Goal: Task Accomplishment & Management: Use online tool/utility

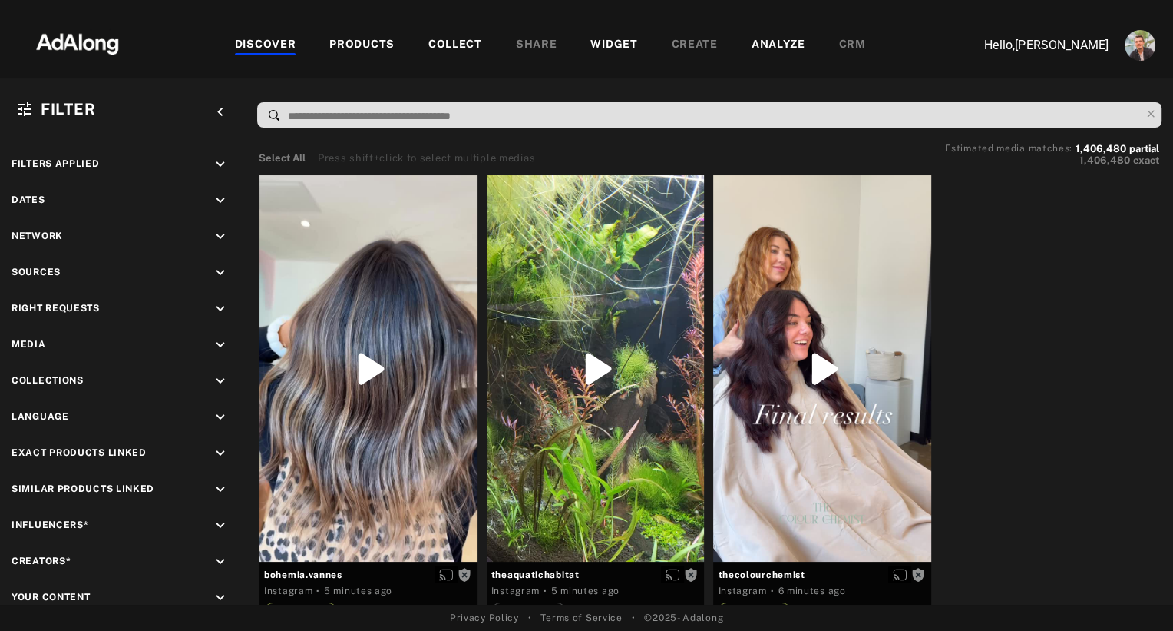
click at [374, 46] on div "PRODUCTS" at bounding box center [361, 45] width 65 height 18
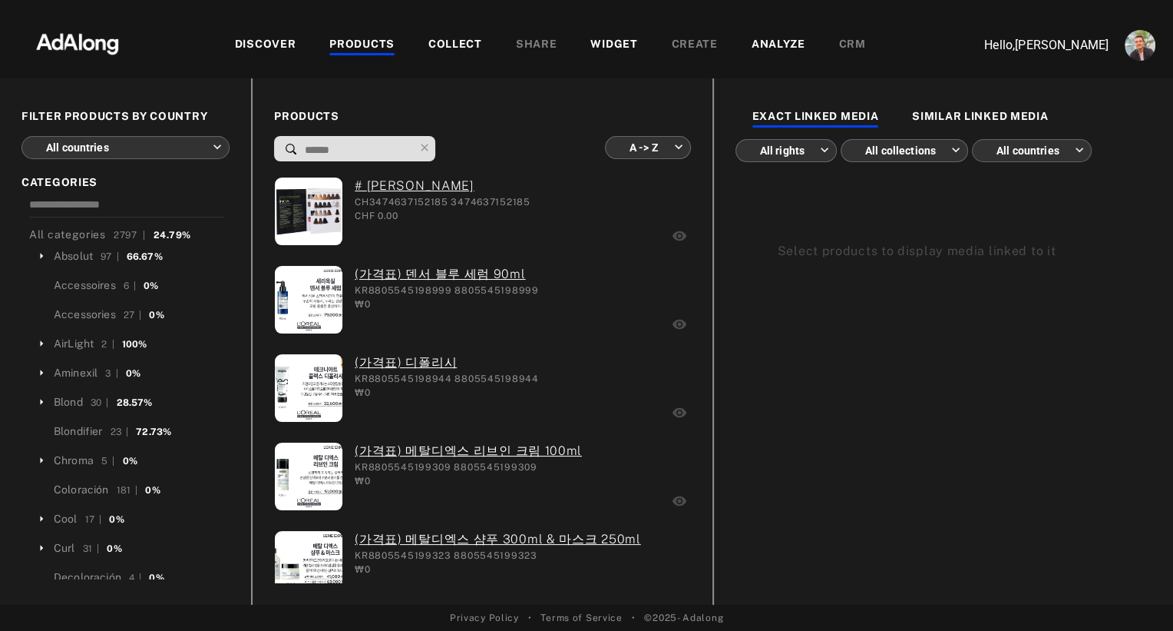
click at [443, 45] on div "COLLECT" at bounding box center [456, 45] width 54 height 18
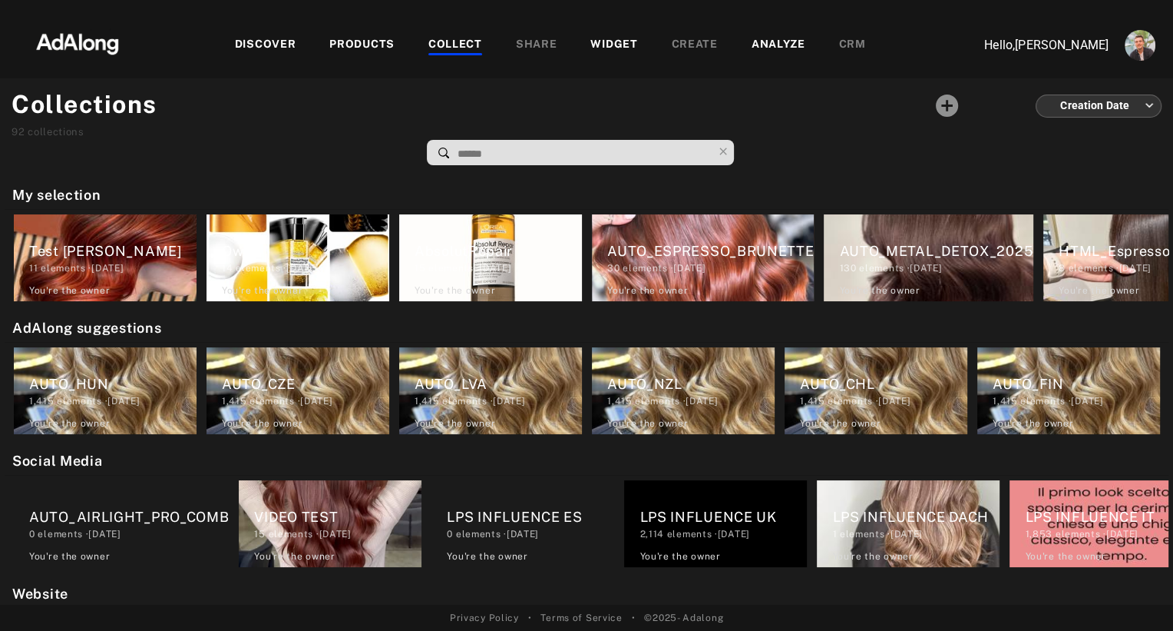
click at [487, 154] on input at bounding box center [584, 154] width 257 height 21
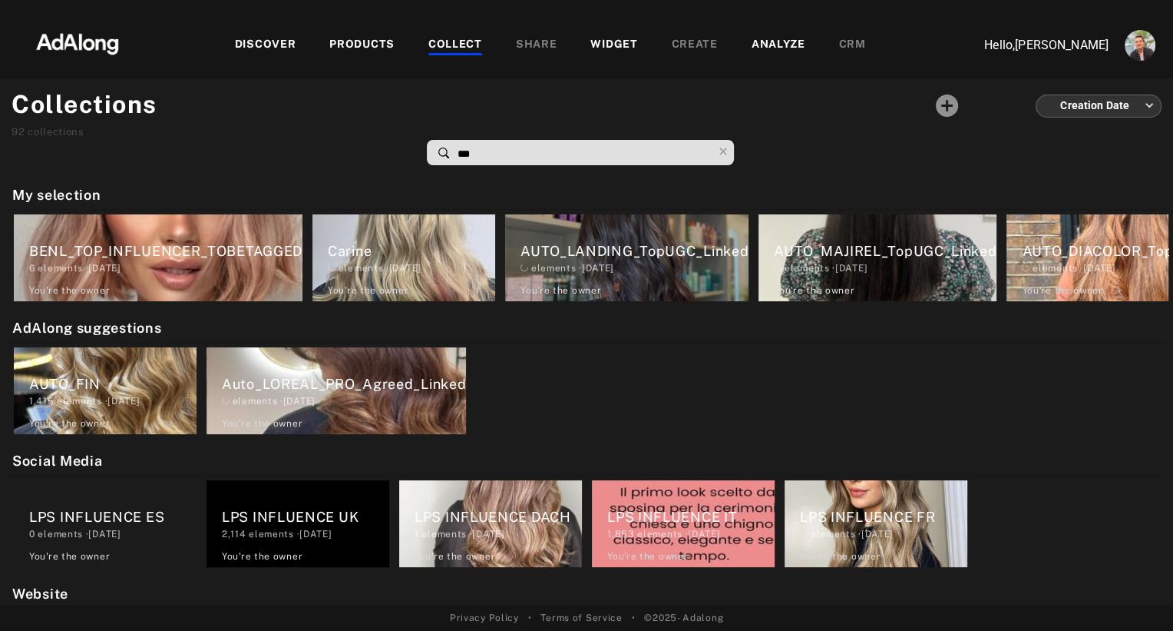
type input "****"
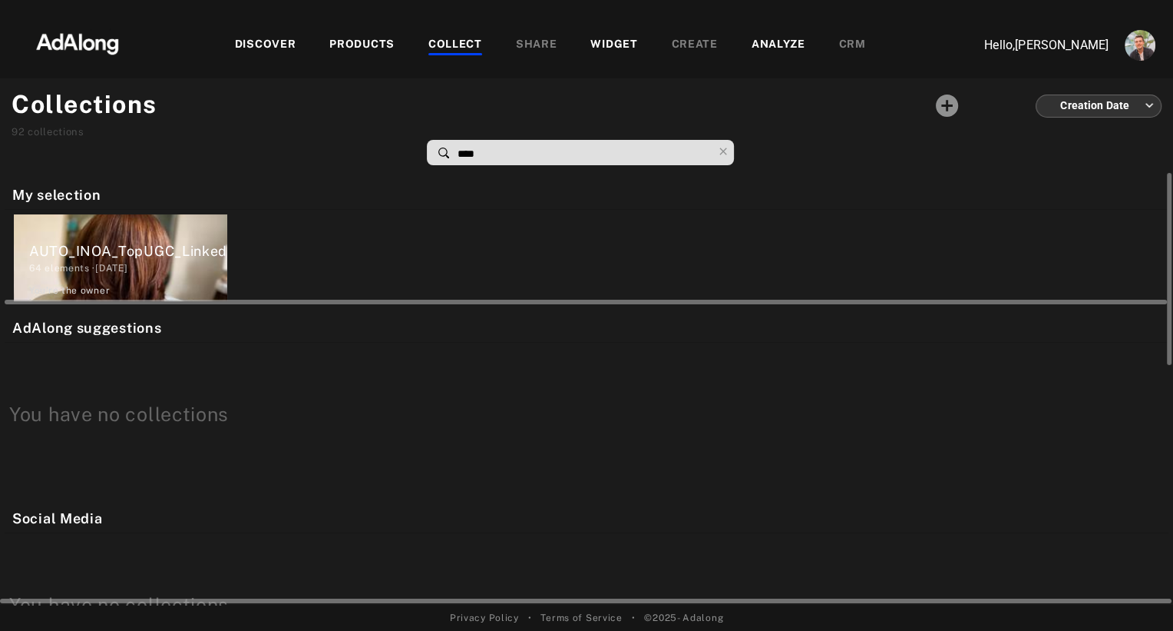
click at [109, 241] on div "AUTO_INOA_TopUGC_Linked" at bounding box center [128, 250] width 198 height 21
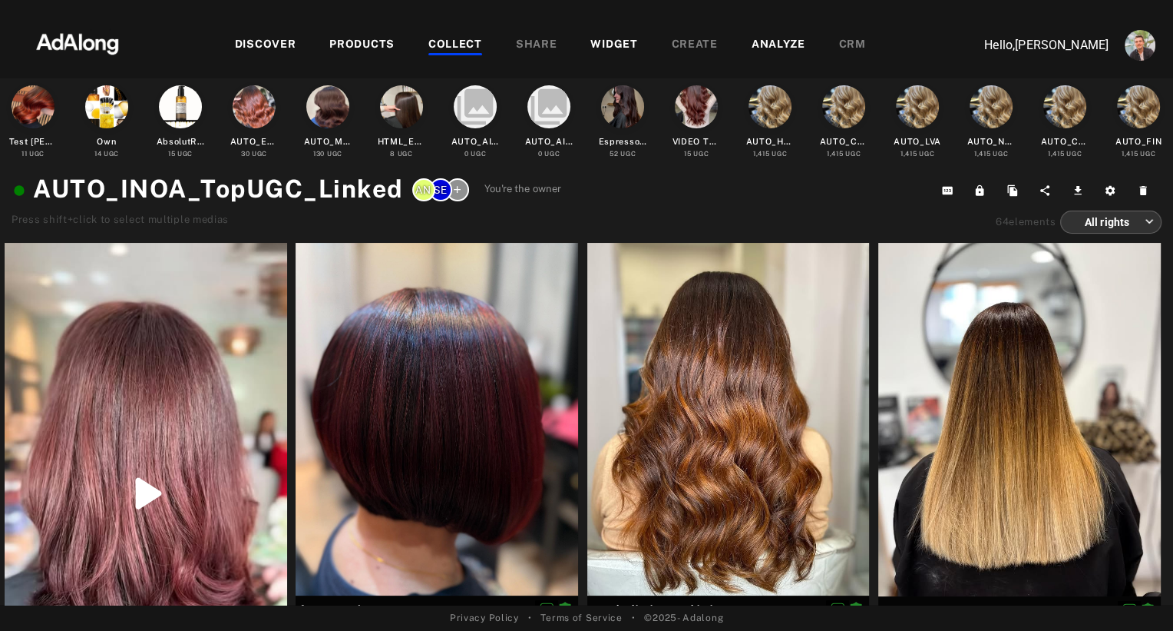
click at [357, 38] on div "PRODUCTS" at bounding box center [361, 45] width 65 height 18
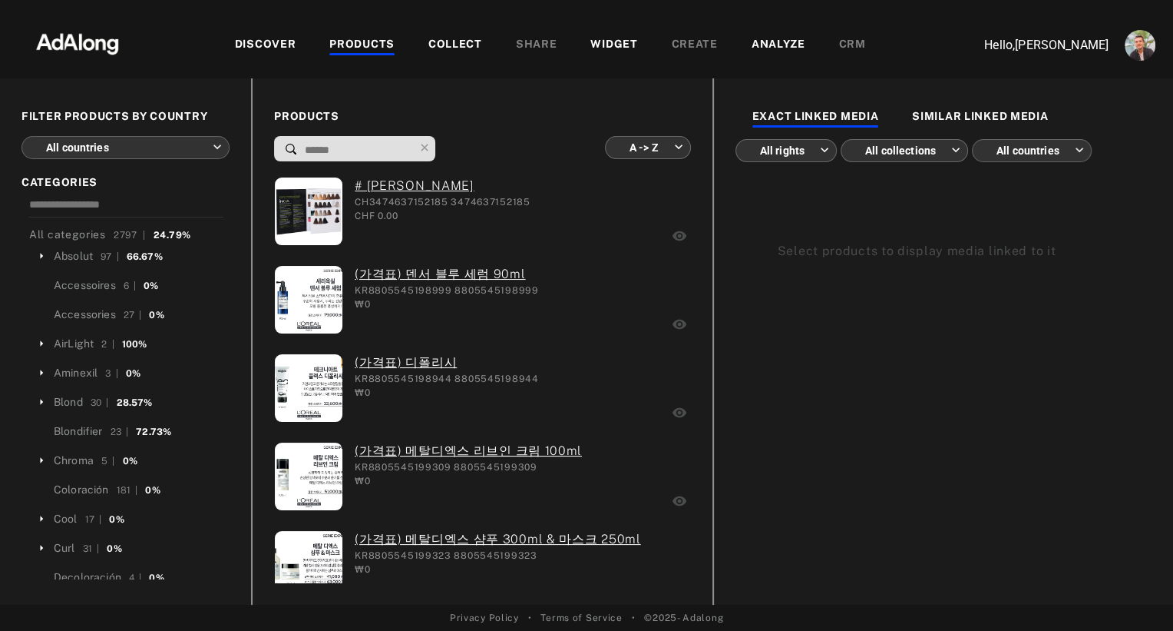
click at [377, 145] on input at bounding box center [358, 150] width 111 height 21
type input "*"
type input "**********"
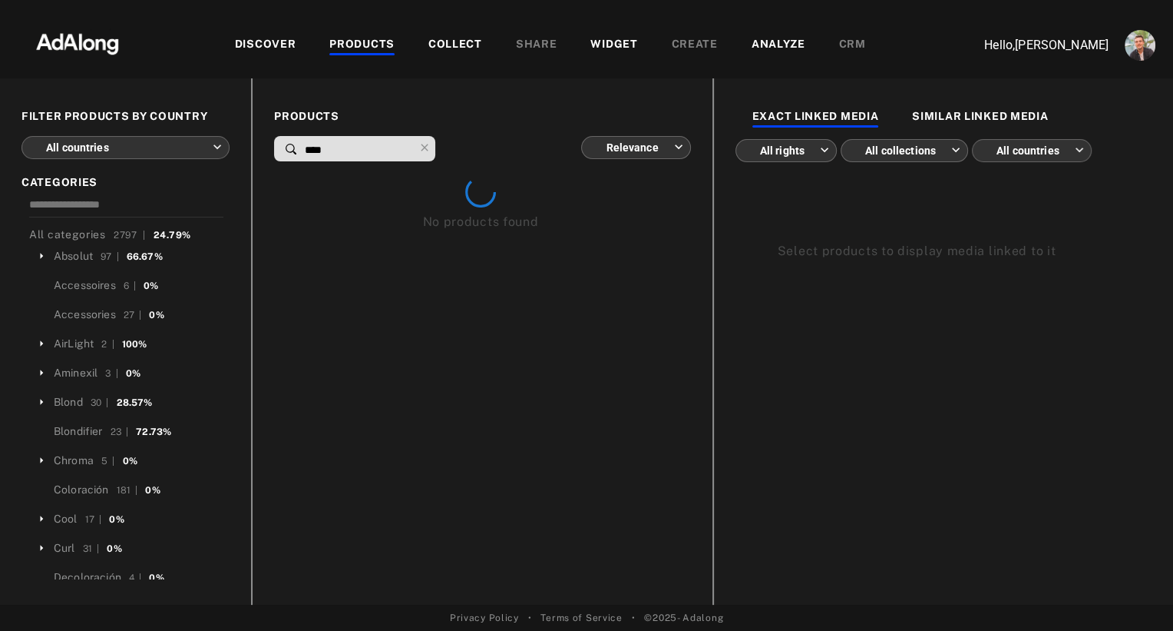
type input "****"
click at [667, 147] on body "DISCOVER PRODUCTS COLLECT SHARE WIDGET CREATE ANALYZE CRM Hello, [PERSON_NAME] …" at bounding box center [586, 315] width 1173 height 631
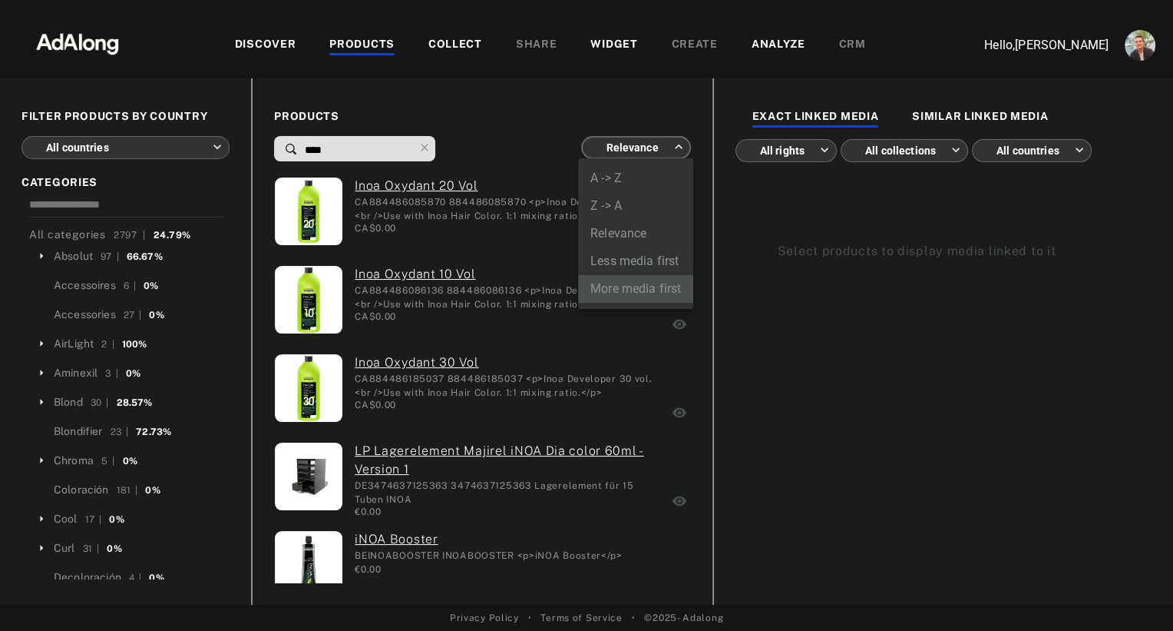
click at [637, 287] on li "More media first" at bounding box center [635, 289] width 115 height 28
type input "**********"
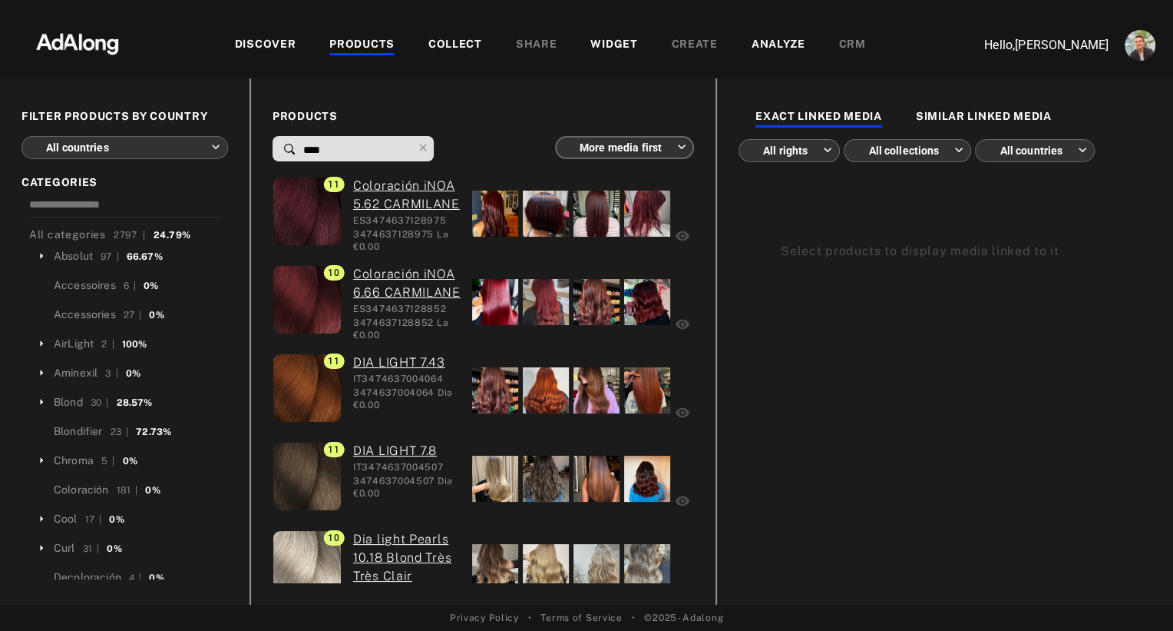
click at [351, 147] on input "****" at bounding box center [357, 150] width 111 height 21
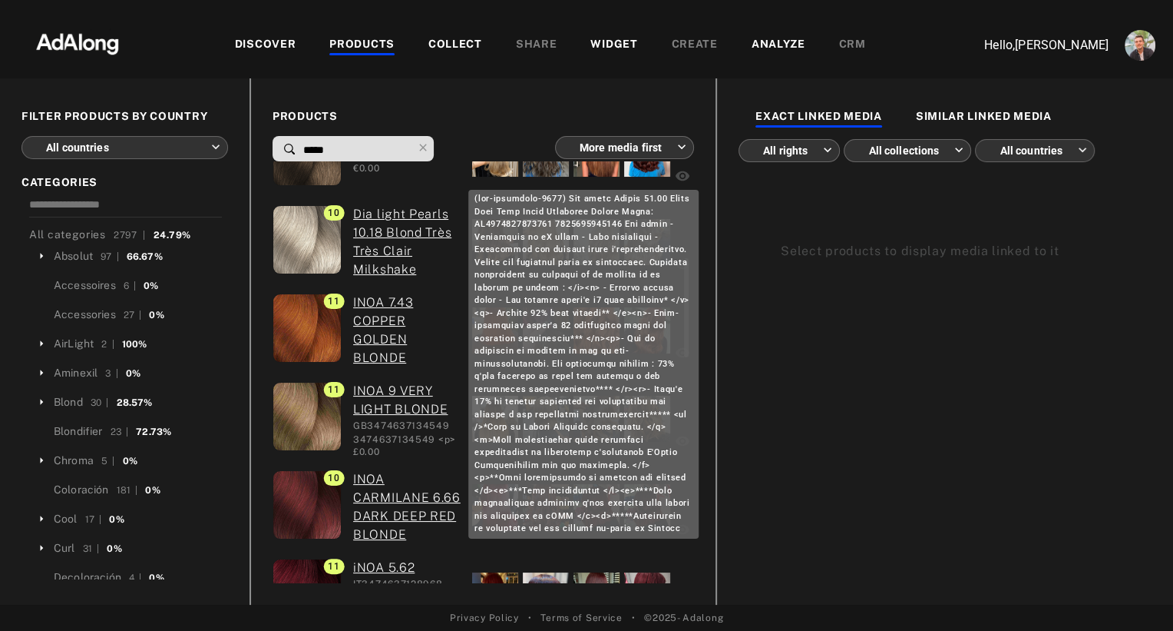
scroll to position [341, 0]
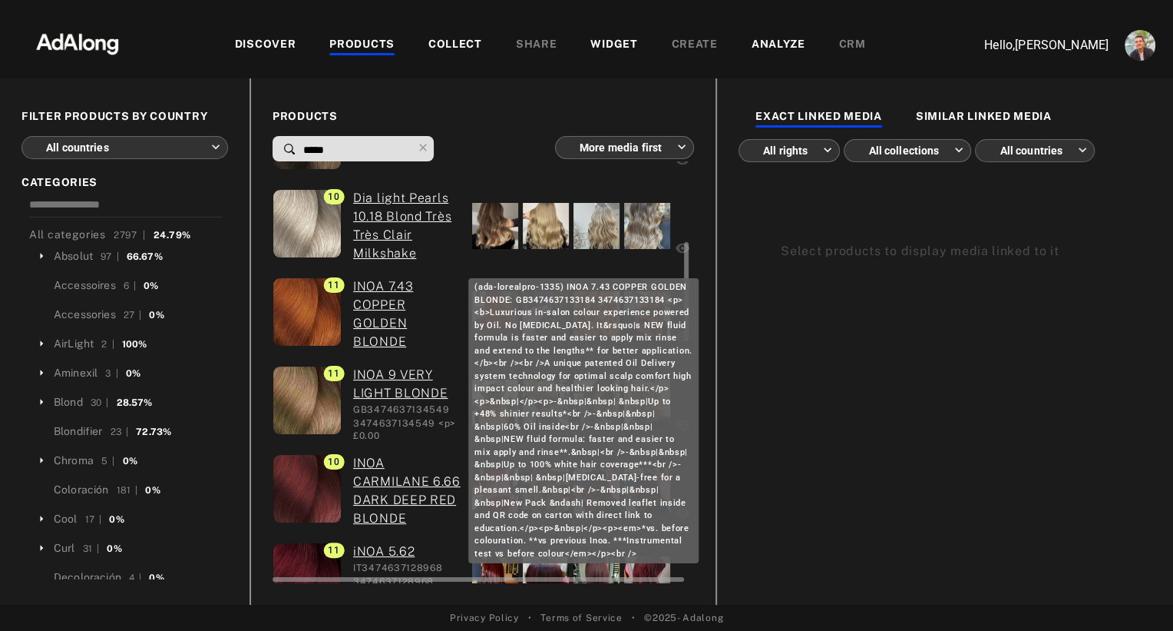
type input "*****"
click at [443, 329] on link "INOA 7.43 COPPER GOLDEN BLONDE" at bounding box center [407, 314] width 108 height 74
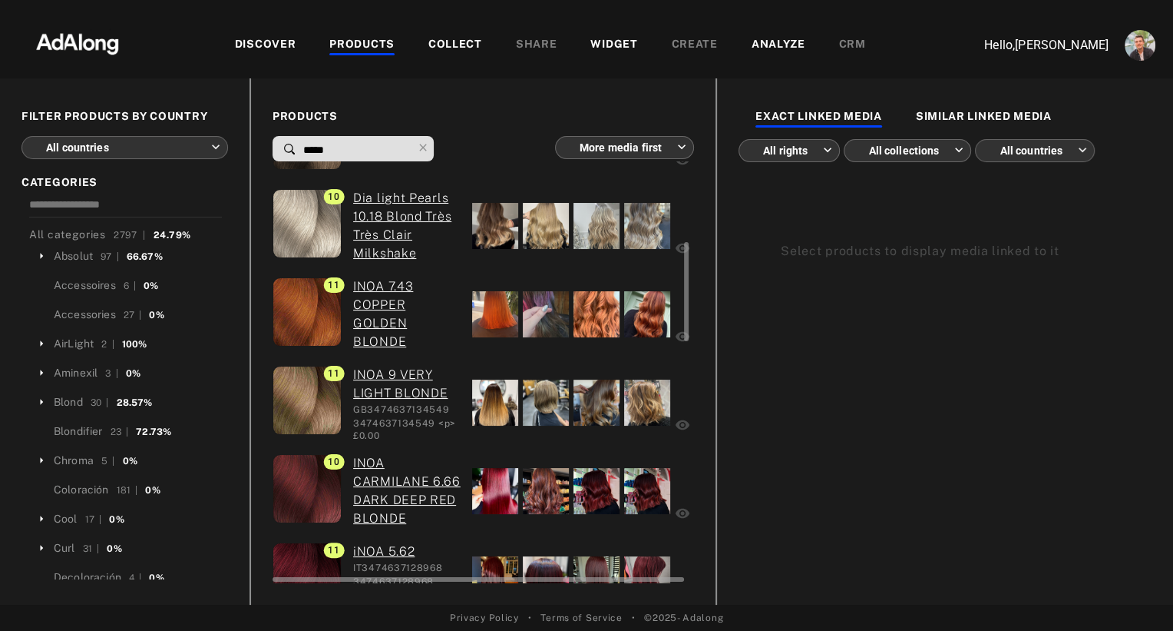
click at [493, 326] on div at bounding box center [495, 314] width 46 height 46
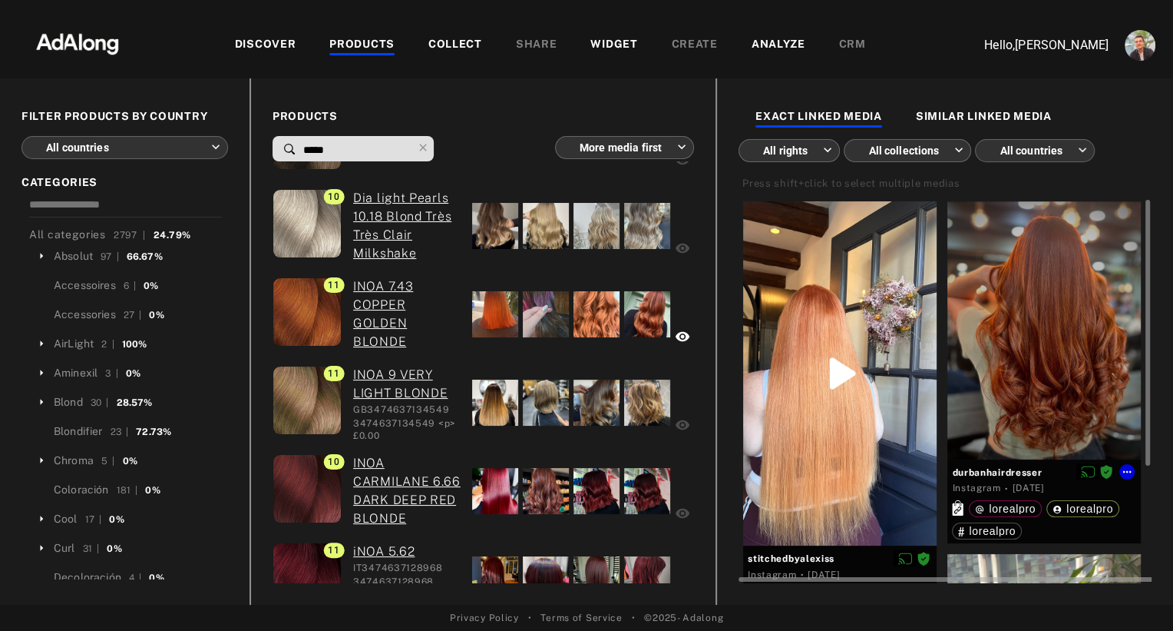
click at [1061, 356] on div at bounding box center [1045, 330] width 194 height 258
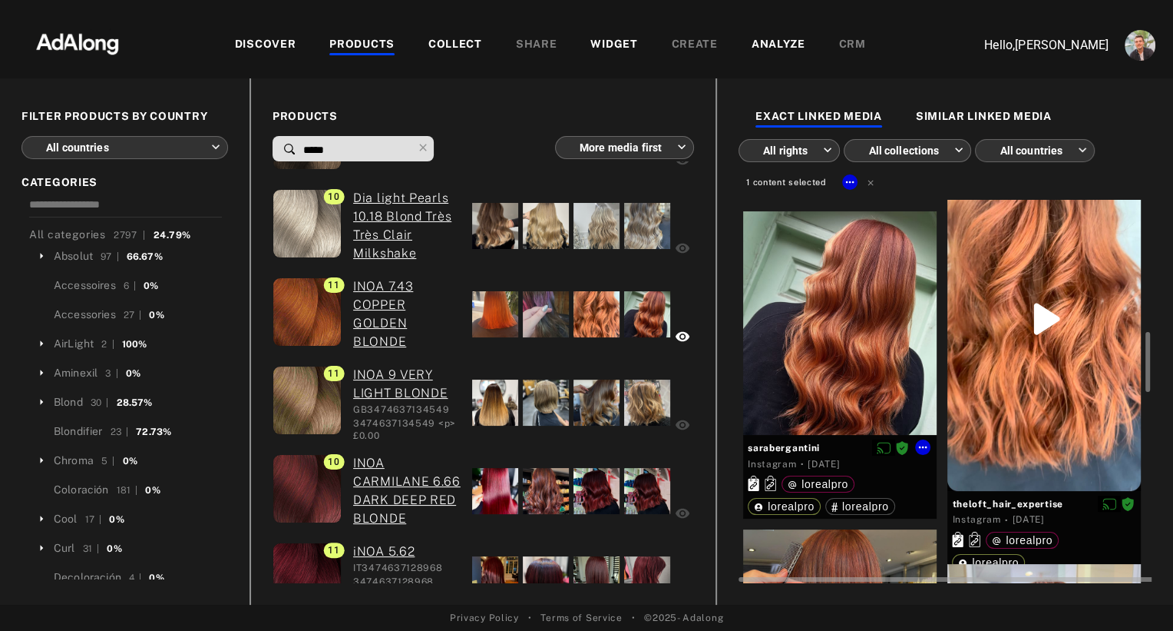
click at [849, 382] on div at bounding box center [840, 322] width 194 height 223
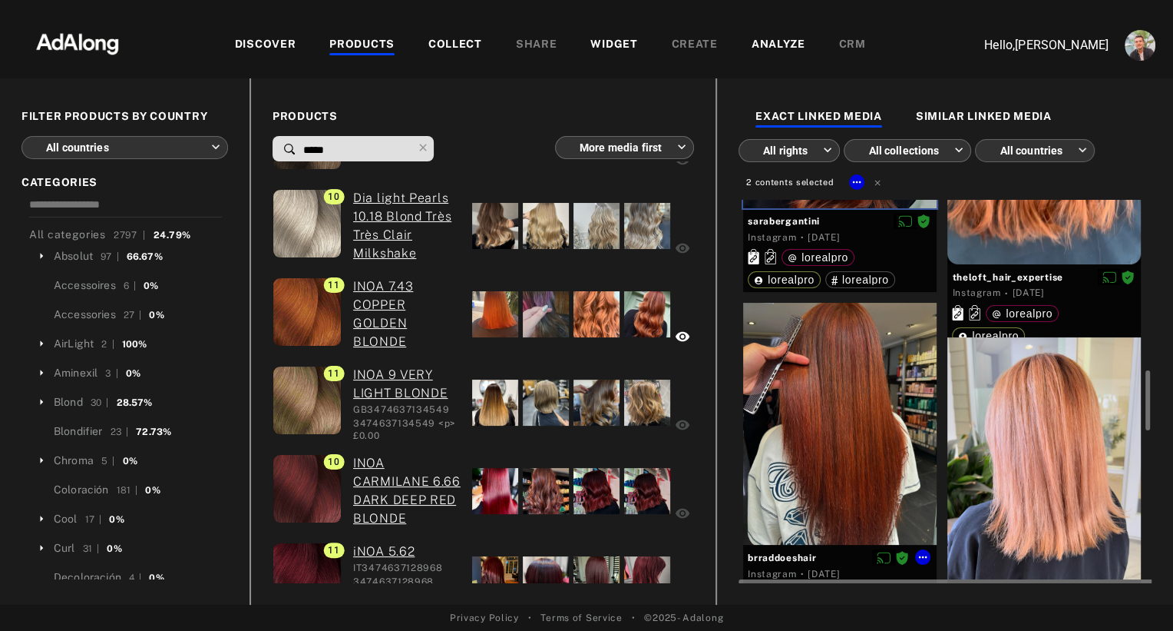
scroll to position [1076, 0]
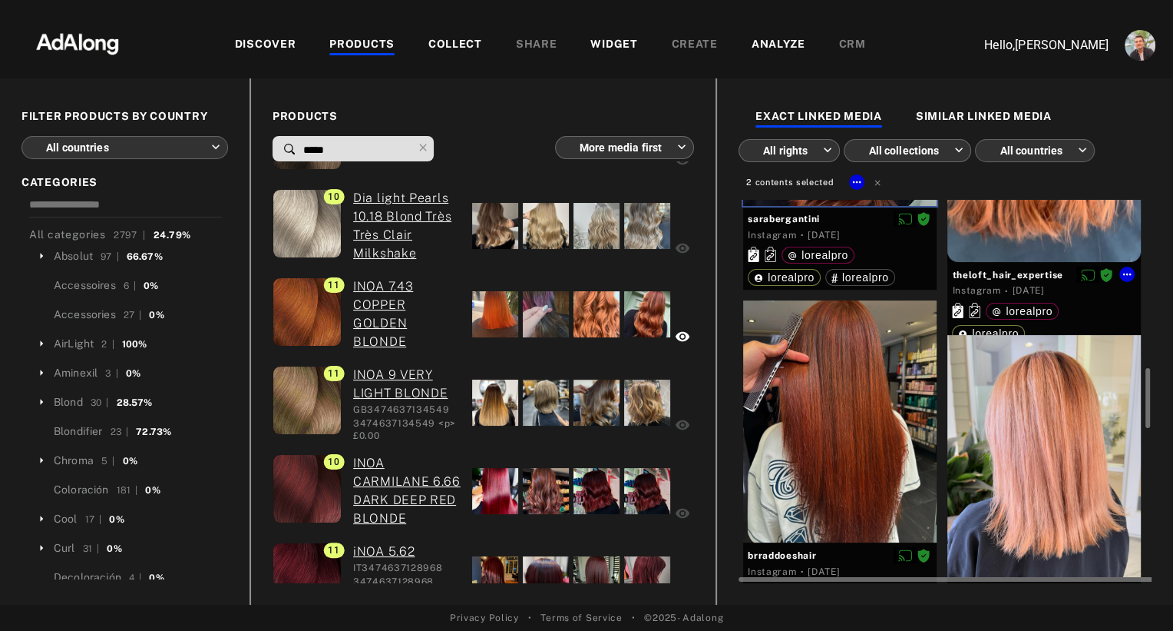
click at [999, 230] on div at bounding box center [1045, 90] width 194 height 344
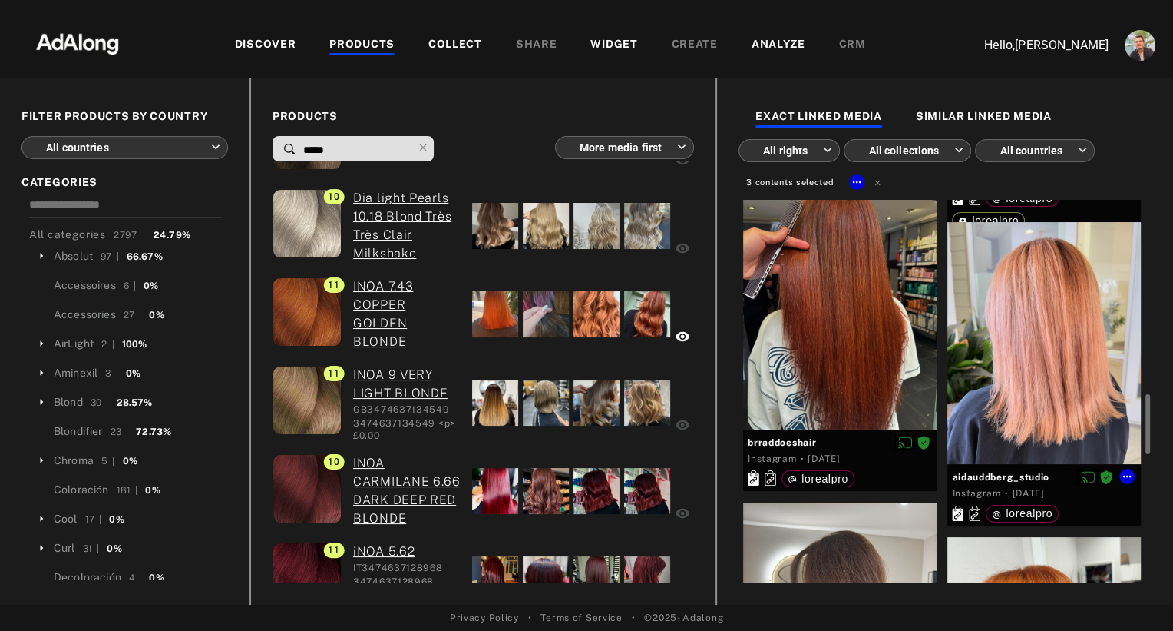
scroll to position [1197, 0]
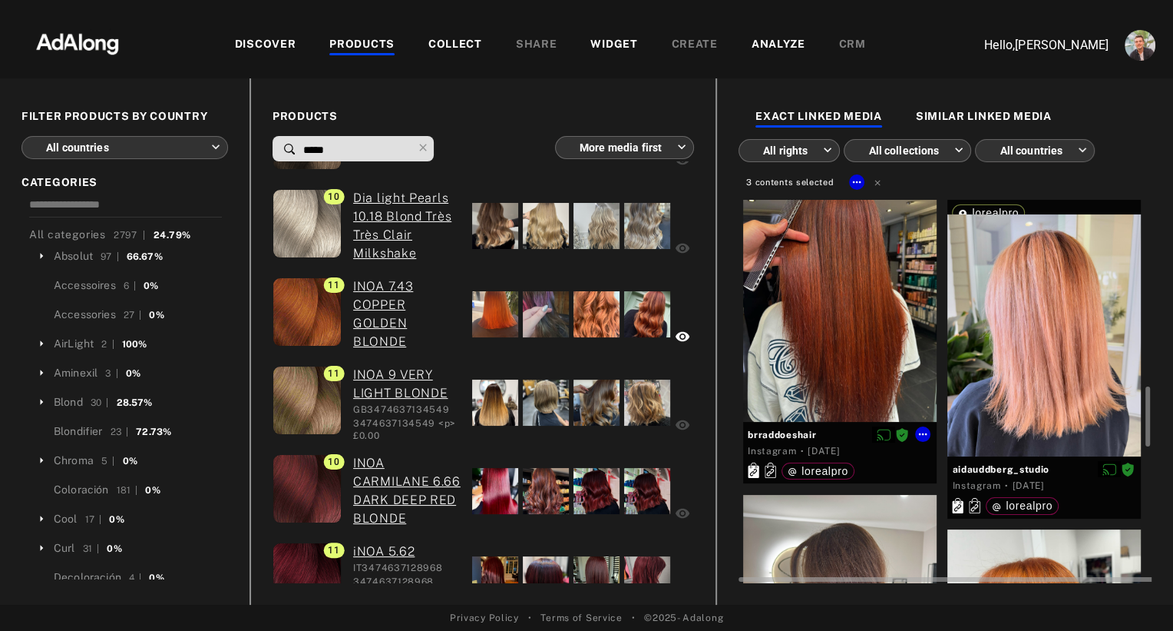
click at [831, 313] on div at bounding box center [840, 301] width 194 height 242
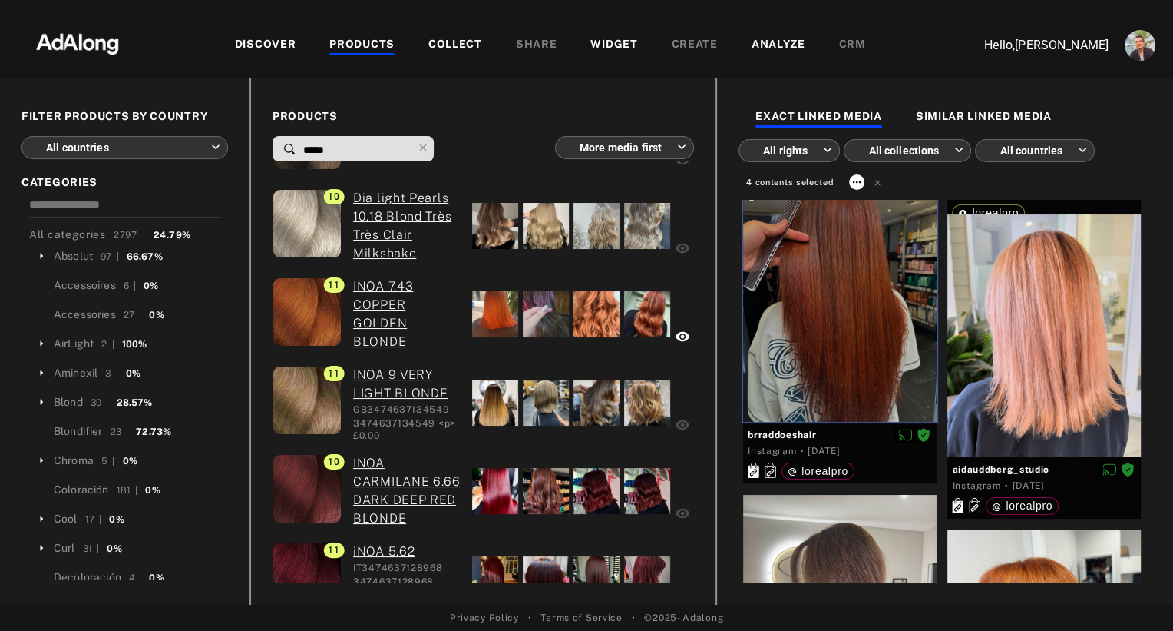
click at [851, 183] on icon at bounding box center [857, 182] width 12 height 12
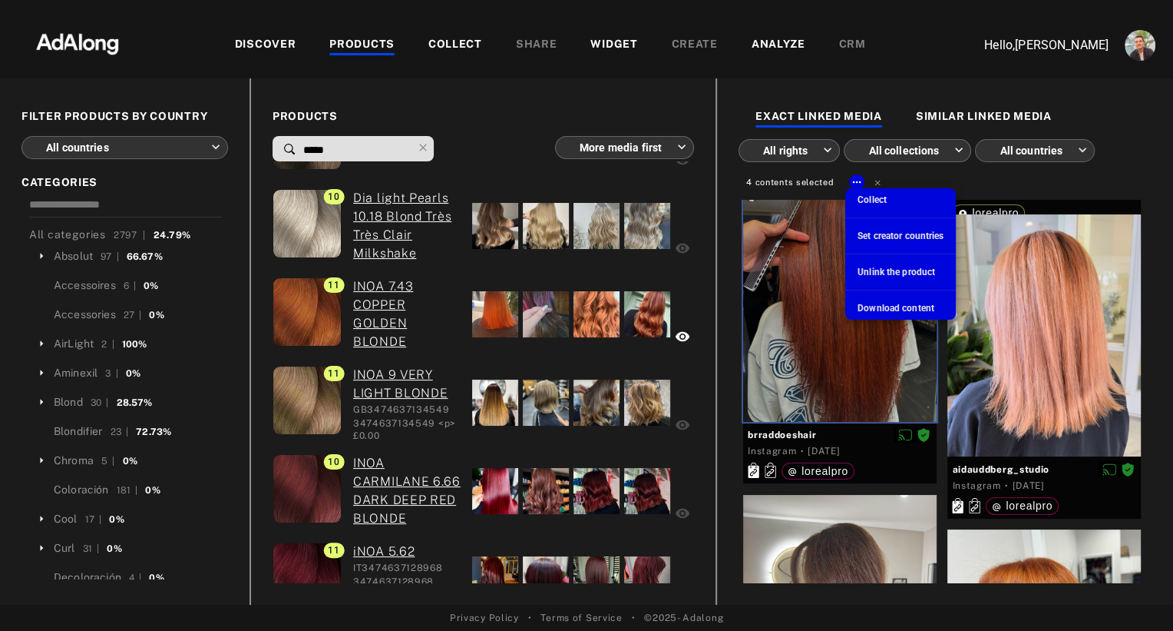
click at [863, 201] on span "Collect" at bounding box center [872, 199] width 29 height 11
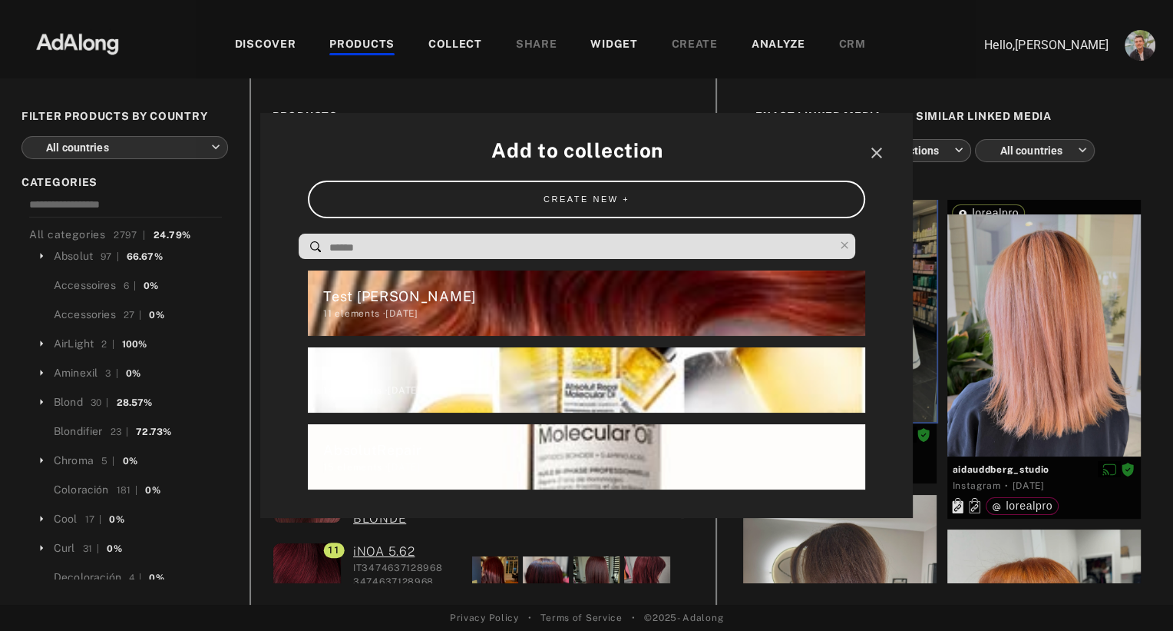
click at [592, 238] on input at bounding box center [581, 247] width 506 height 21
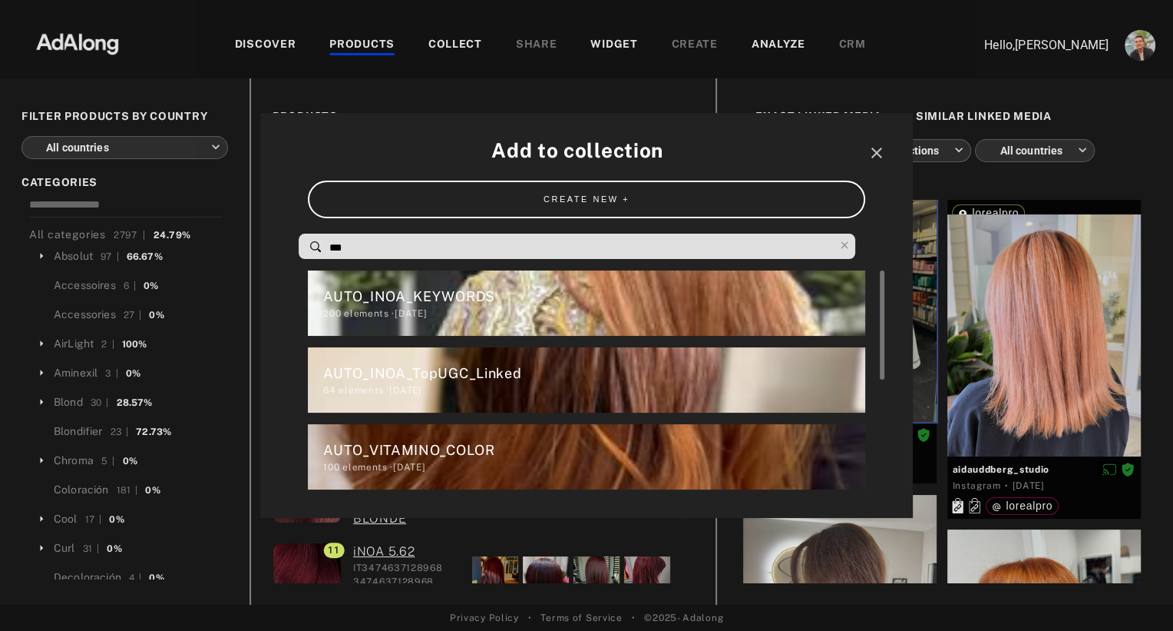
type input "***"
click at [551, 387] on div "64 elements · [DATE]" at bounding box center [593, 390] width 541 height 14
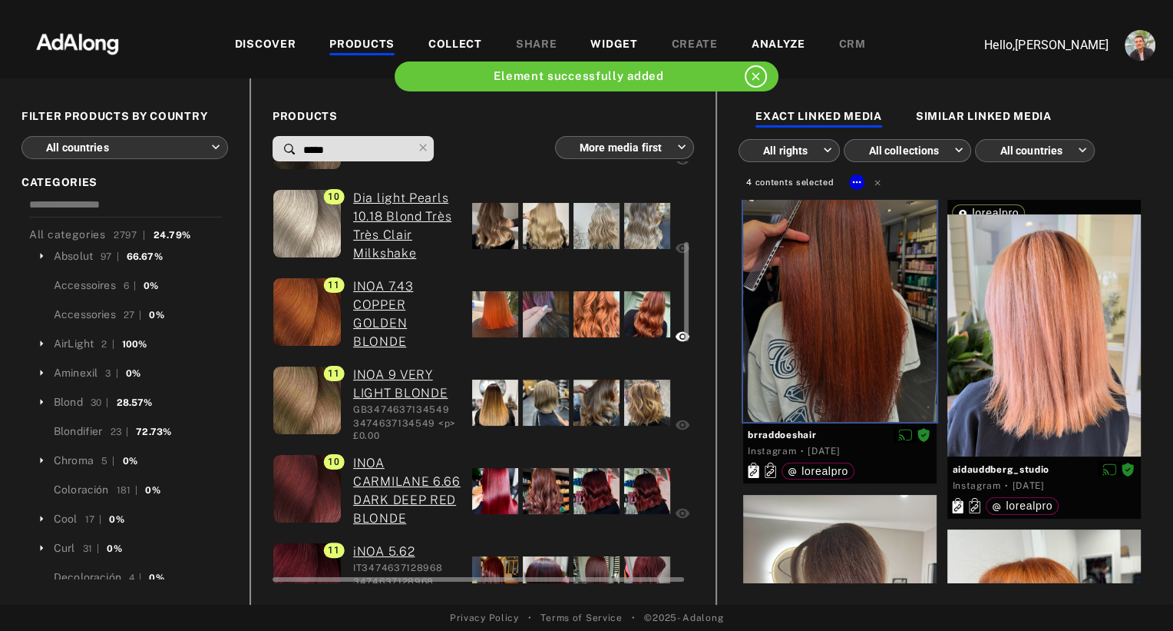
click at [427, 429] on div "£0.00" at bounding box center [407, 436] width 108 height 14
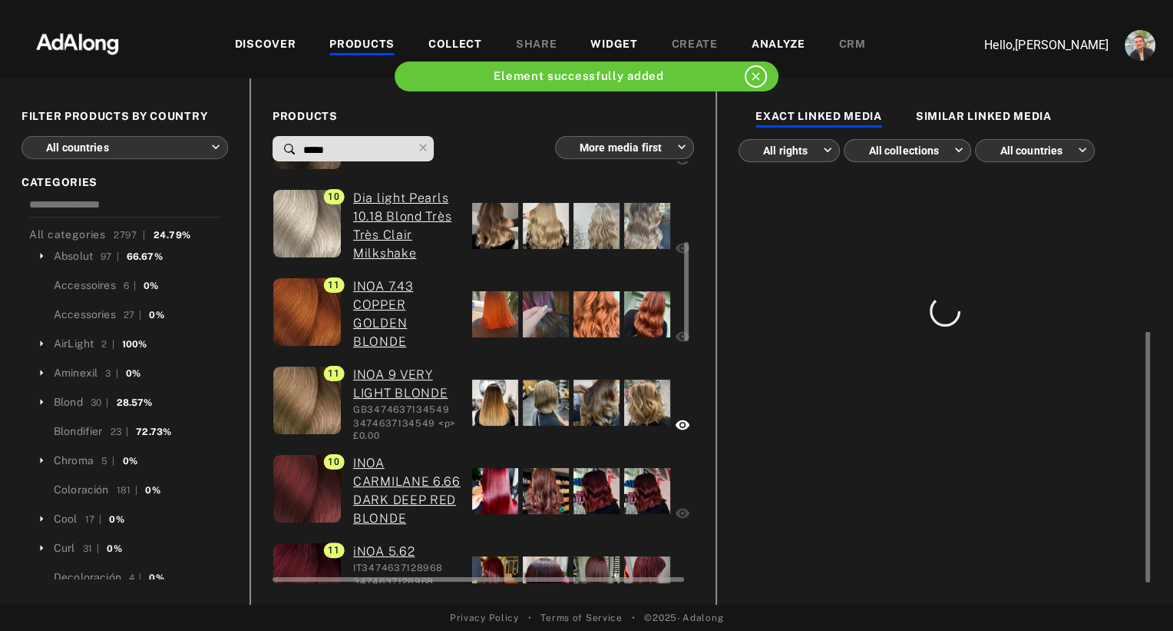
scroll to position [0, 0]
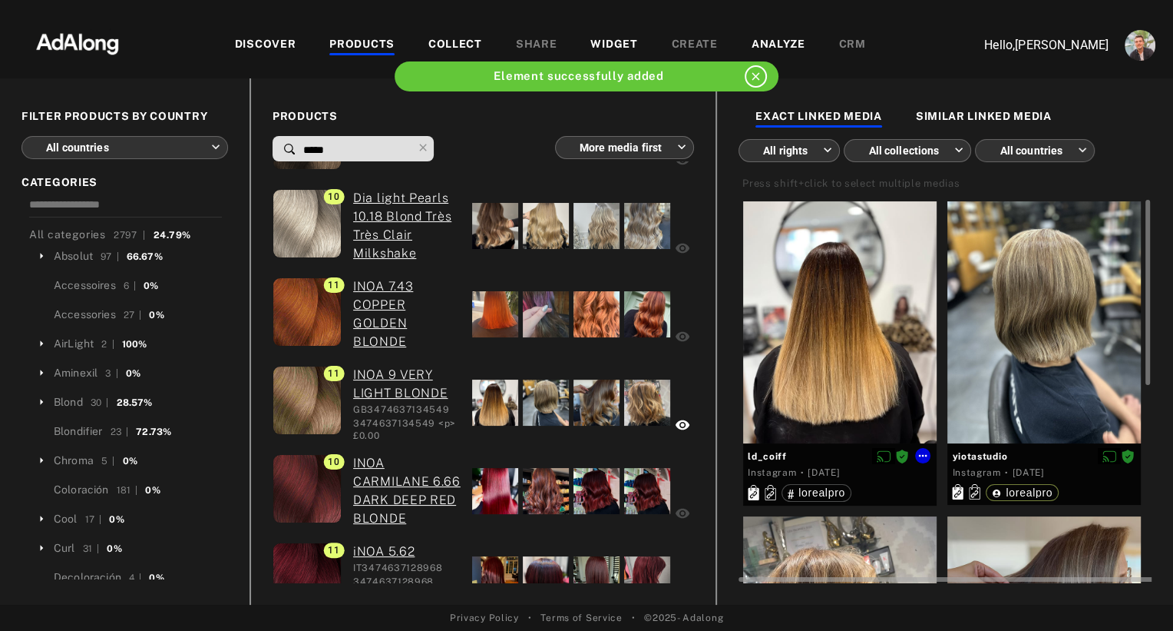
click at [861, 357] on div at bounding box center [840, 322] width 194 height 242
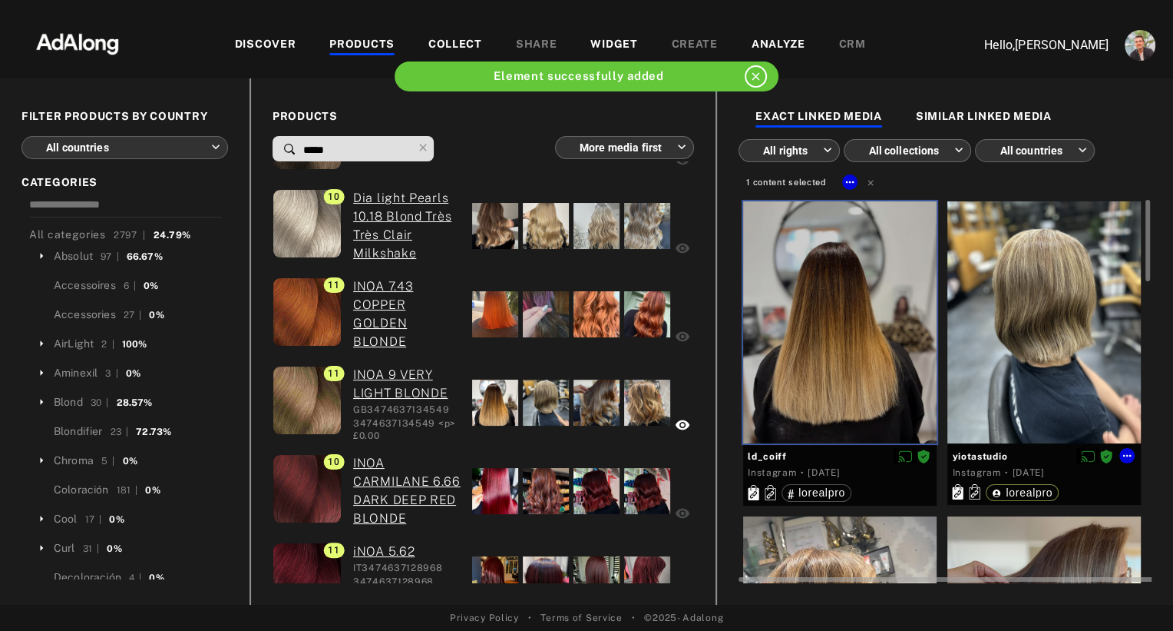
click at [1068, 319] on div at bounding box center [1045, 322] width 194 height 242
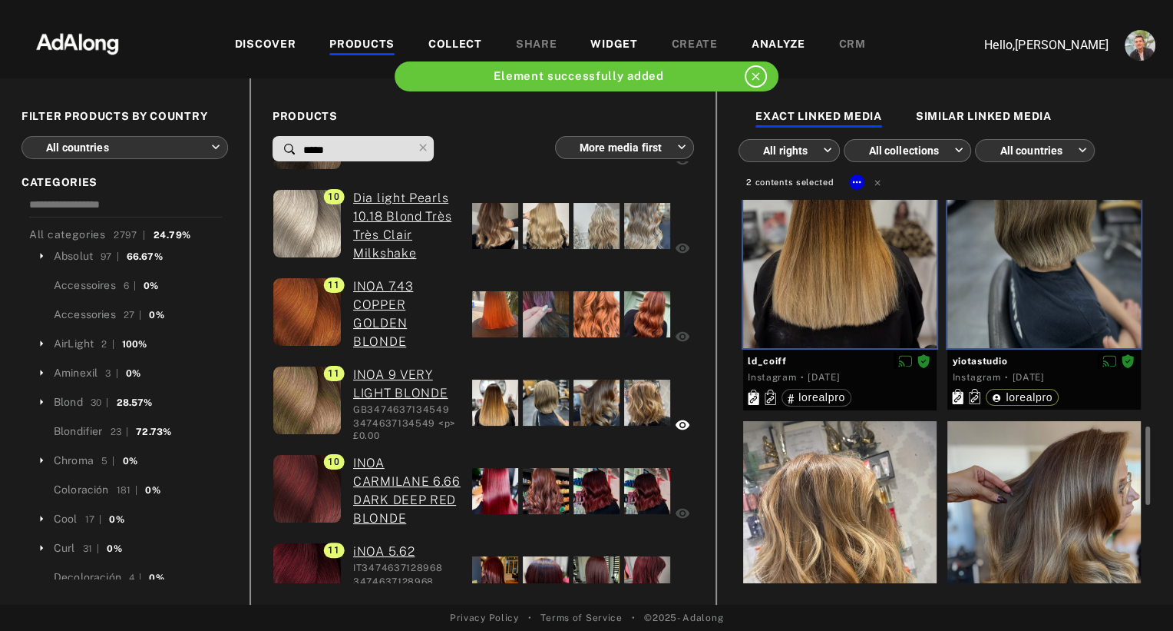
scroll to position [267, 0]
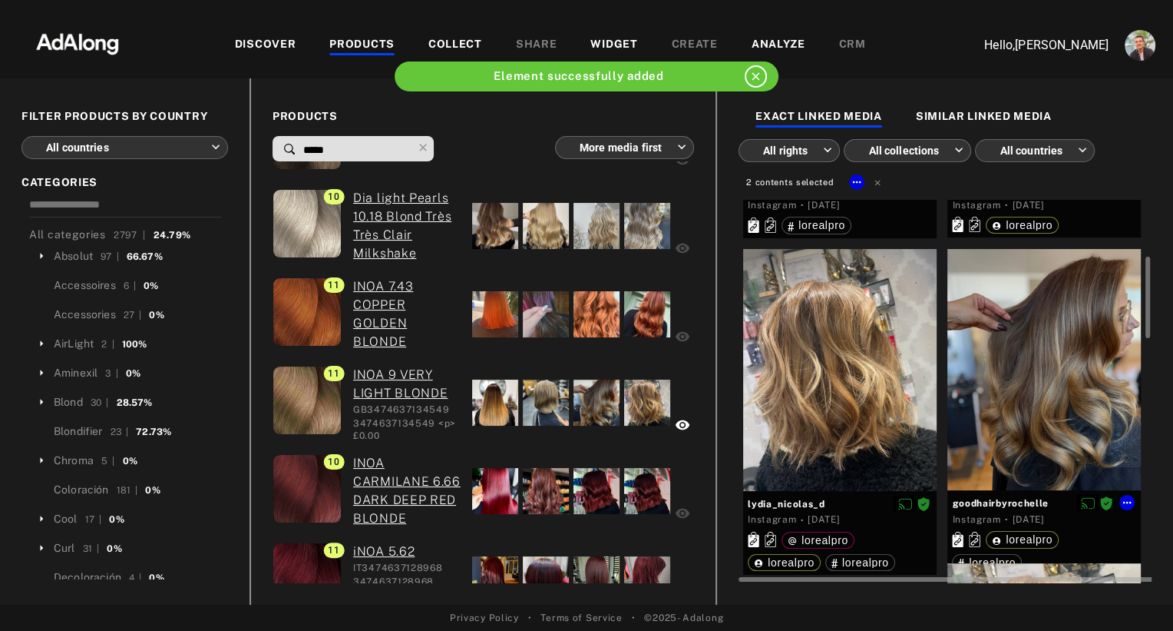
click at [1024, 381] on div at bounding box center [1045, 370] width 194 height 242
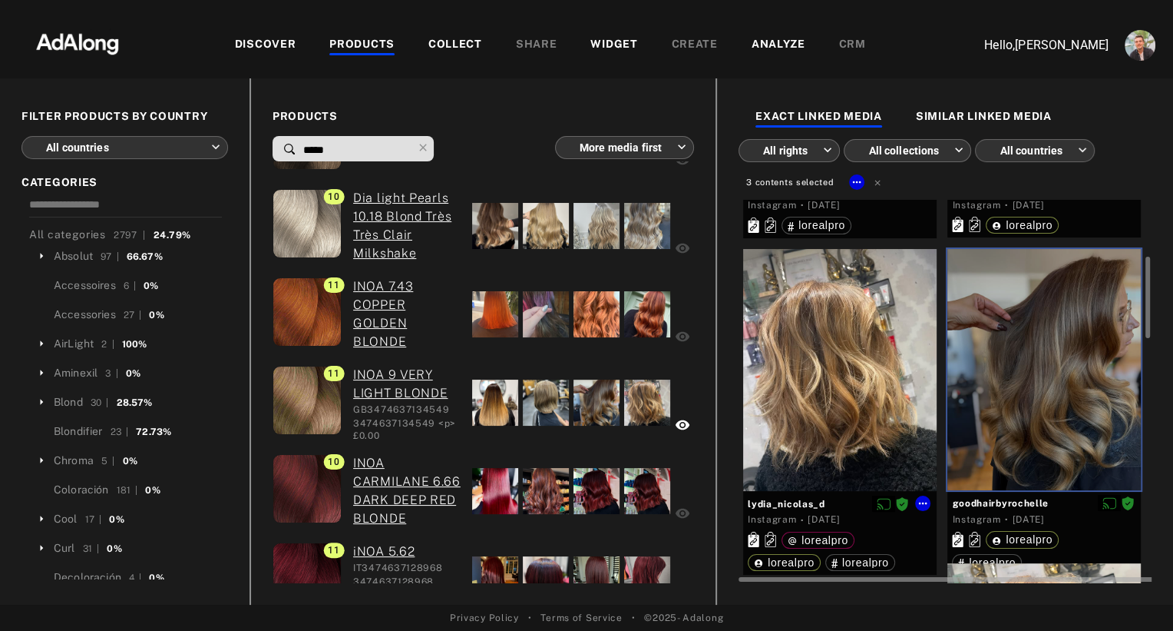
click at [878, 413] on div at bounding box center [840, 370] width 194 height 242
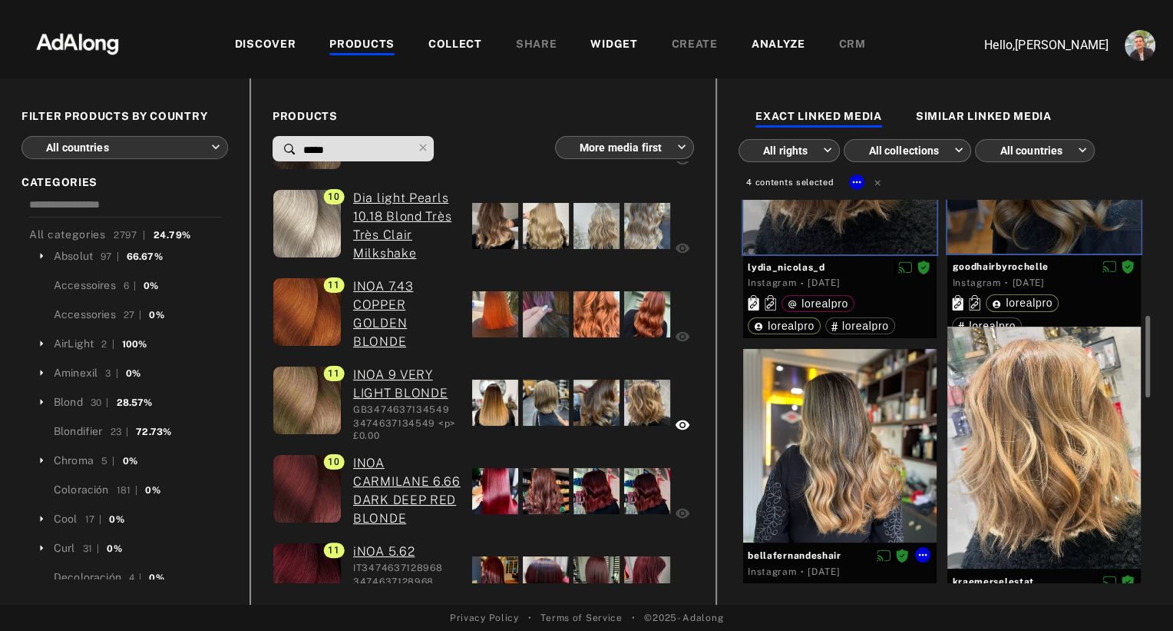
scroll to position [512, 0]
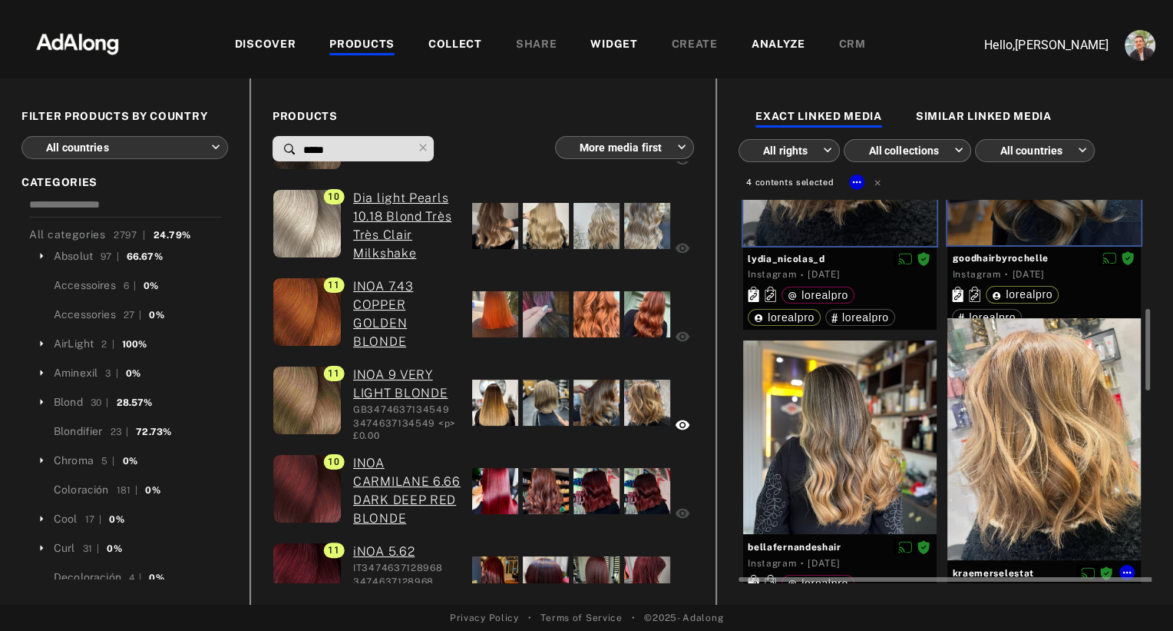
click at [1009, 445] on div at bounding box center [1045, 439] width 194 height 242
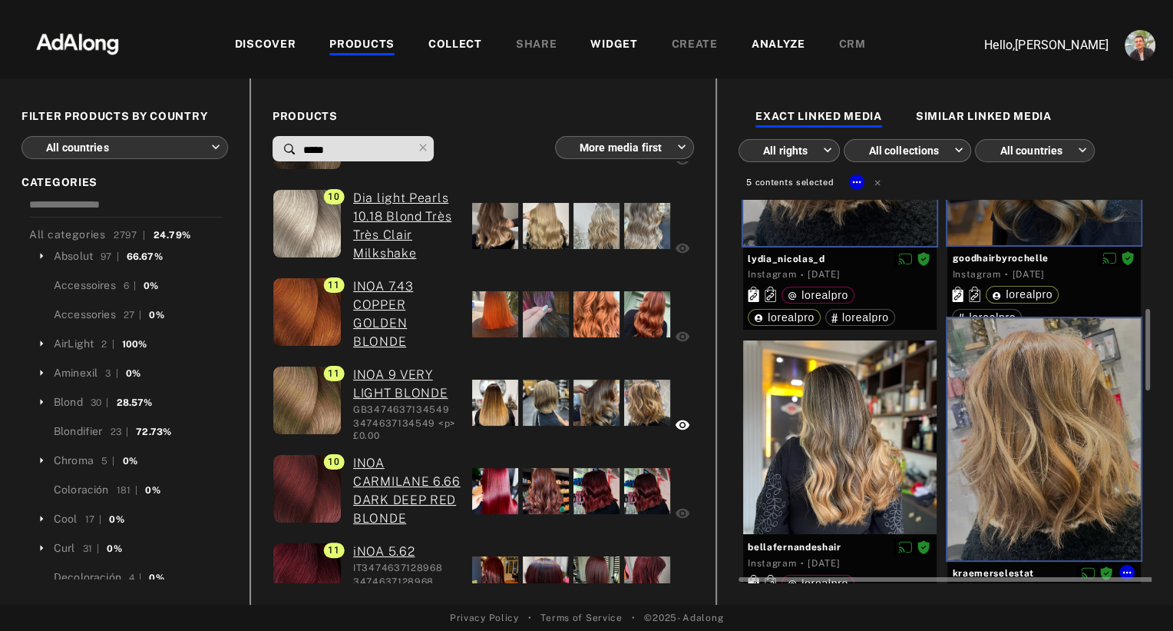
click at [1019, 434] on div at bounding box center [1045, 439] width 194 height 242
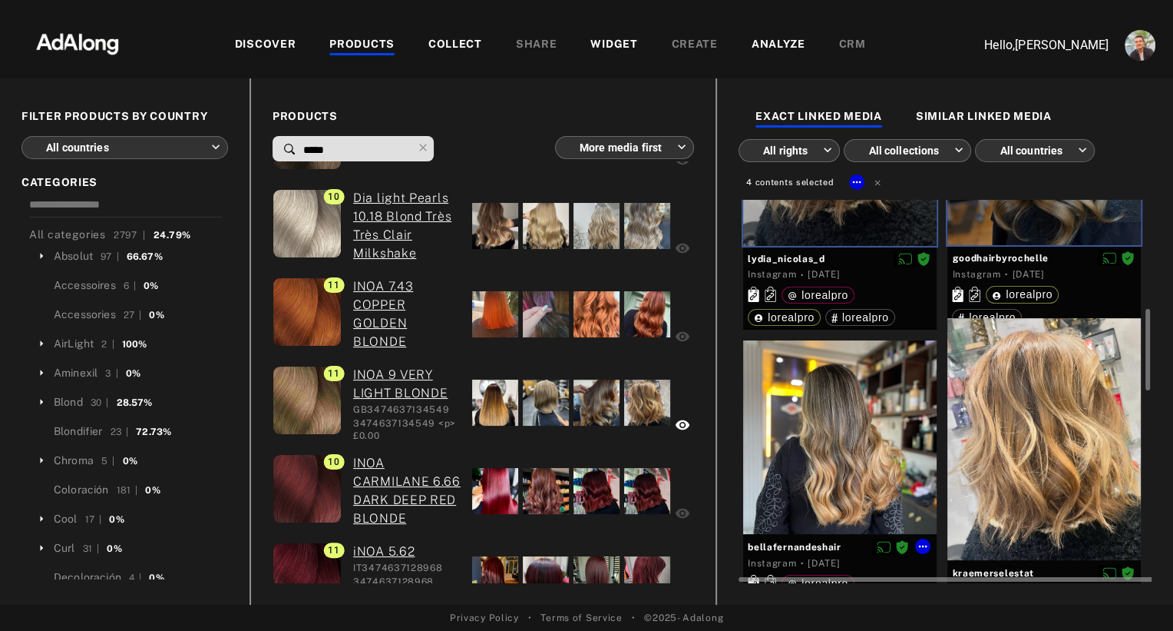
click at [876, 455] on div at bounding box center [840, 437] width 194 height 194
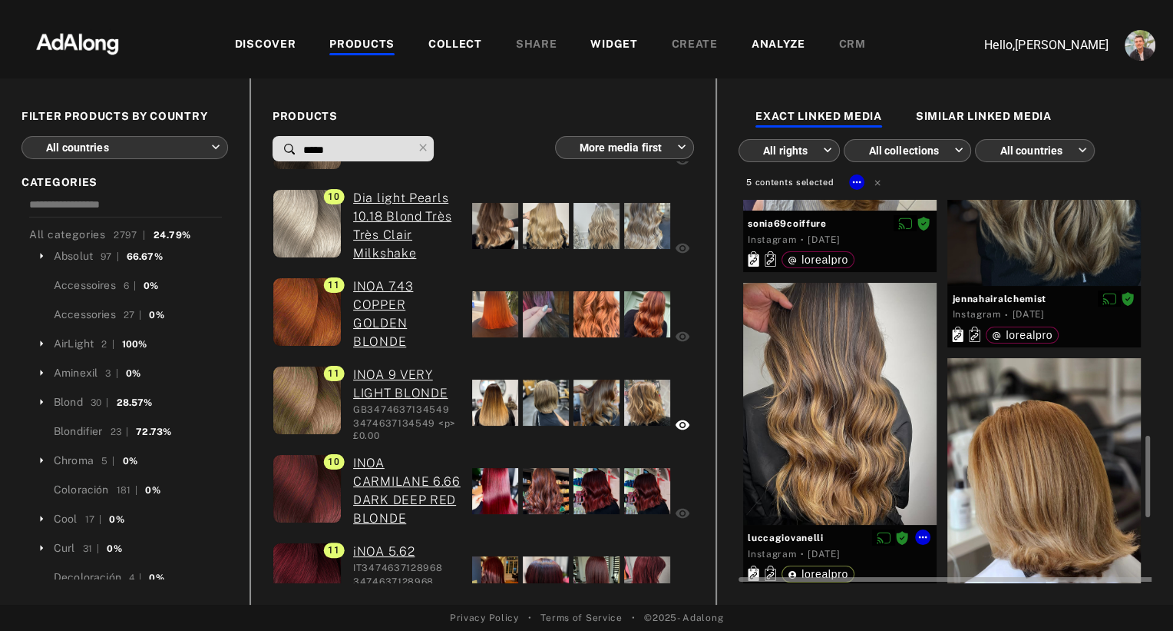
click at [876, 455] on div at bounding box center [840, 404] width 194 height 242
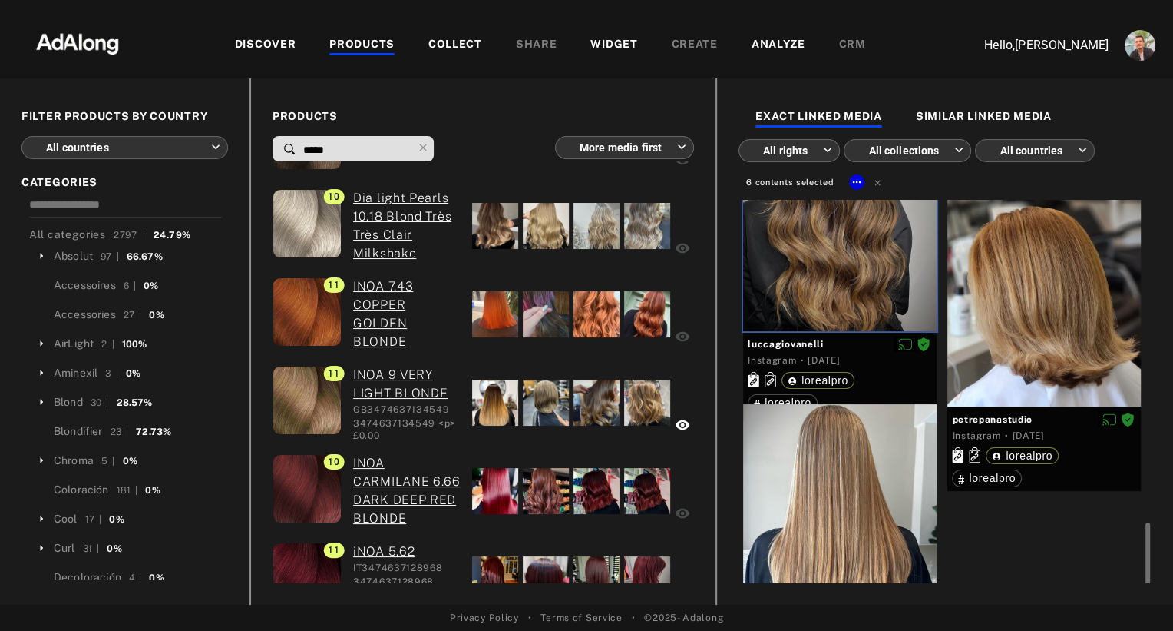
scroll to position [1400, 0]
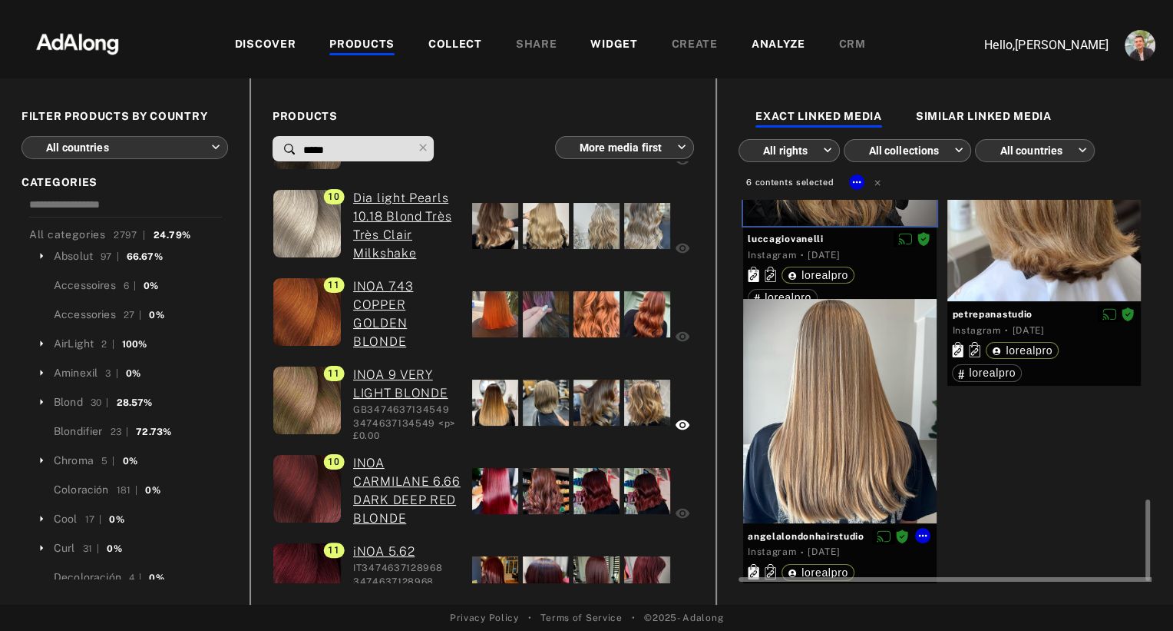
click at [846, 417] on div at bounding box center [840, 411] width 194 height 224
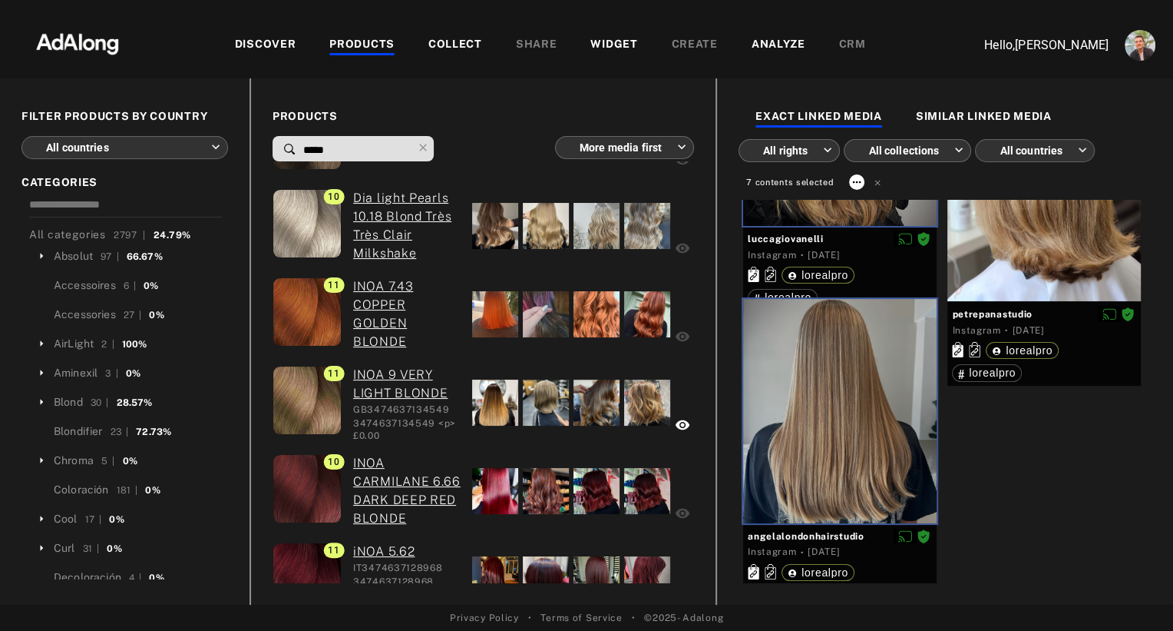
click at [851, 180] on icon at bounding box center [857, 182] width 12 height 12
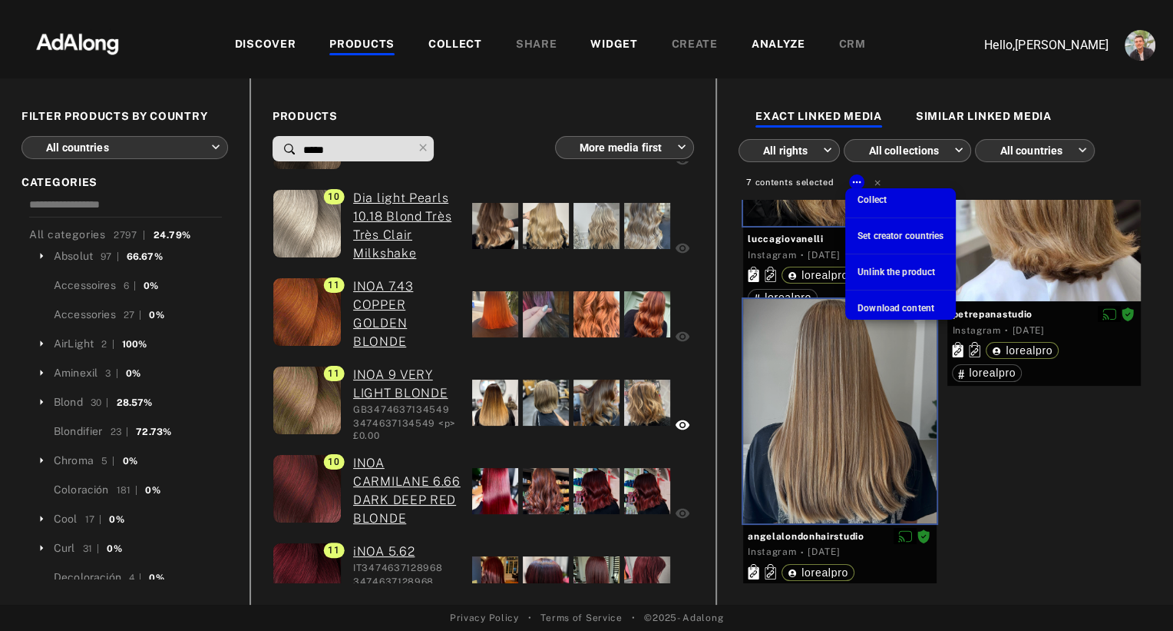
click at [870, 197] on span "Collect" at bounding box center [872, 199] width 29 height 11
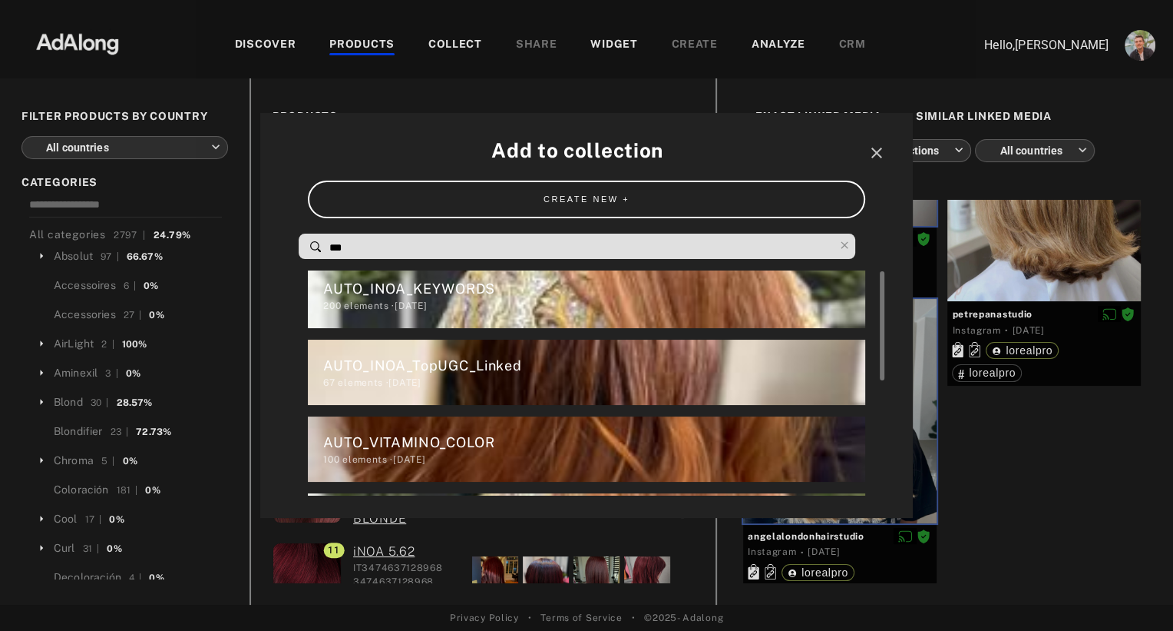
scroll to position [8, 0]
click at [531, 360] on div "AUTO_INOA_TopUGC_Linked" at bounding box center [593, 365] width 541 height 21
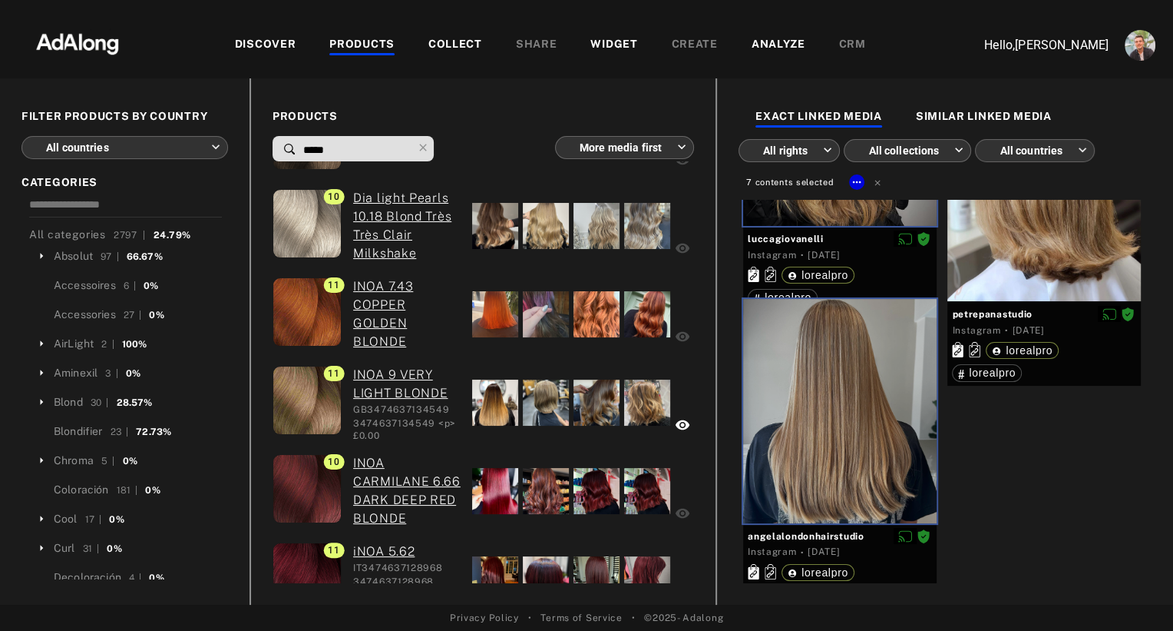
click at [460, 48] on div "COLLECT" at bounding box center [456, 45] width 54 height 18
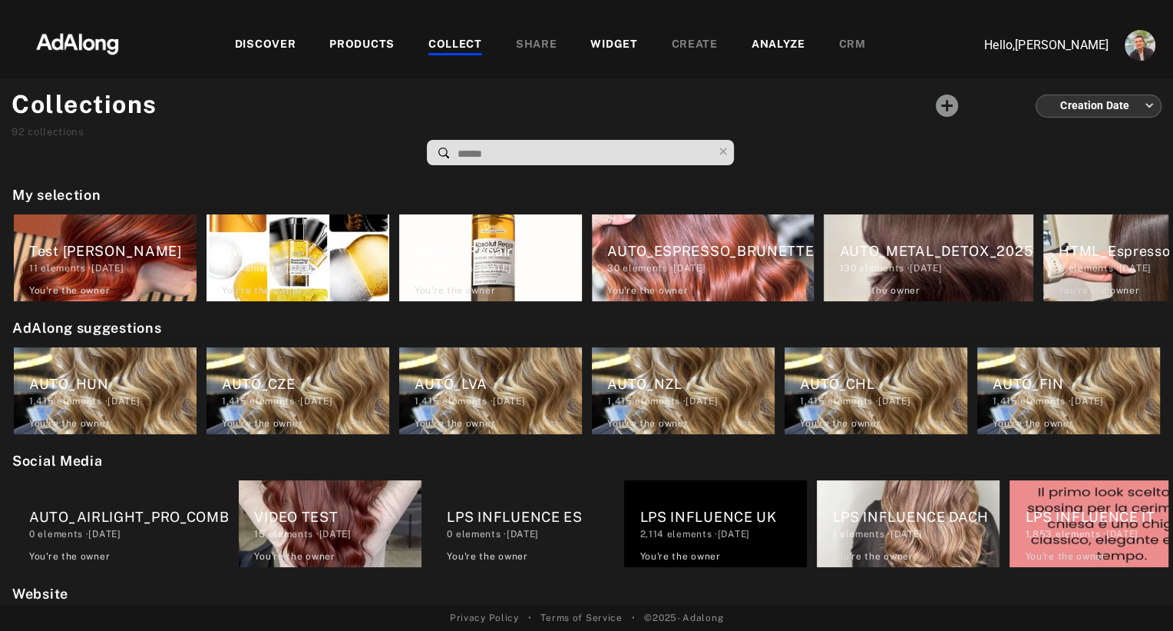
click at [610, 47] on div "WIDGET" at bounding box center [614, 45] width 47 height 18
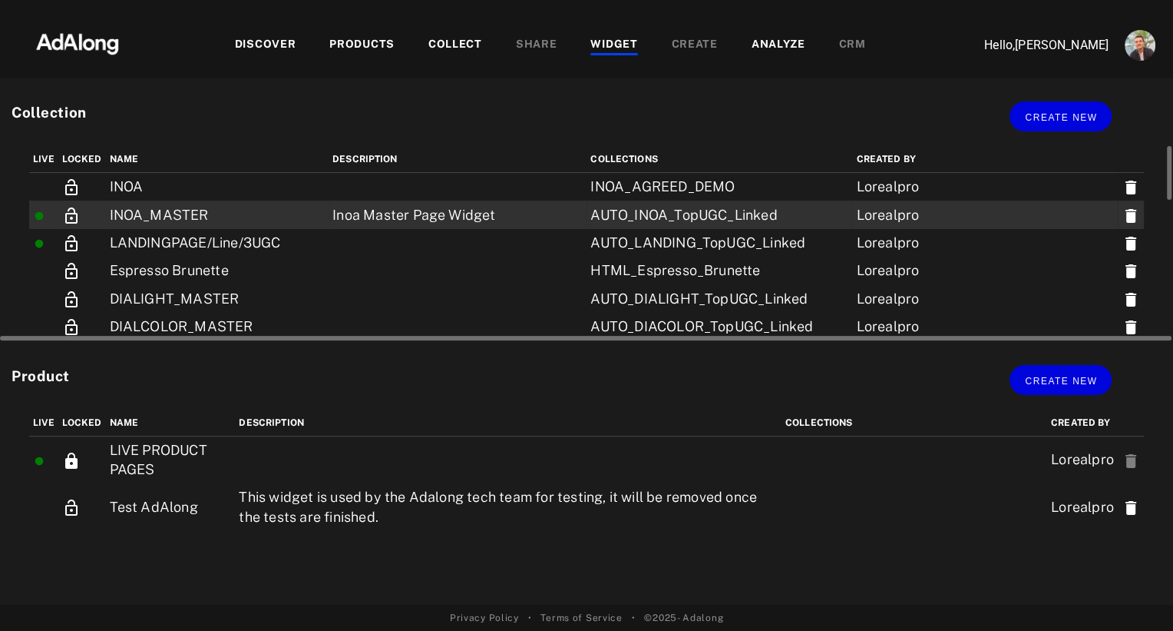
click at [256, 215] on td "INOA_MASTER" at bounding box center [217, 214] width 223 height 28
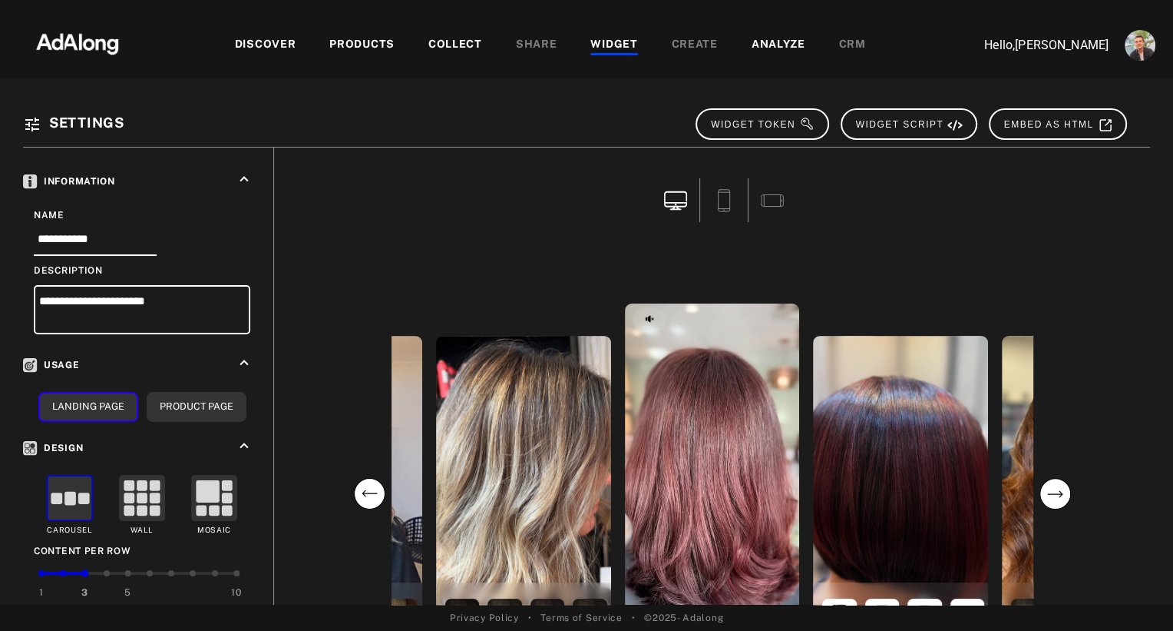
click at [447, 47] on div "COLLECT" at bounding box center [456, 45] width 54 height 18
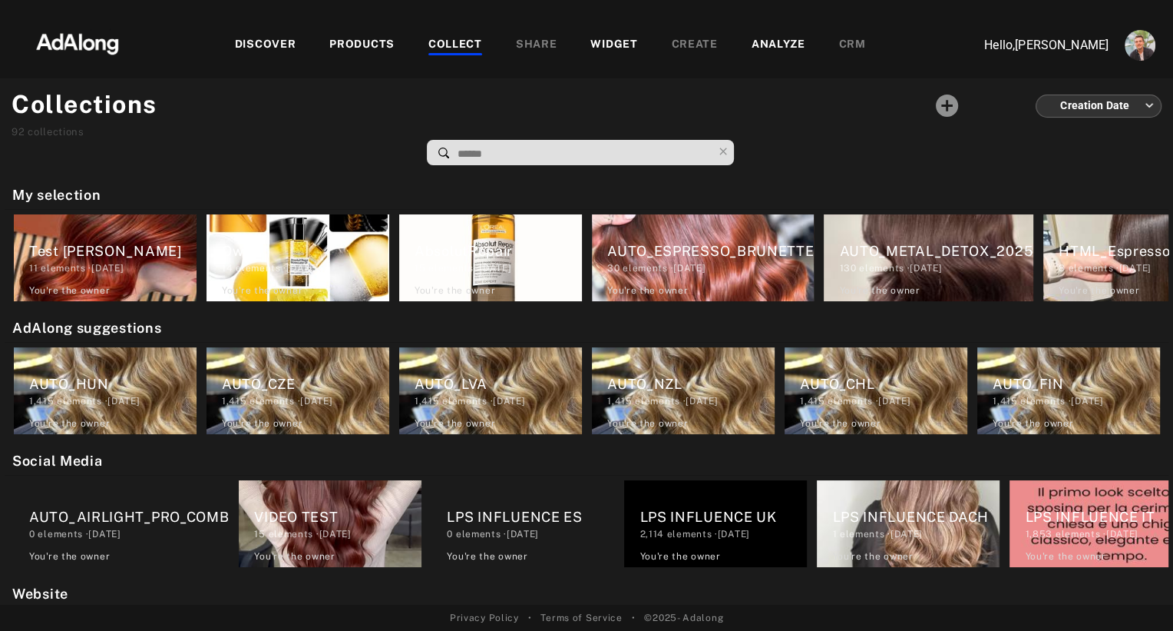
click at [514, 154] on input at bounding box center [584, 154] width 257 height 21
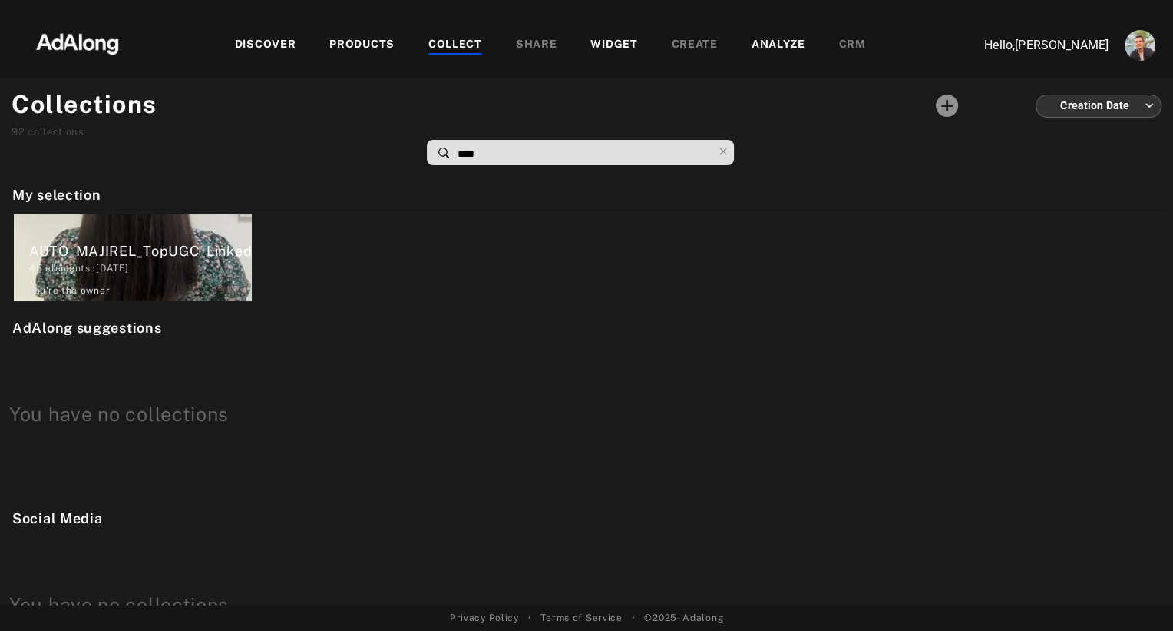
type input "****"
click at [362, 41] on div "PRODUCTS" at bounding box center [361, 45] width 65 height 18
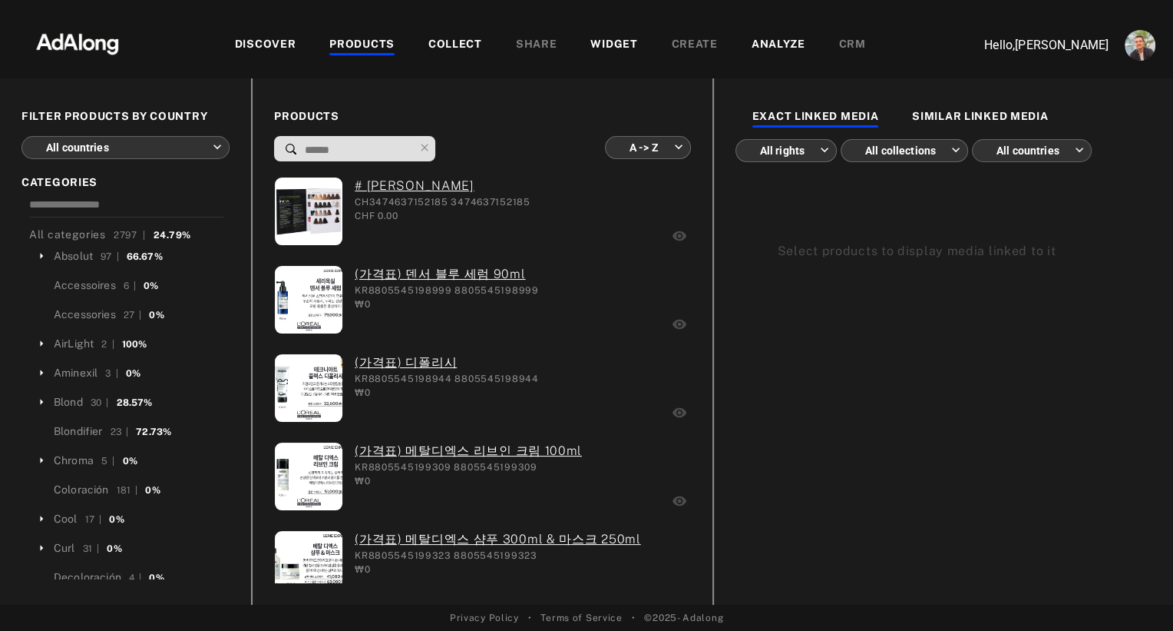
click at [341, 147] on input at bounding box center [358, 150] width 111 height 21
type input "*"
type input "**********"
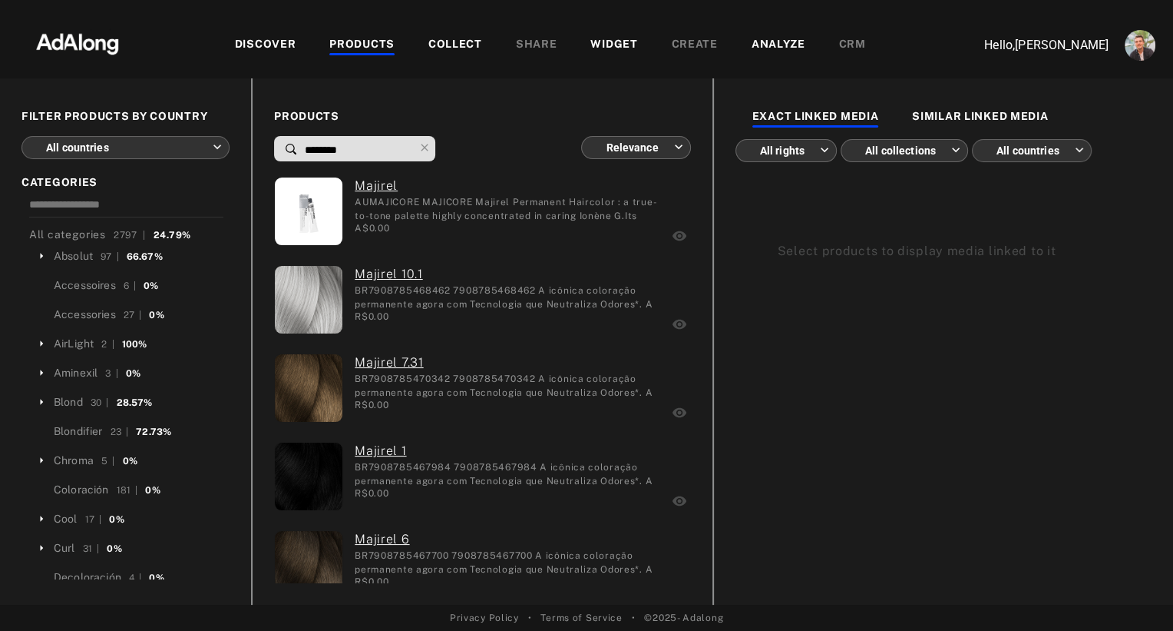
type input "********"
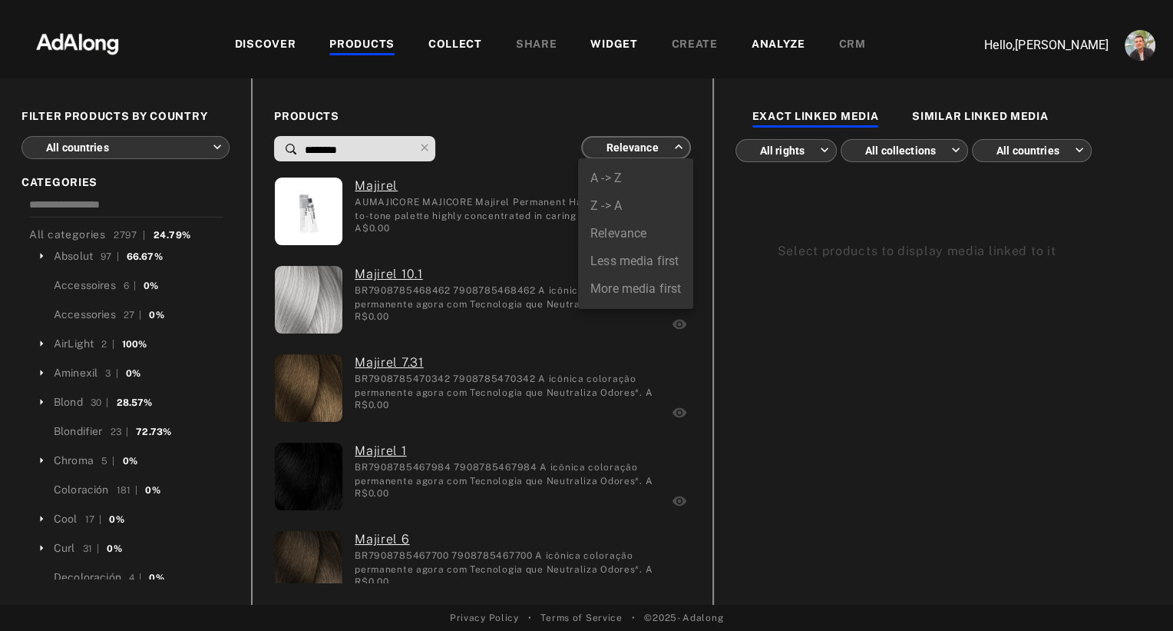
click at [632, 145] on body "Add to collection close CREATE NEW + *** AUTO_INOA_KEYWORDS 200 elements · [DAT…" at bounding box center [586, 315] width 1173 height 631
click at [631, 283] on li "More media first" at bounding box center [635, 289] width 115 height 28
type input "**********"
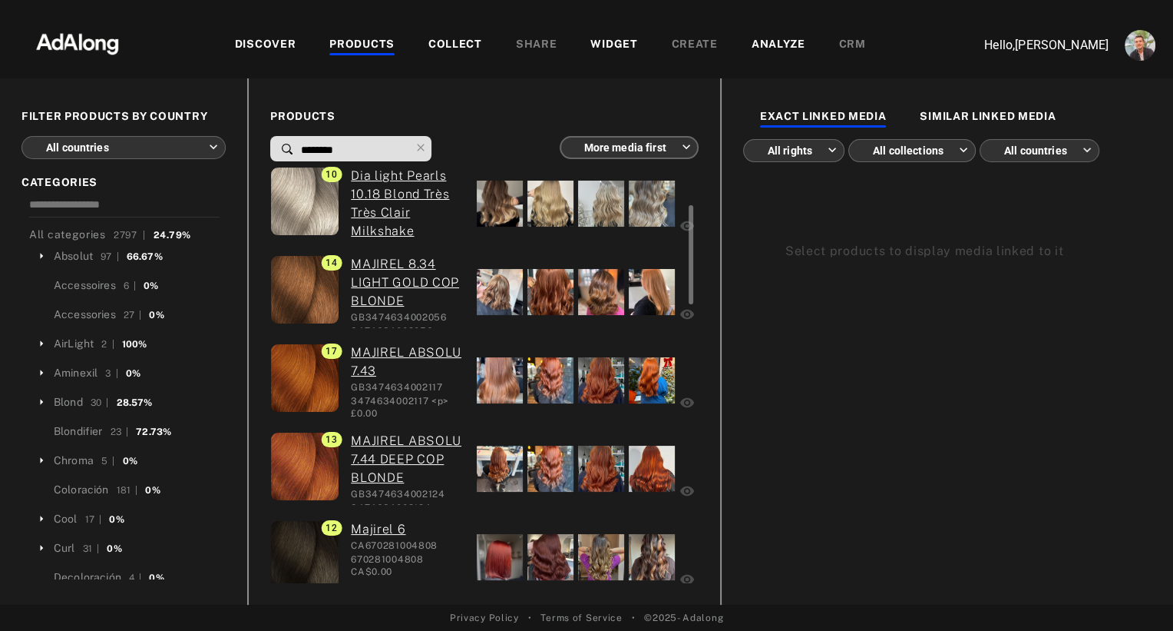
scroll to position [239, 0]
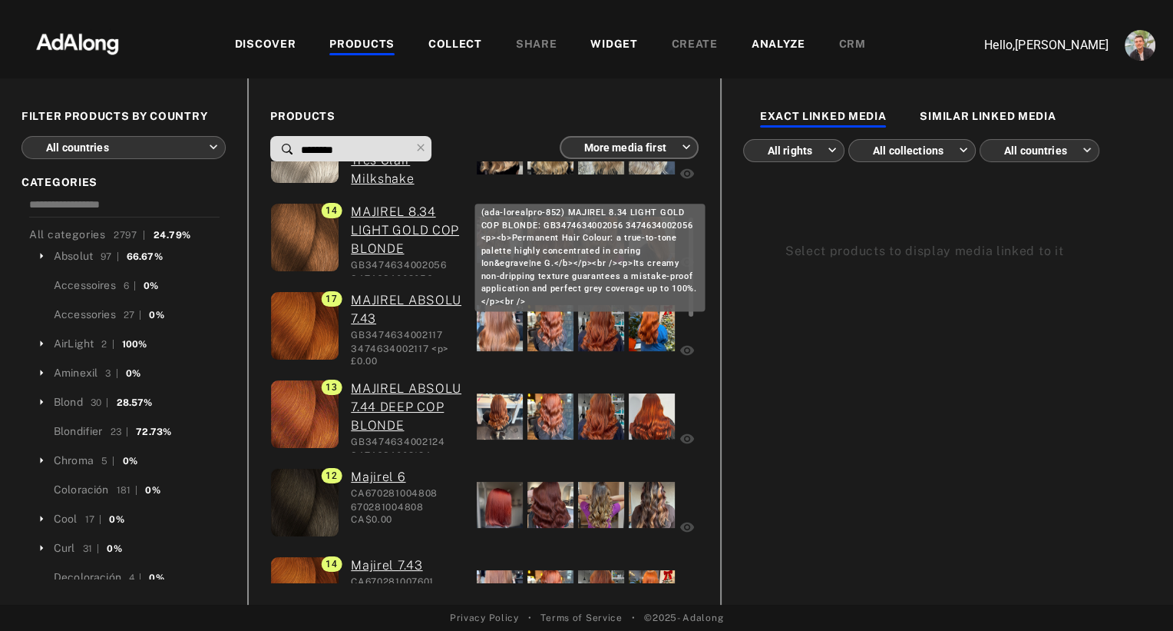
click at [455, 252] on link "MAJIREL 8.34 LIGHT GOLD COP BLONDE" at bounding box center [408, 230] width 114 height 55
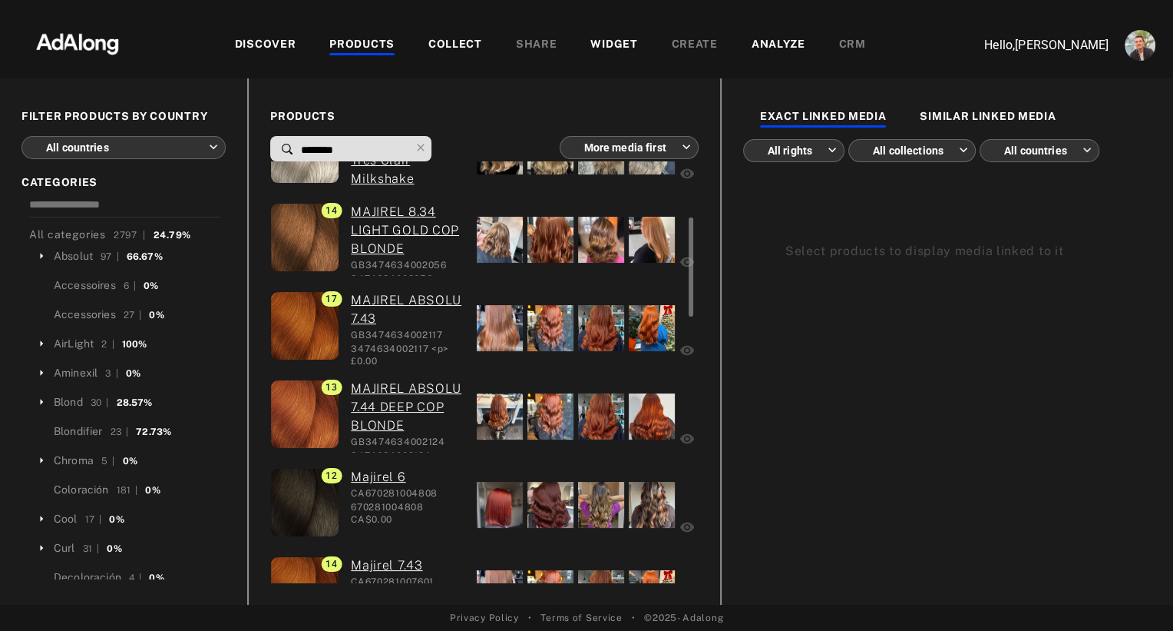
click at [502, 252] on div at bounding box center [500, 240] width 46 height 46
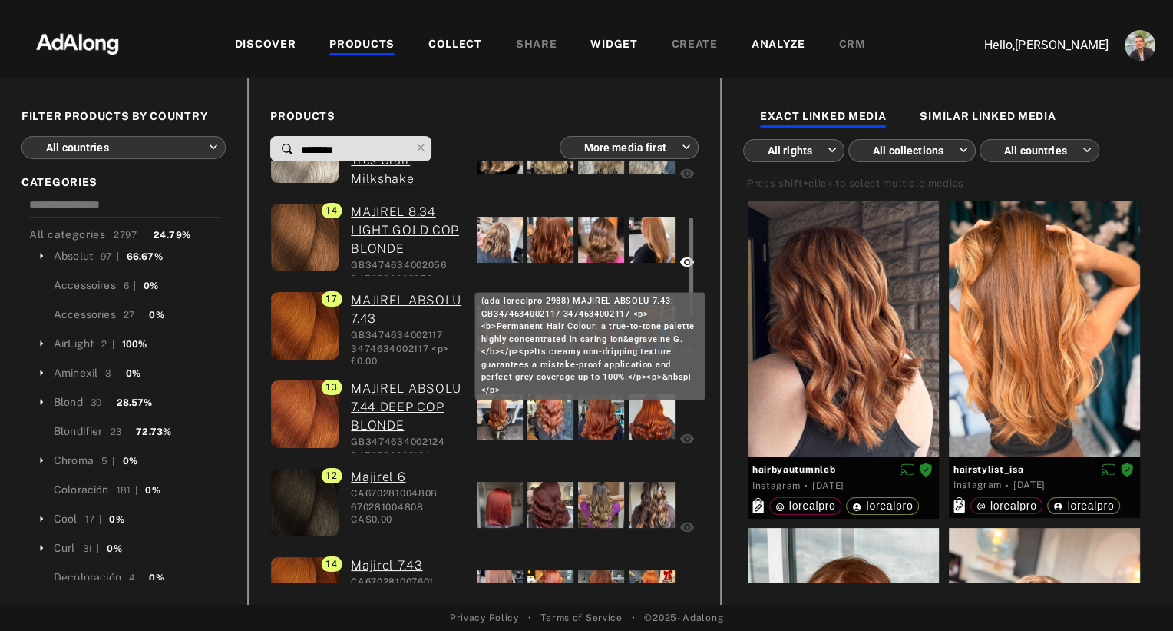
click at [376, 307] on link "MAJIREL ABSOLU 7.43" at bounding box center [408, 309] width 114 height 37
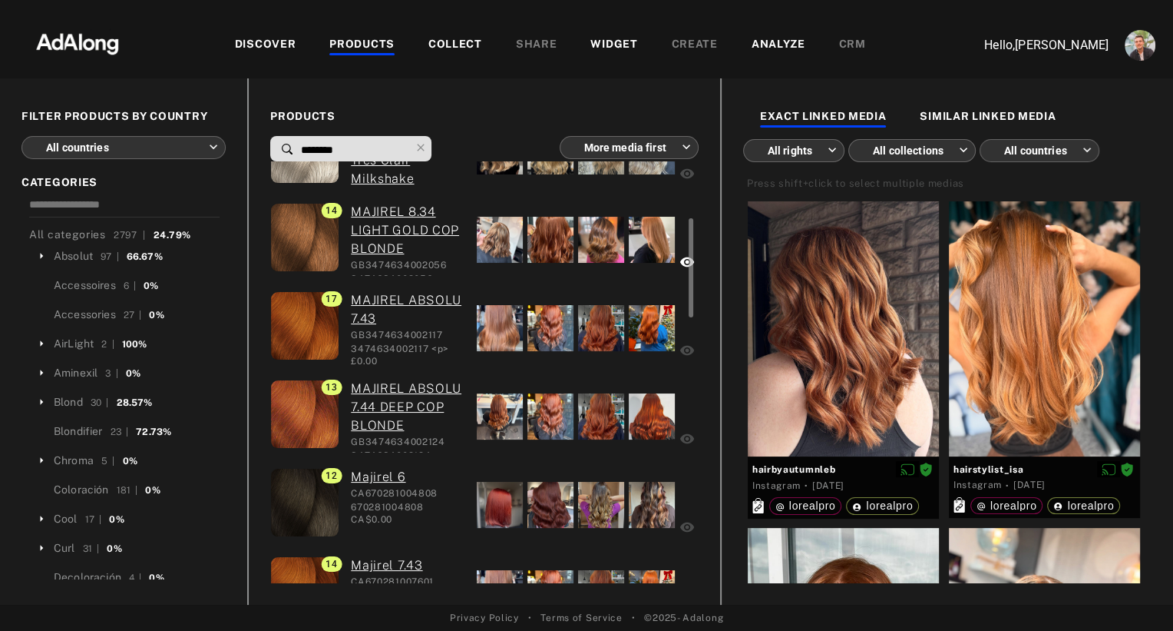
scroll to position [416, 0]
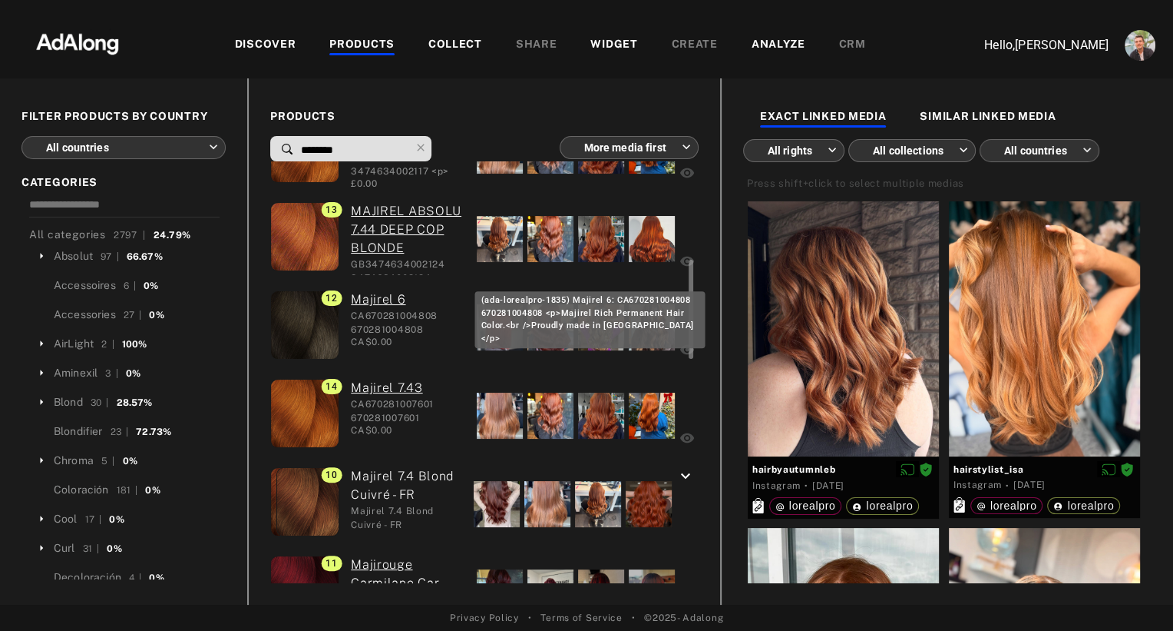
click at [373, 303] on link "Majirel 6" at bounding box center [408, 299] width 114 height 18
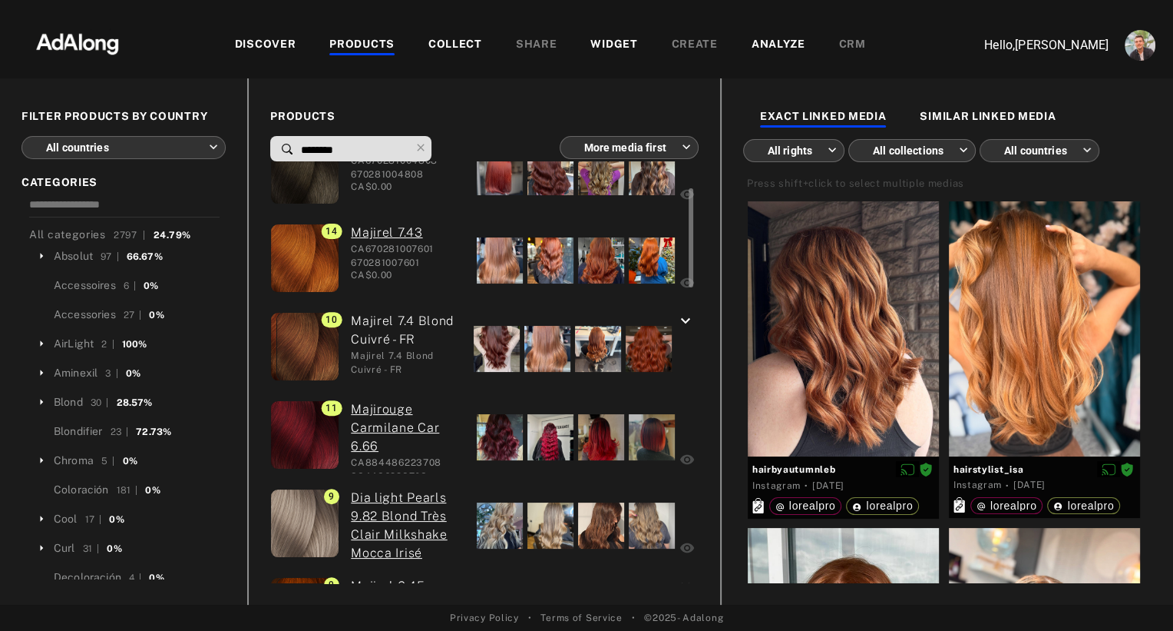
scroll to position [620, 0]
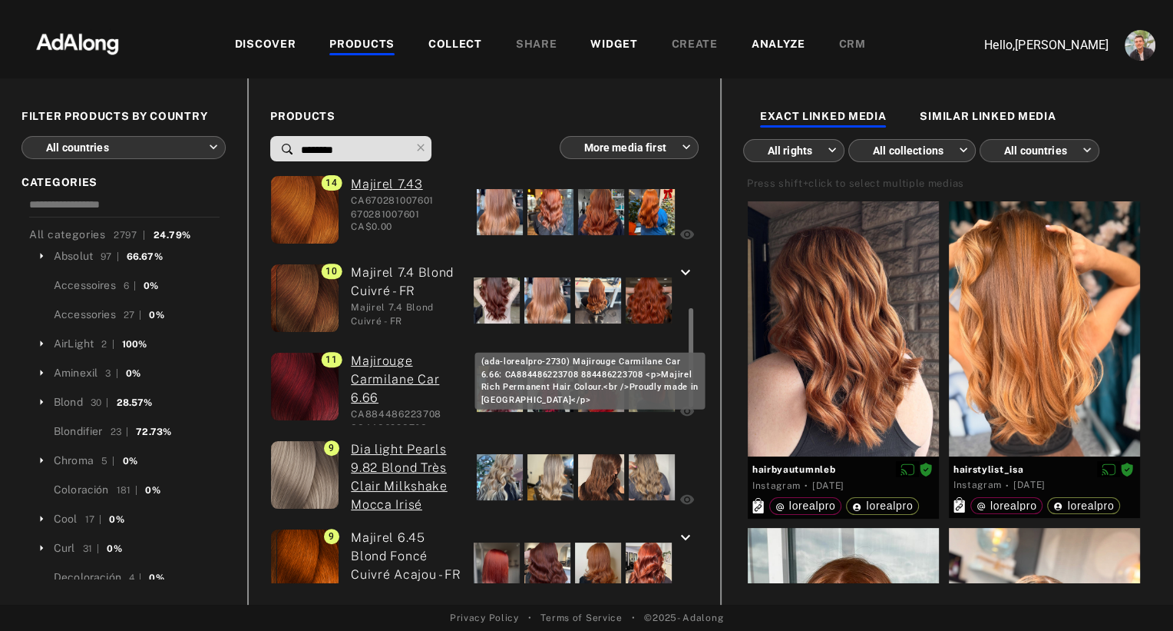
click at [375, 366] on link "Majirouge Carmilane Car 6.66" at bounding box center [408, 379] width 114 height 55
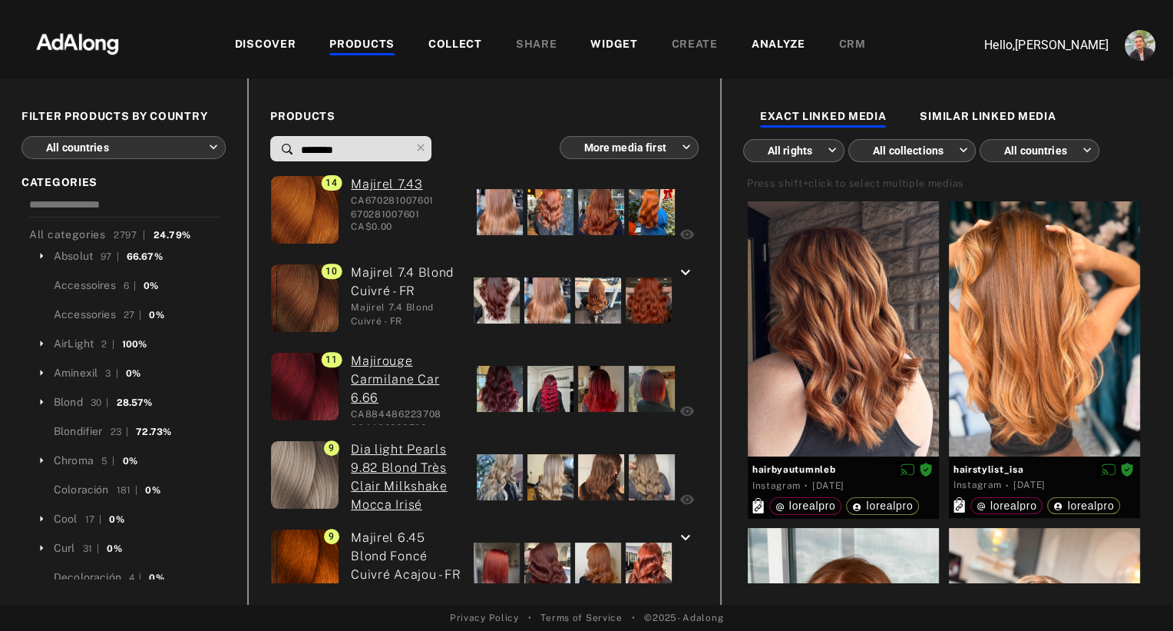
scroll to position [915, 0]
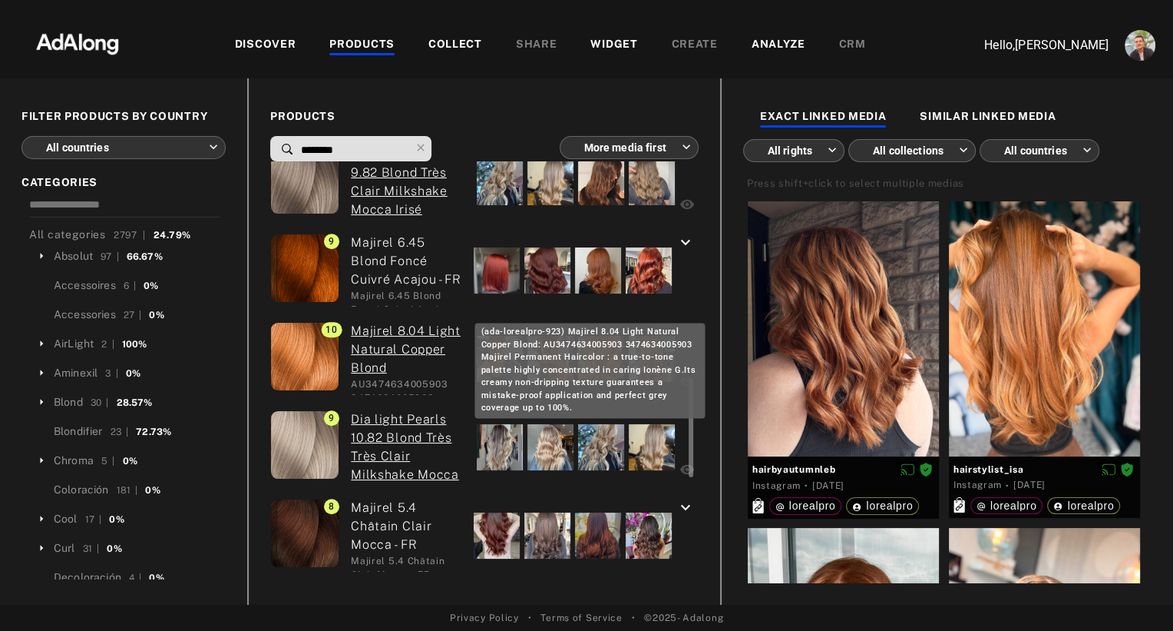
click at [385, 350] on link "Majirel 8.04 Light Natural Copper Blond" at bounding box center [408, 349] width 114 height 55
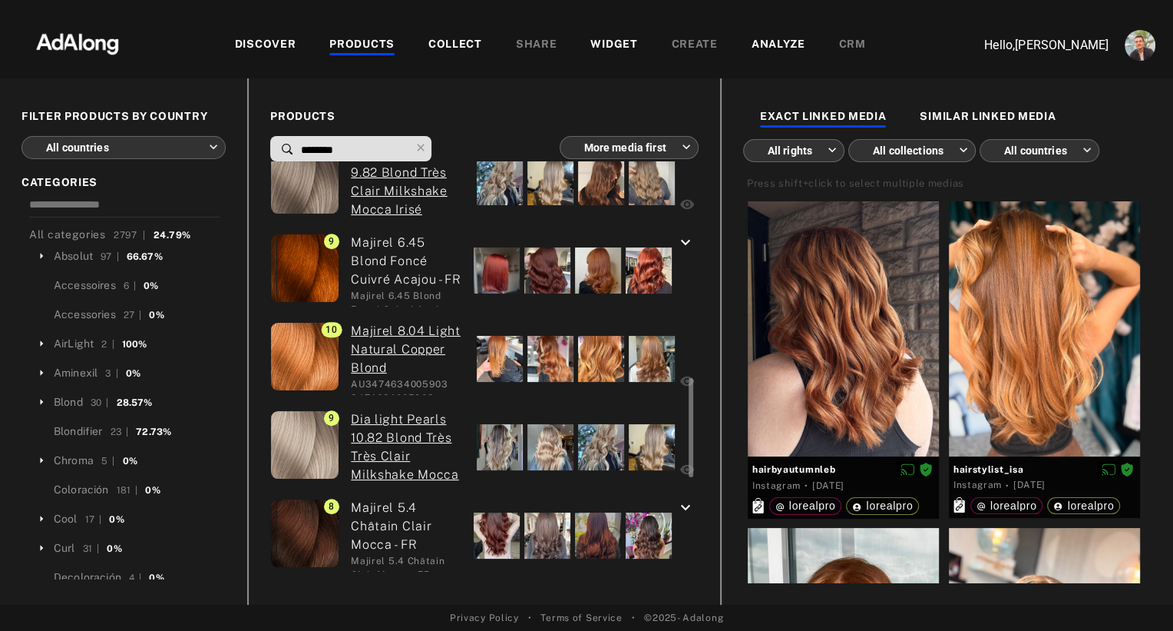
click at [506, 367] on div at bounding box center [500, 359] width 46 height 46
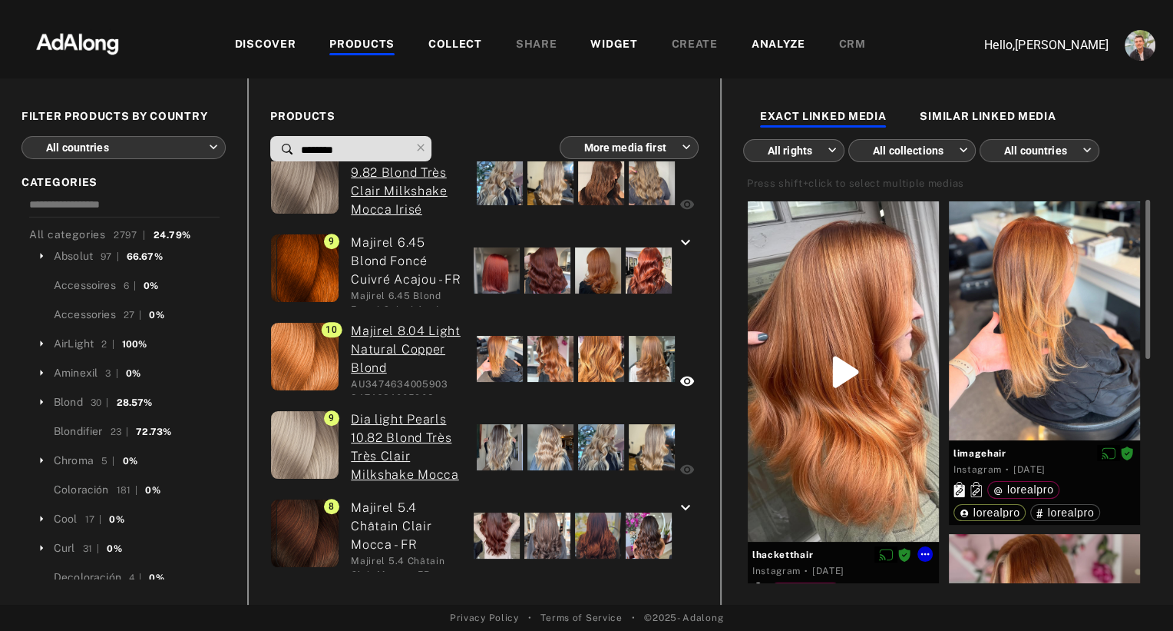
click at [861, 288] on div at bounding box center [843, 371] width 191 height 340
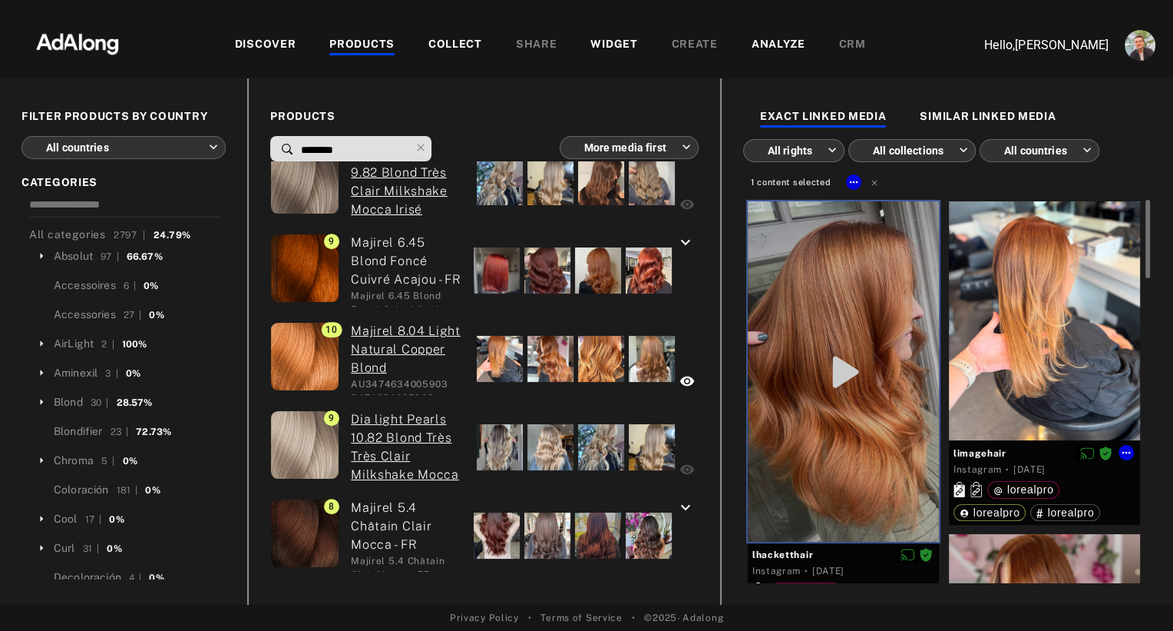
click at [1032, 303] on div at bounding box center [1044, 320] width 191 height 239
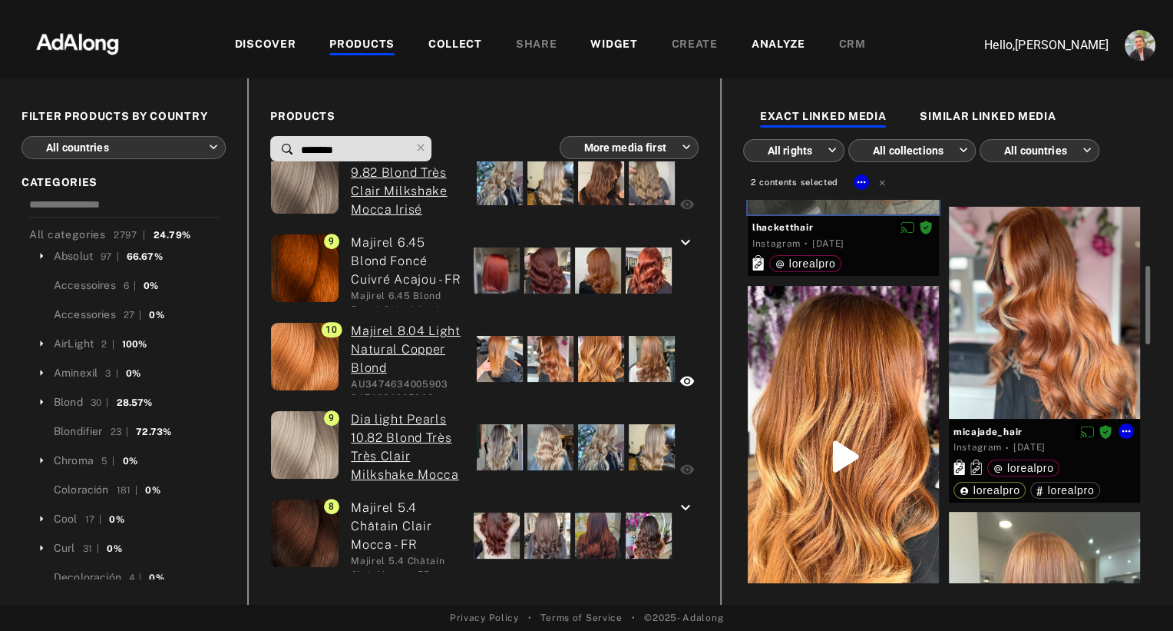
click at [1032, 303] on div at bounding box center [1044, 313] width 191 height 212
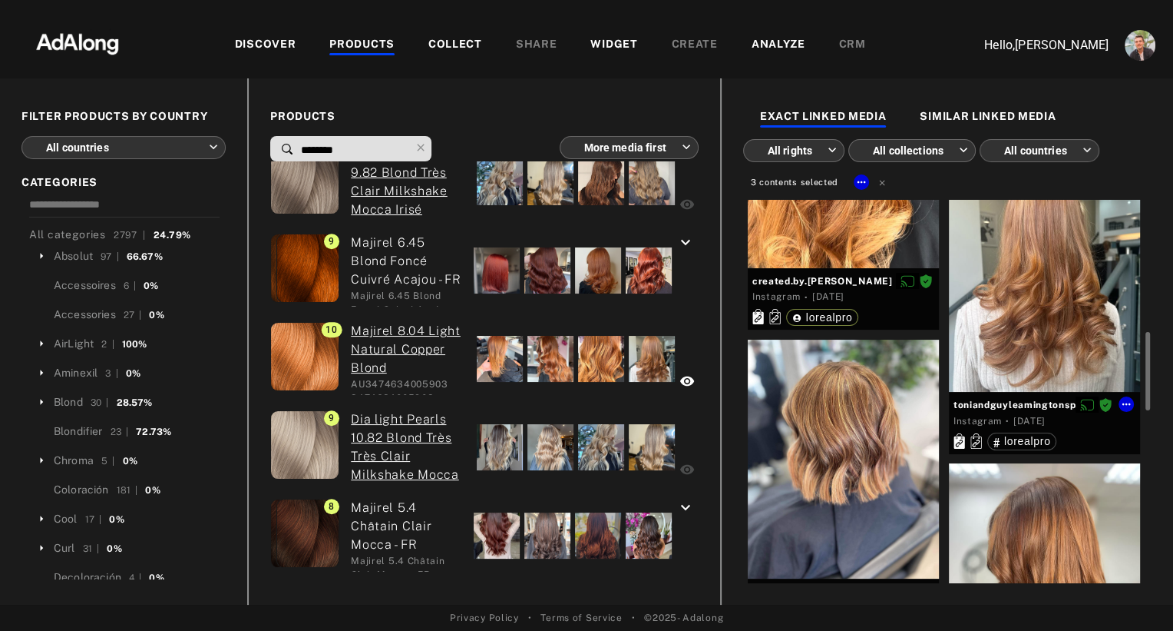
scroll to position [700, 0]
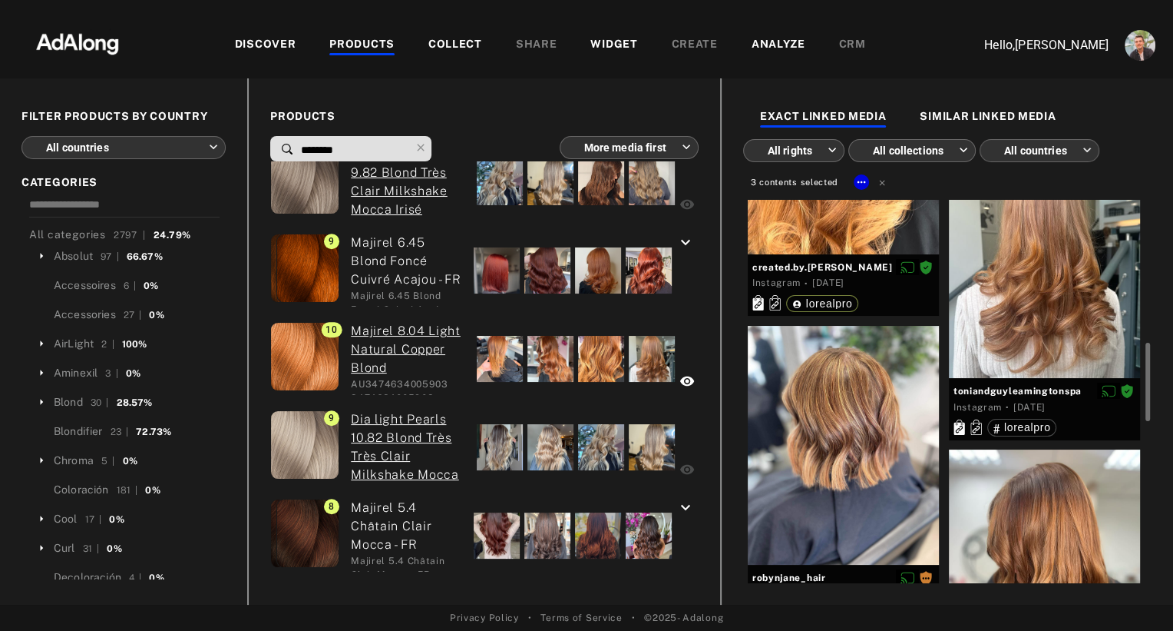
click at [1038, 524] on div at bounding box center [1044, 568] width 191 height 239
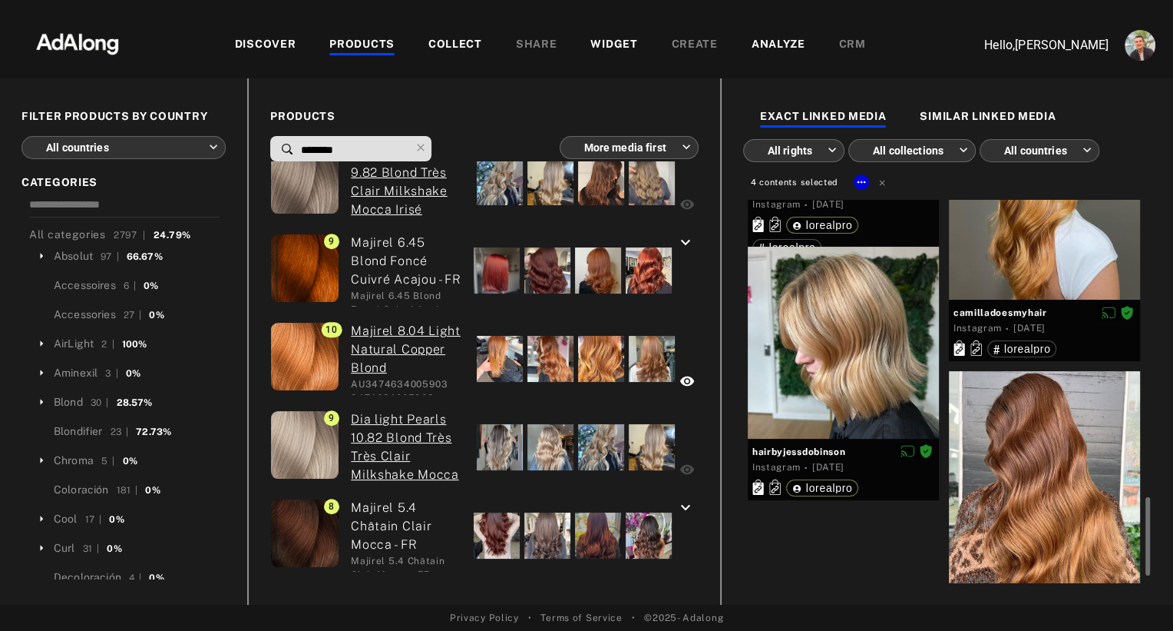
scroll to position [1411, 0]
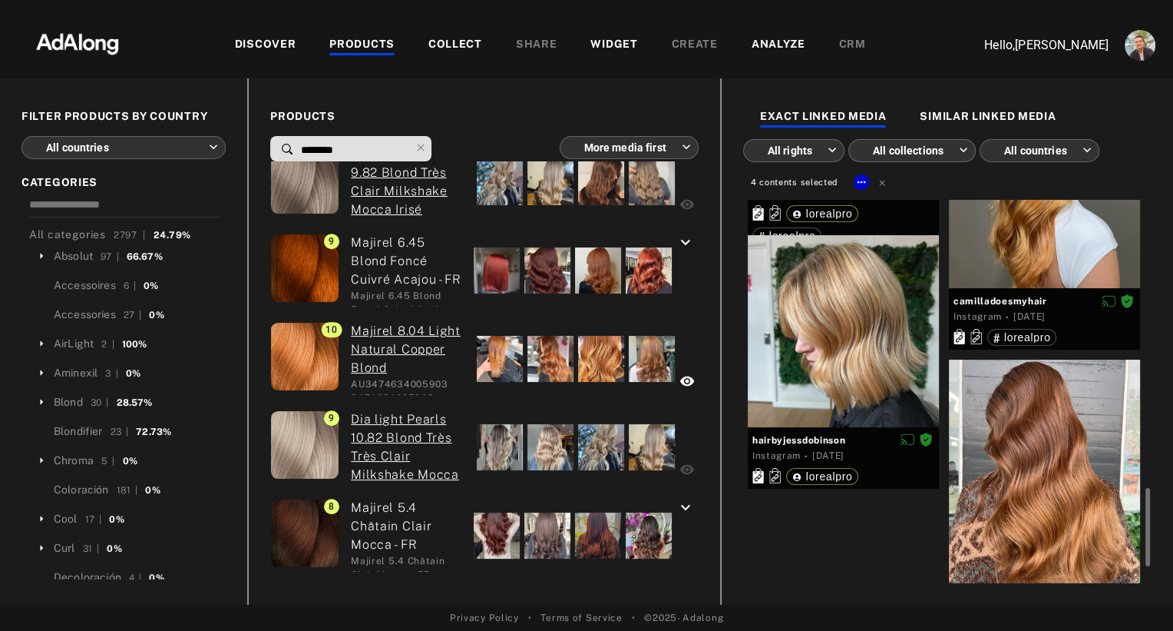
click at [1038, 524] on div at bounding box center [1044, 478] width 191 height 239
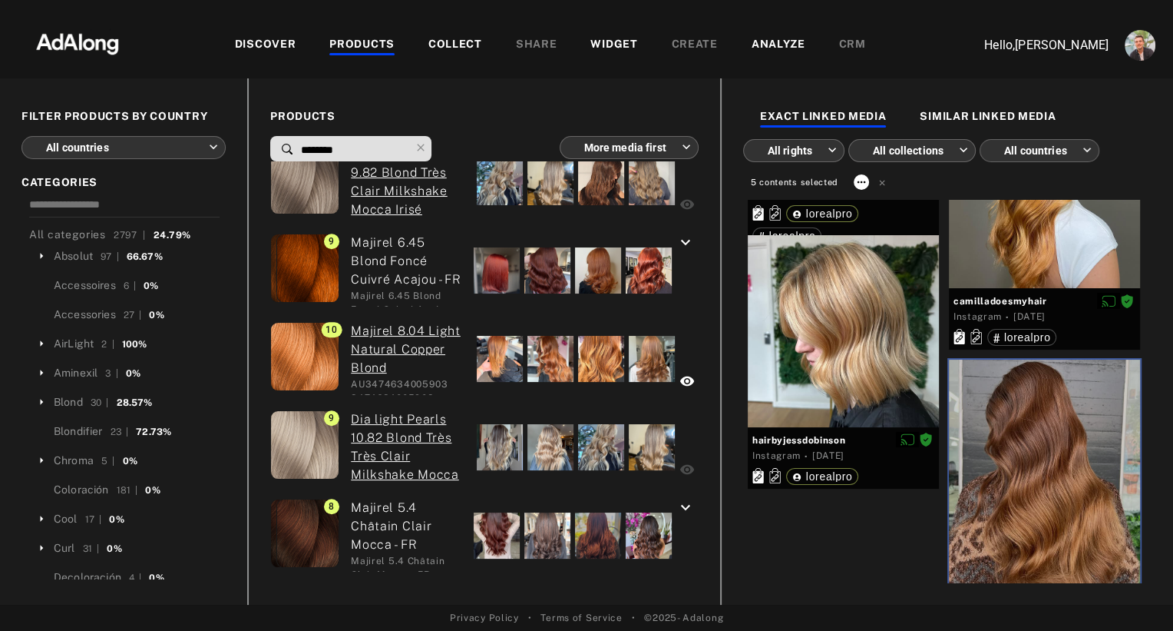
click at [862, 182] on icon at bounding box center [862, 182] width 12 height 12
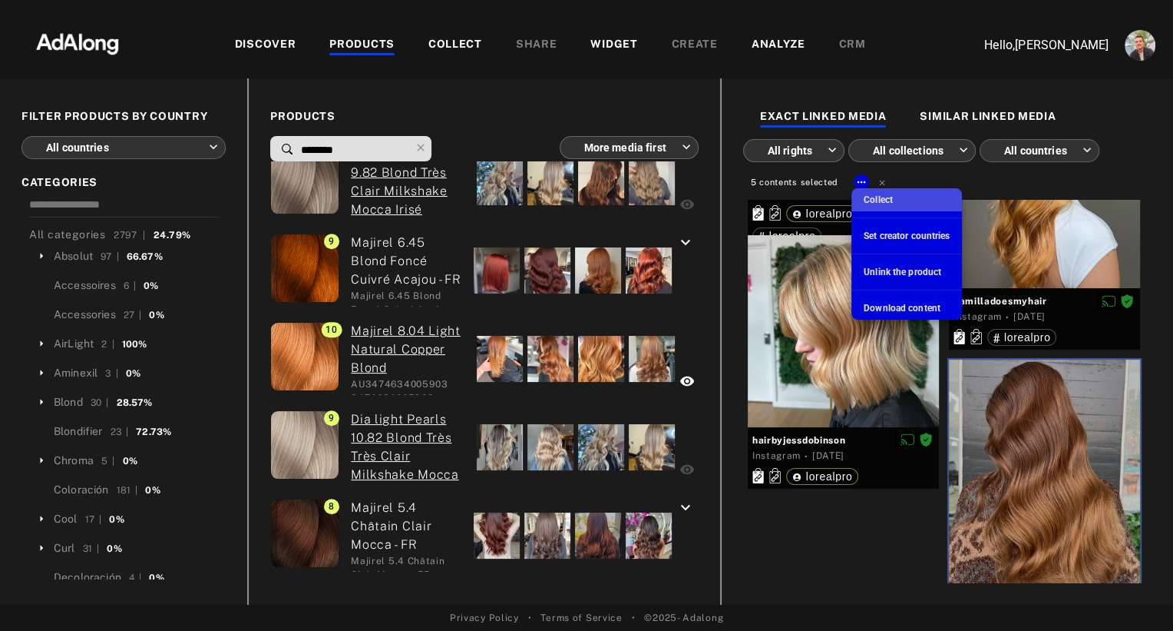
click at [872, 203] on span "Collect" at bounding box center [878, 199] width 29 height 11
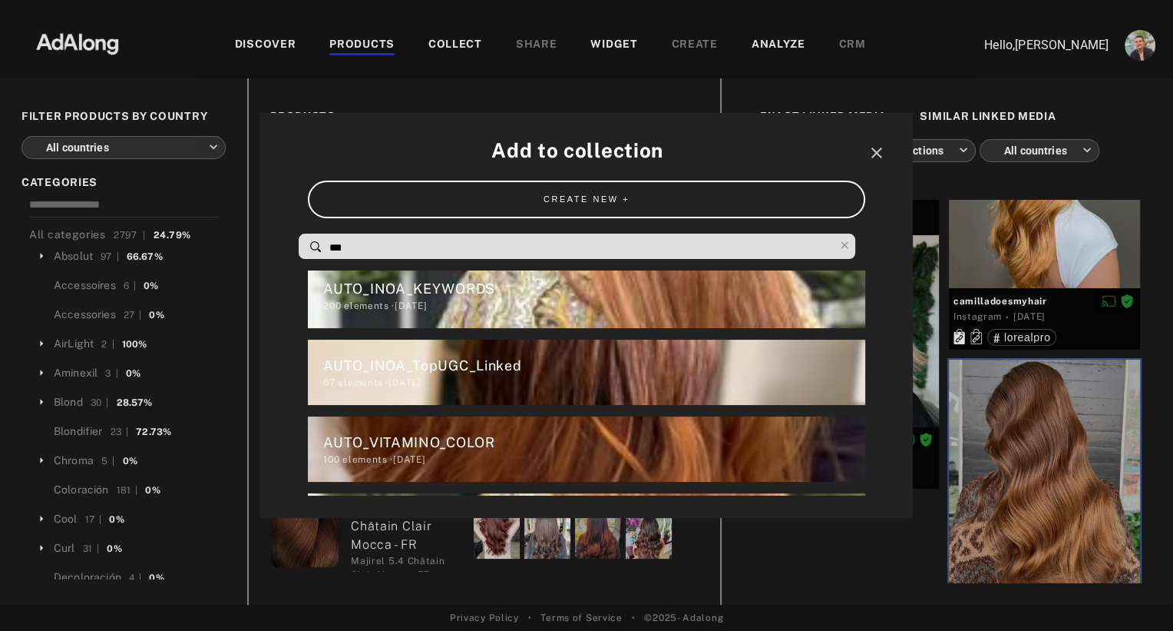
click at [553, 253] on input "***" at bounding box center [581, 247] width 506 height 21
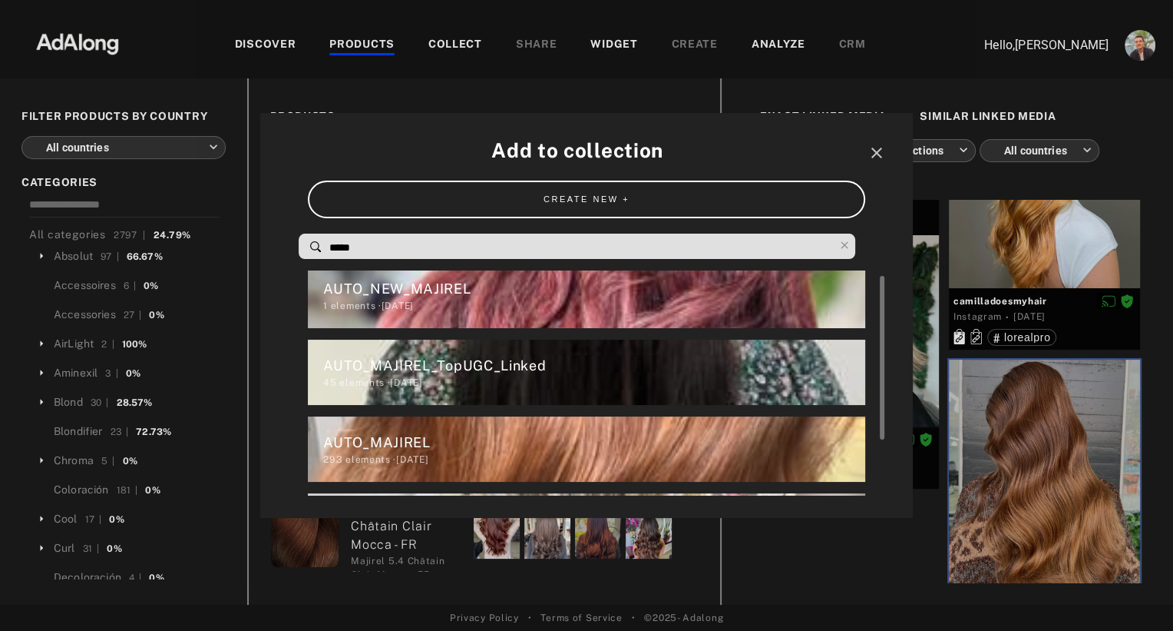
type input "*****"
click at [471, 376] on div "45 elements · [DATE]" at bounding box center [593, 383] width 541 height 14
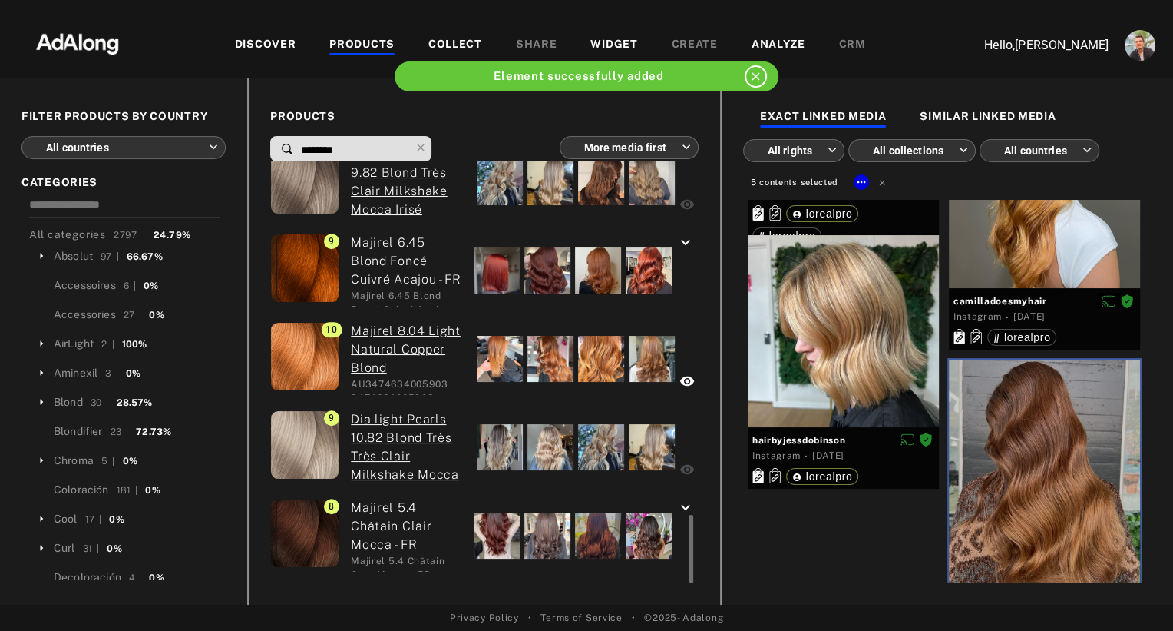
scroll to position [1035, 0]
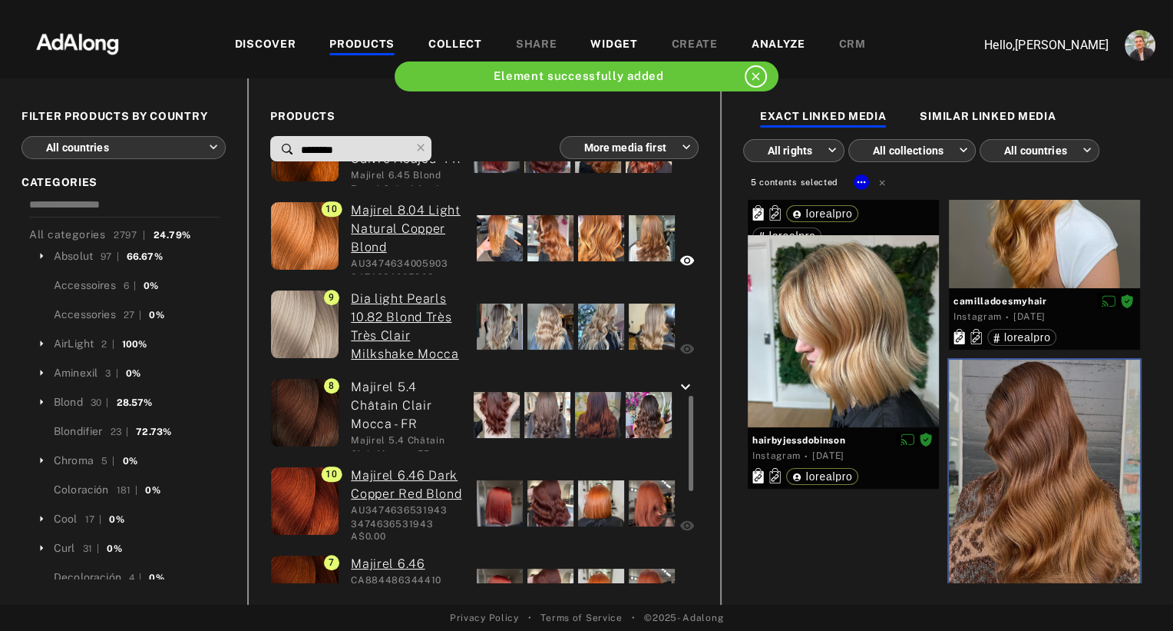
click at [491, 416] on div at bounding box center [497, 415] width 46 height 46
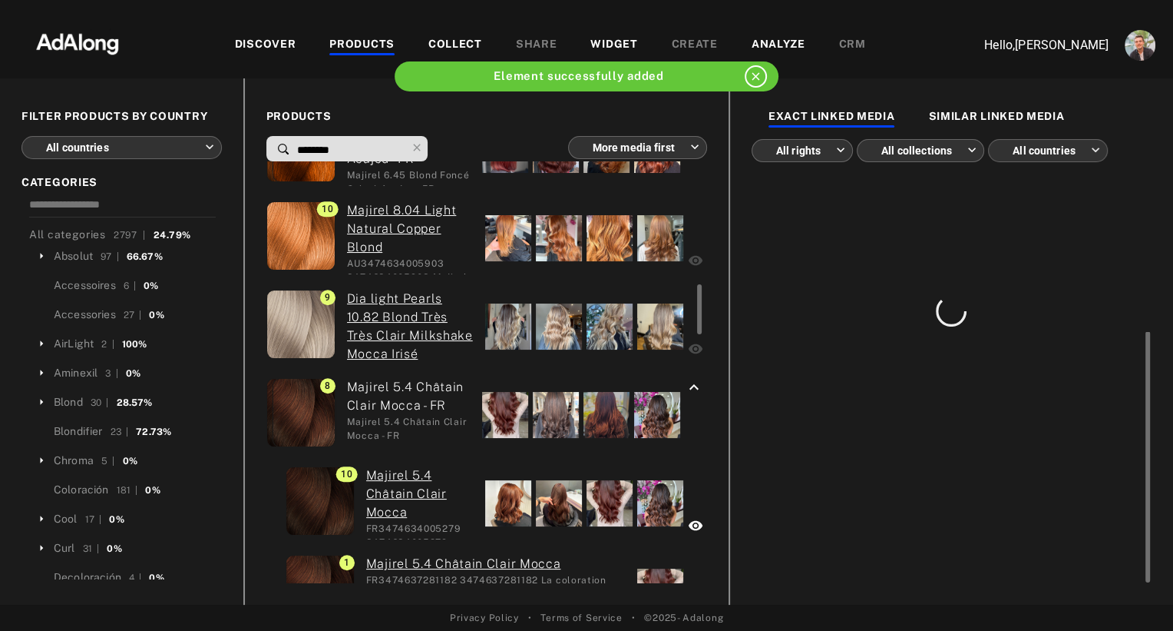
scroll to position [0, 0]
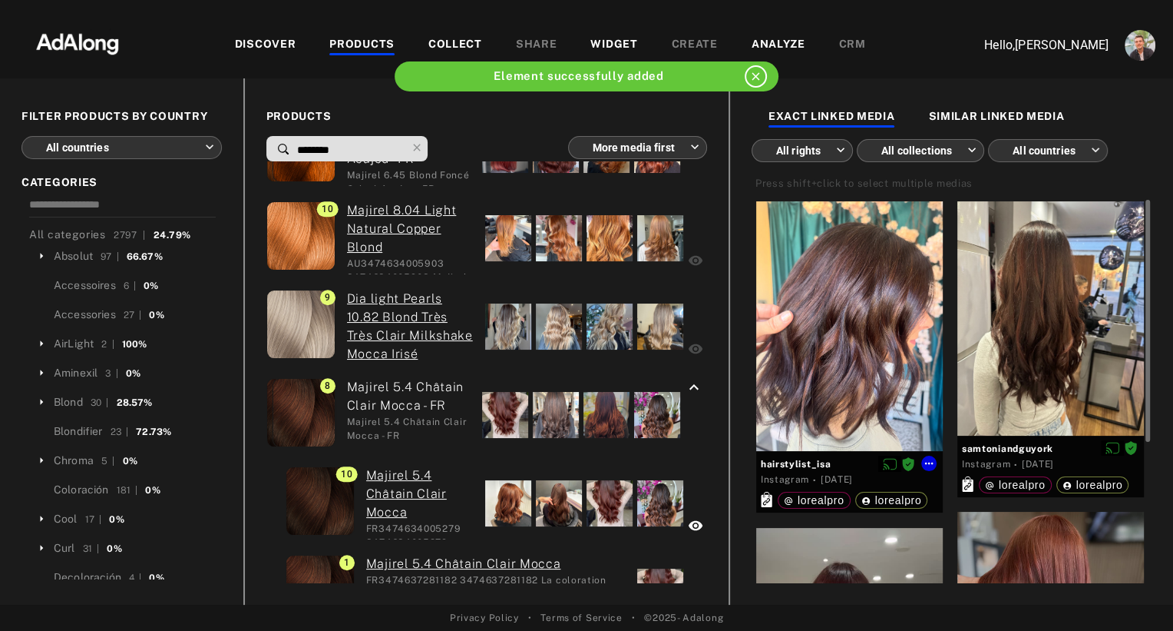
click at [852, 380] on div at bounding box center [849, 326] width 187 height 250
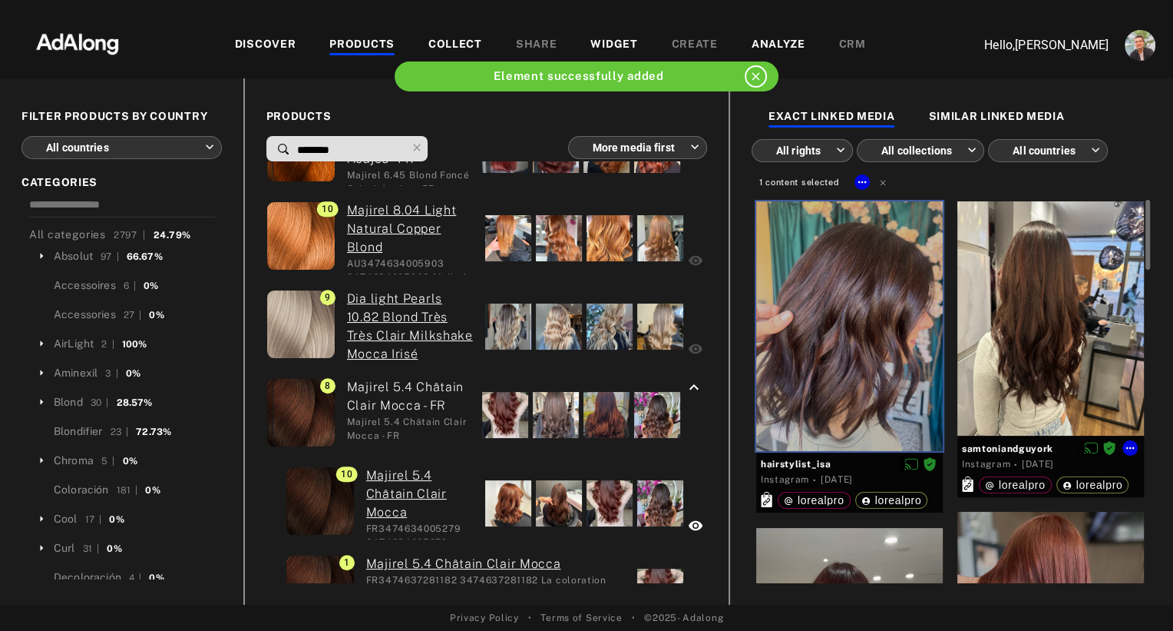
click at [1015, 369] on div at bounding box center [1051, 318] width 187 height 234
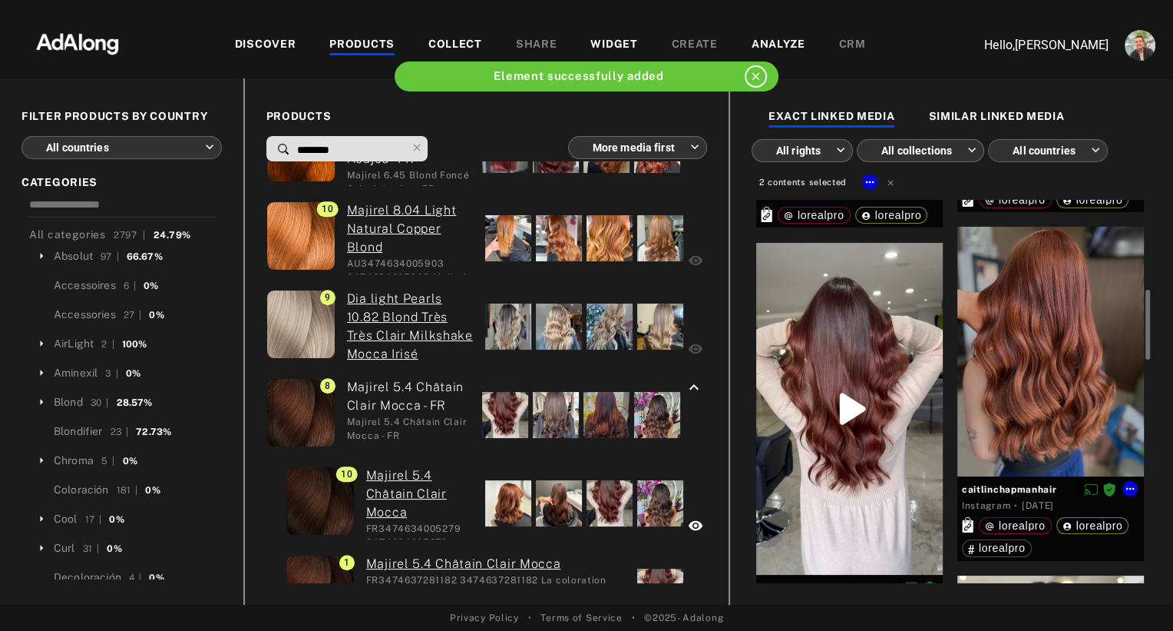
scroll to position [333, 0]
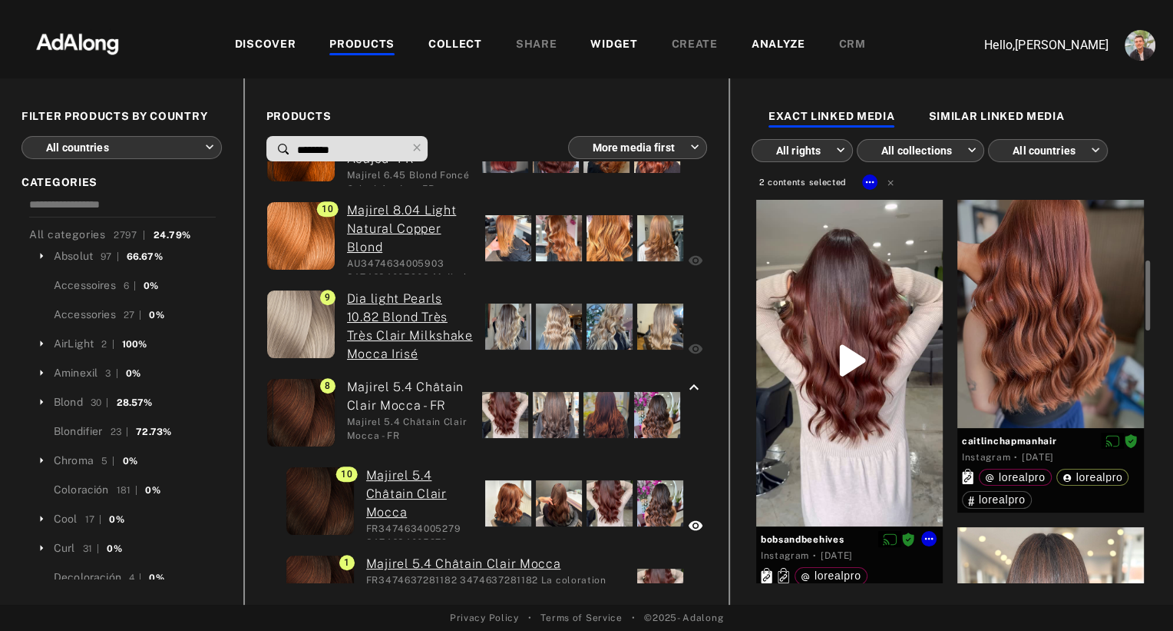
click at [866, 455] on div at bounding box center [849, 360] width 187 height 332
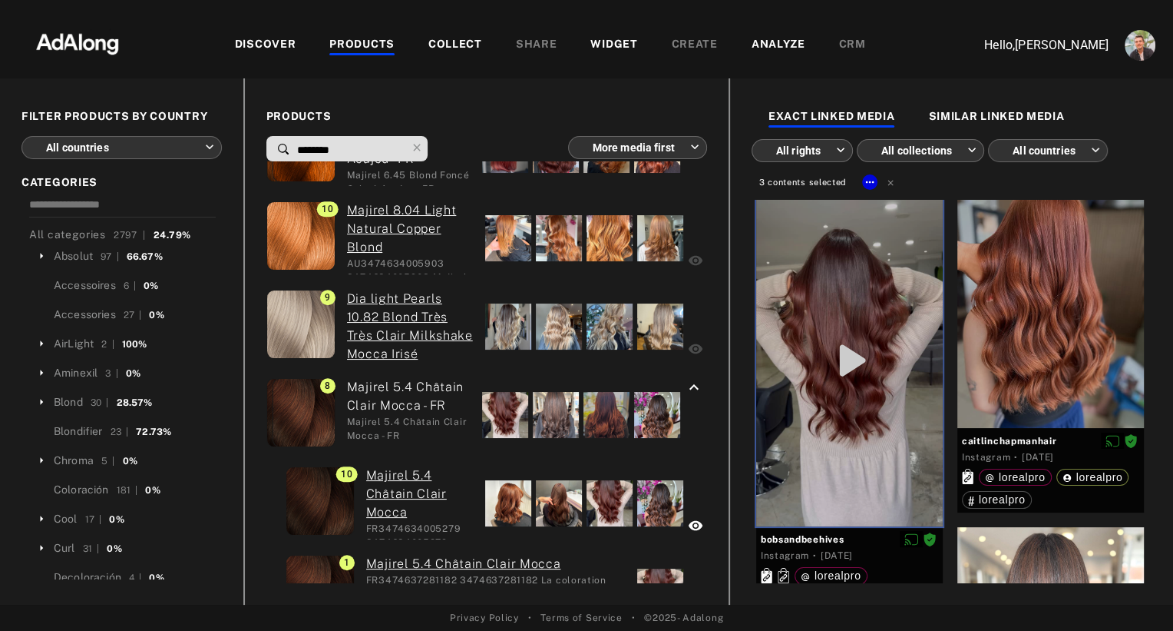
scroll to position [620, 0]
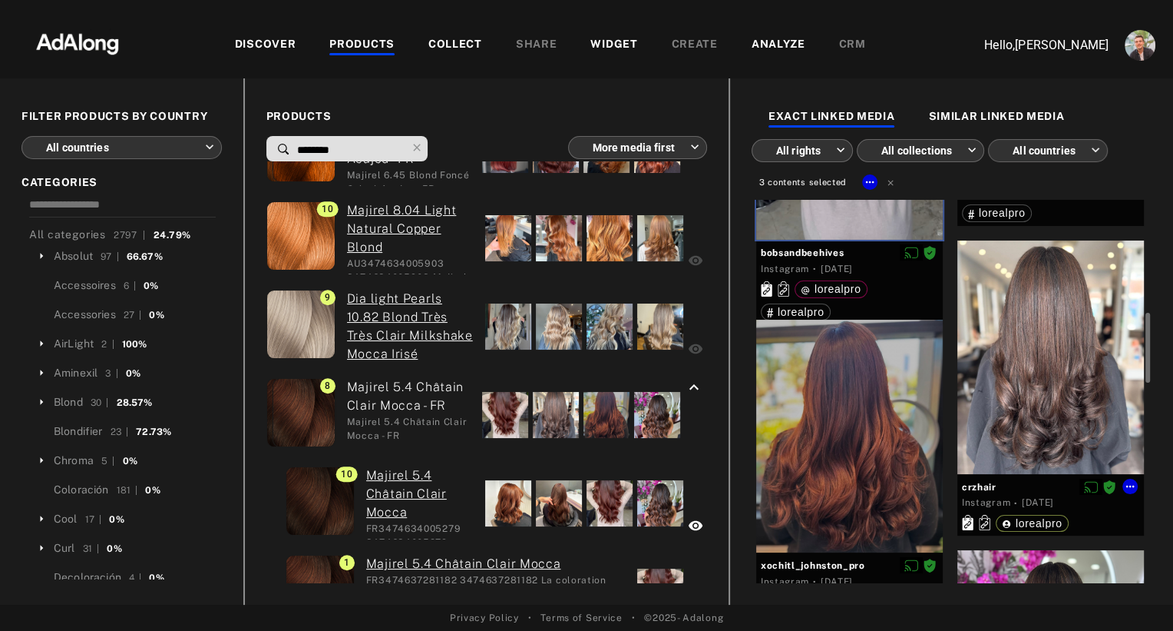
click at [1015, 386] on div at bounding box center [1051, 356] width 187 height 233
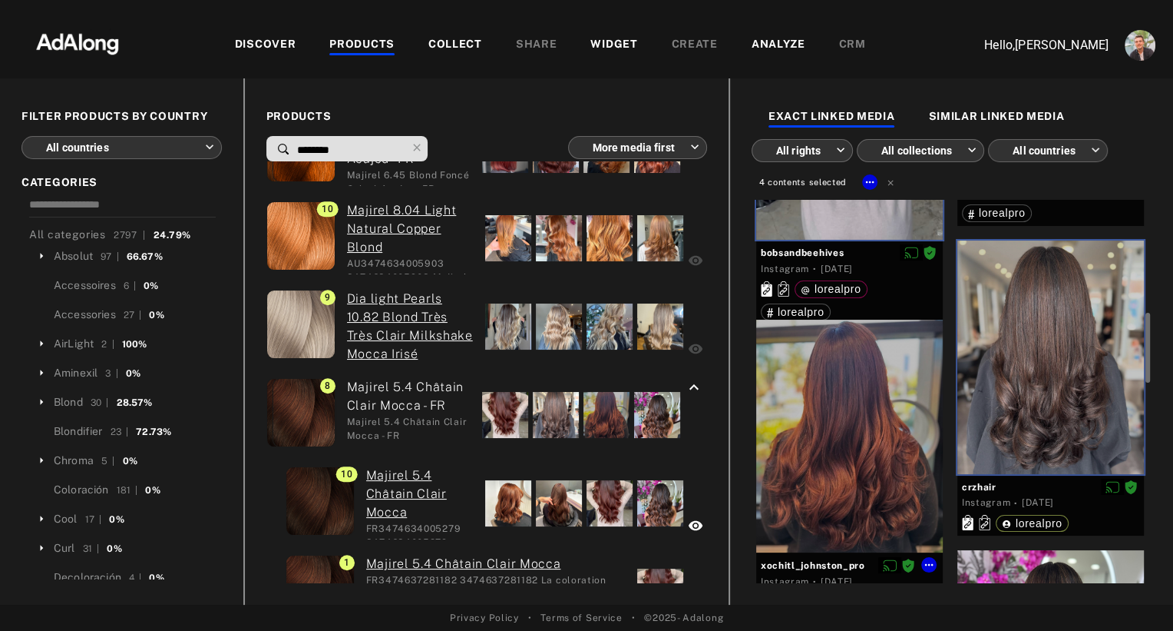
click at [871, 463] on div at bounding box center [849, 435] width 187 height 233
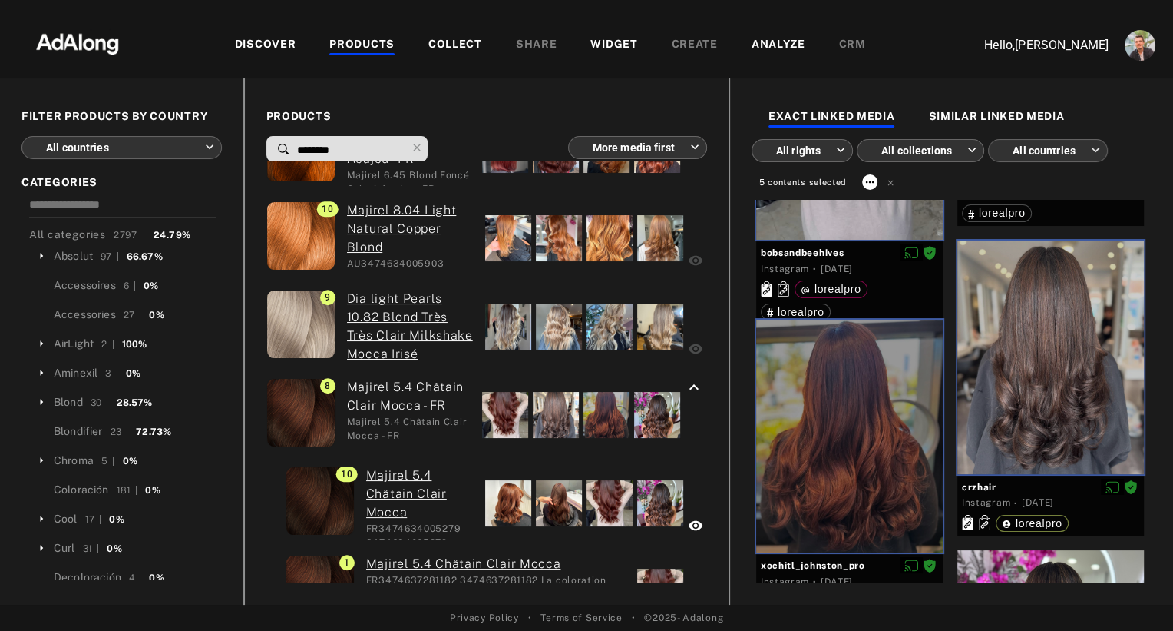
click at [864, 183] on icon at bounding box center [870, 182] width 12 height 12
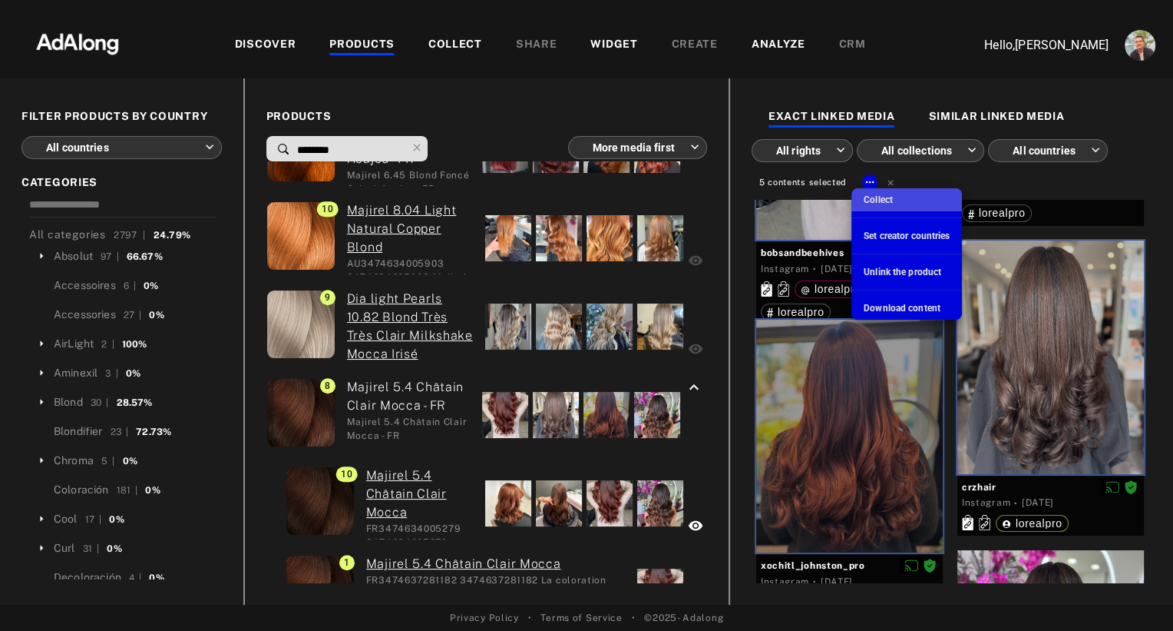
click at [873, 197] on span "Collect" at bounding box center [878, 199] width 29 height 11
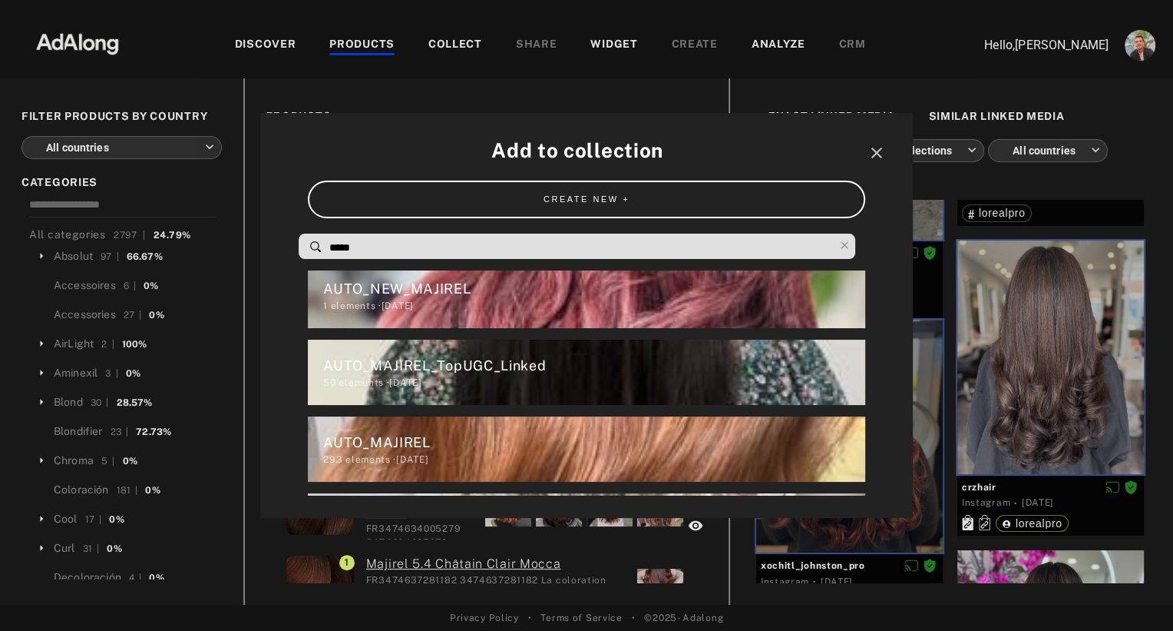
click at [464, 244] on input "*****" at bounding box center [581, 247] width 506 height 21
click at [470, 366] on div "AUTO_MAJIREL_TopUGC_Linked" at bounding box center [593, 365] width 541 height 21
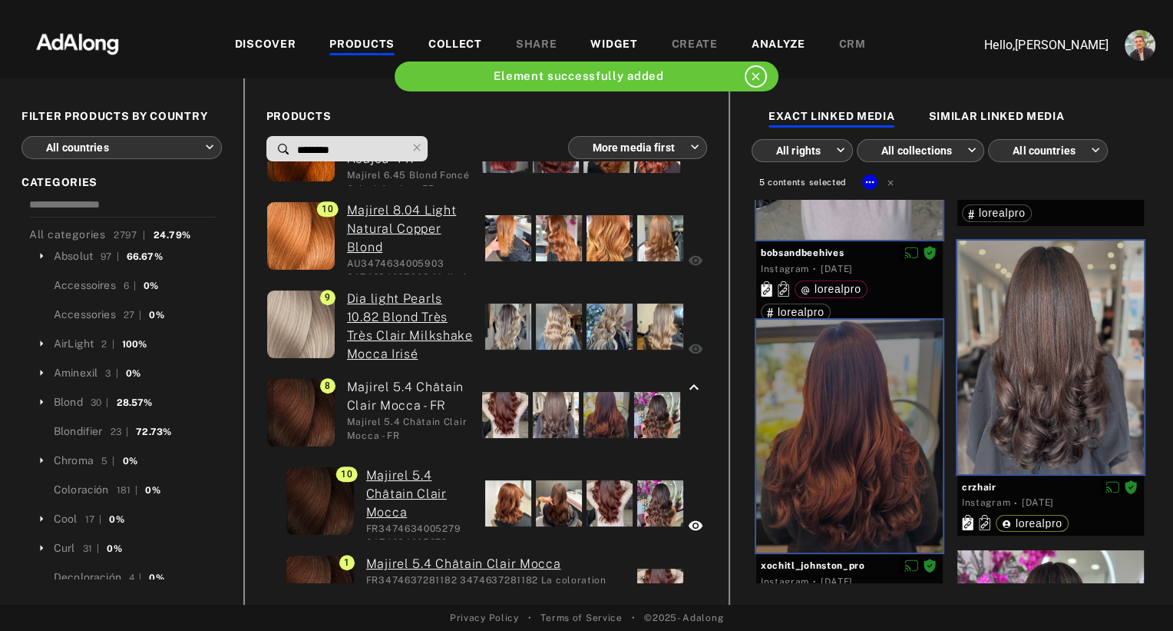
click at [356, 150] on input "********" at bounding box center [351, 150] width 111 height 21
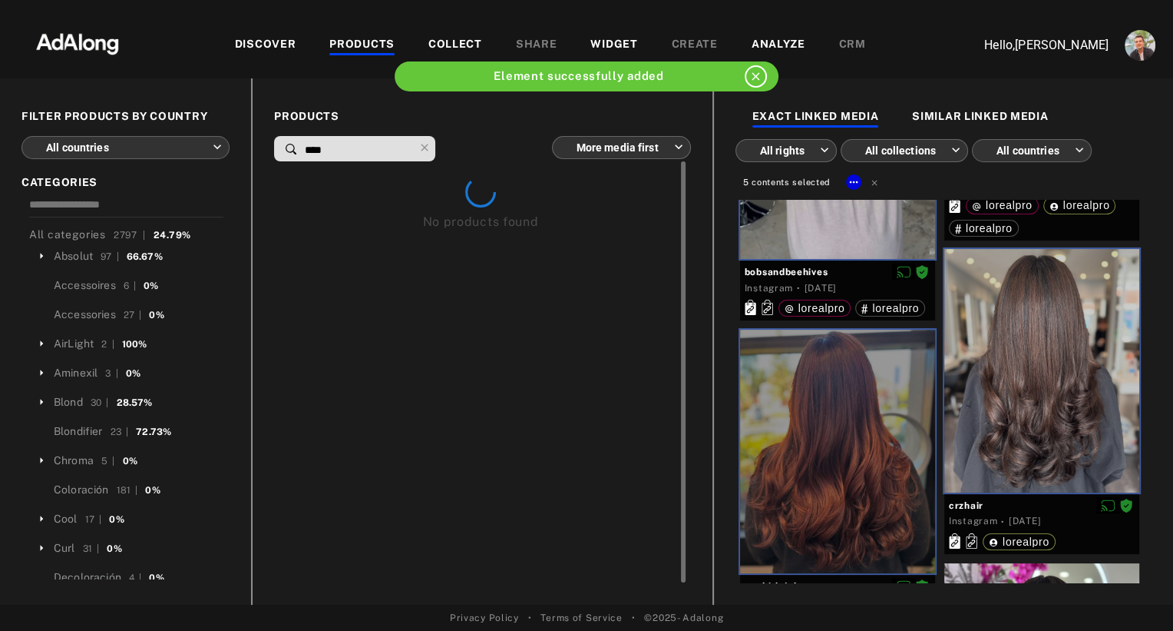
scroll to position [0, 0]
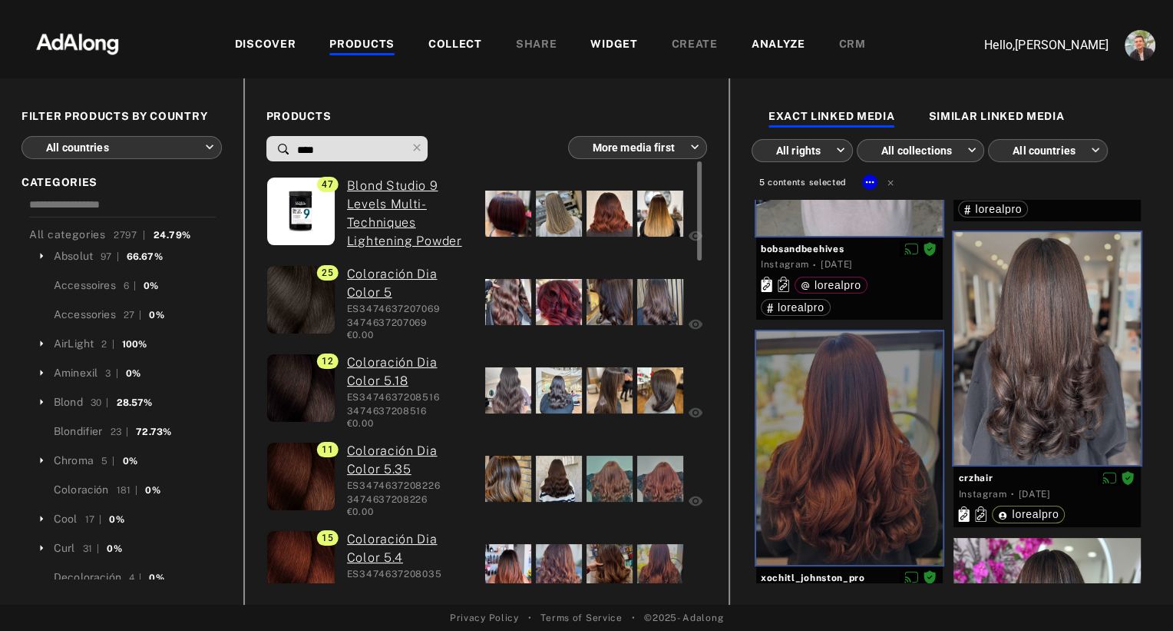
type input "****"
click at [516, 297] on div at bounding box center [508, 302] width 46 height 46
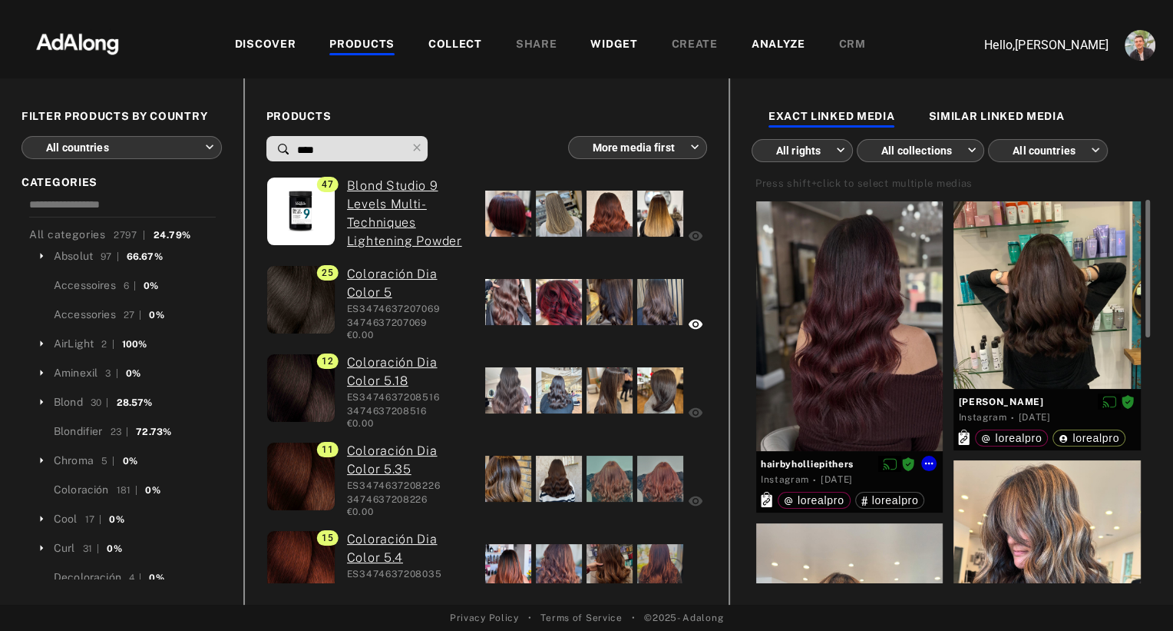
click at [868, 339] on div at bounding box center [849, 326] width 187 height 250
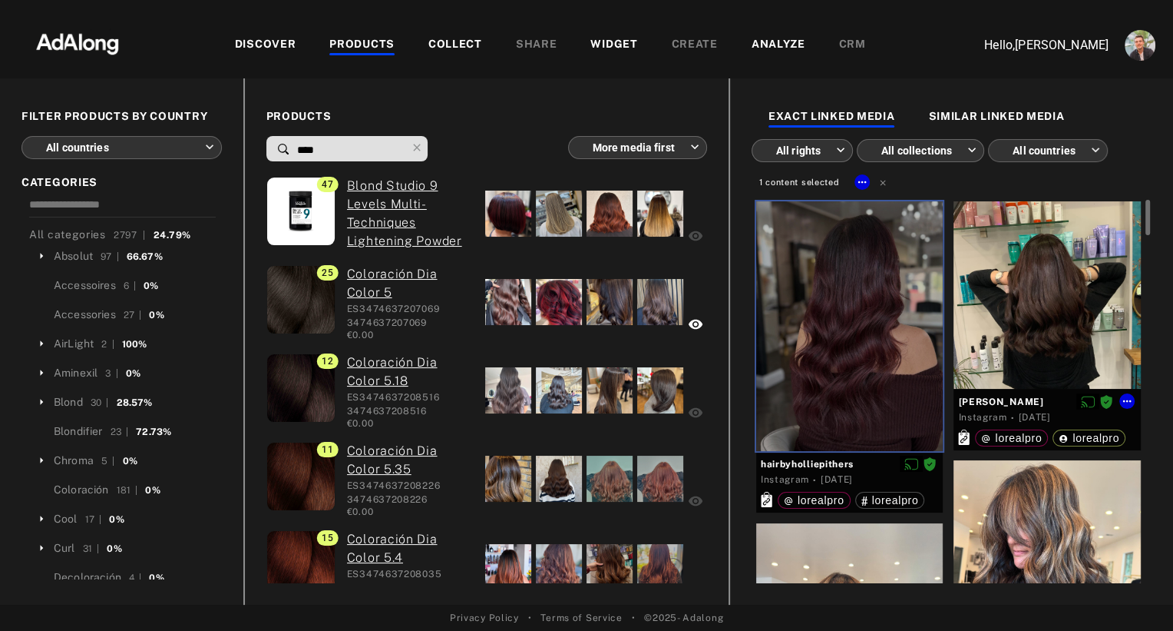
click at [992, 313] on div at bounding box center [1047, 294] width 187 height 187
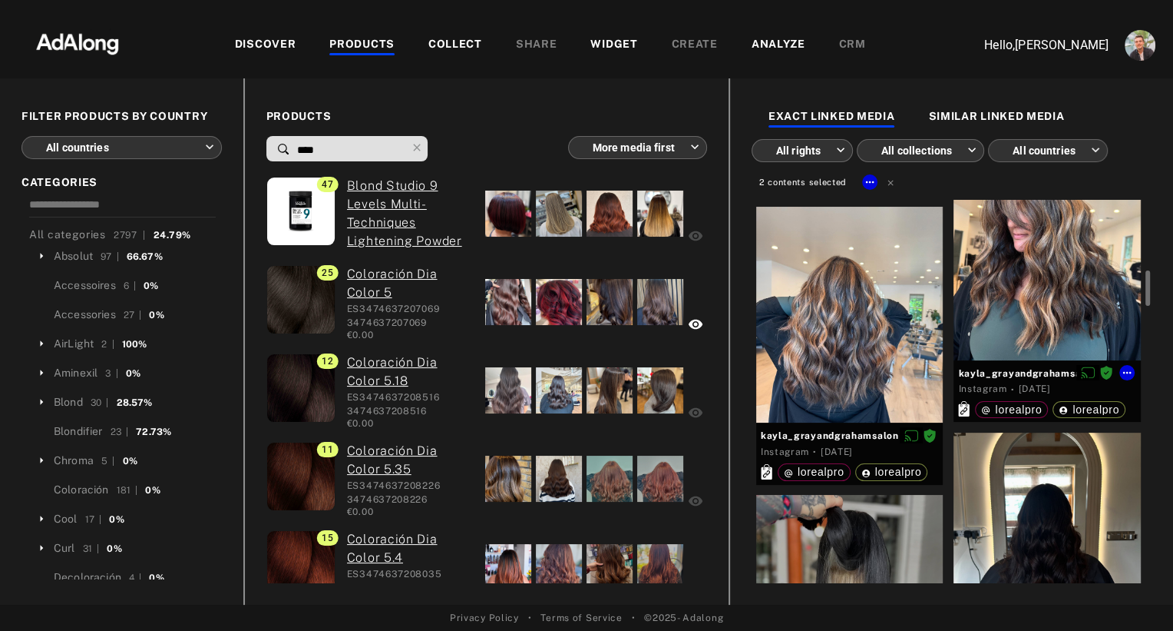
scroll to position [359, 0]
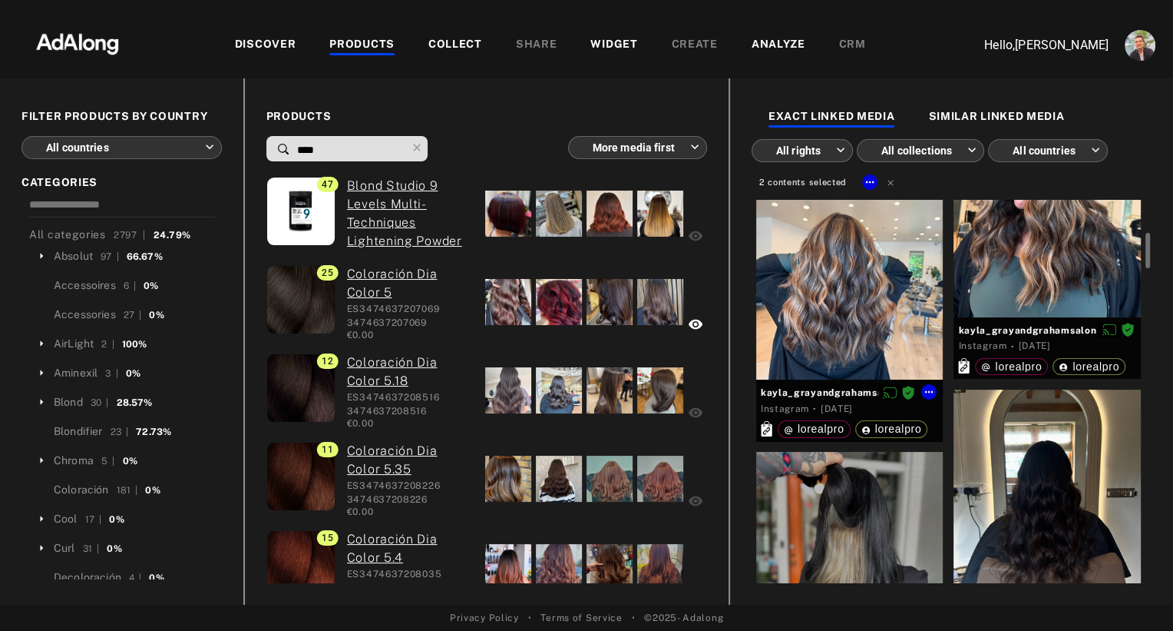
click at [889, 306] on div at bounding box center [849, 272] width 187 height 216
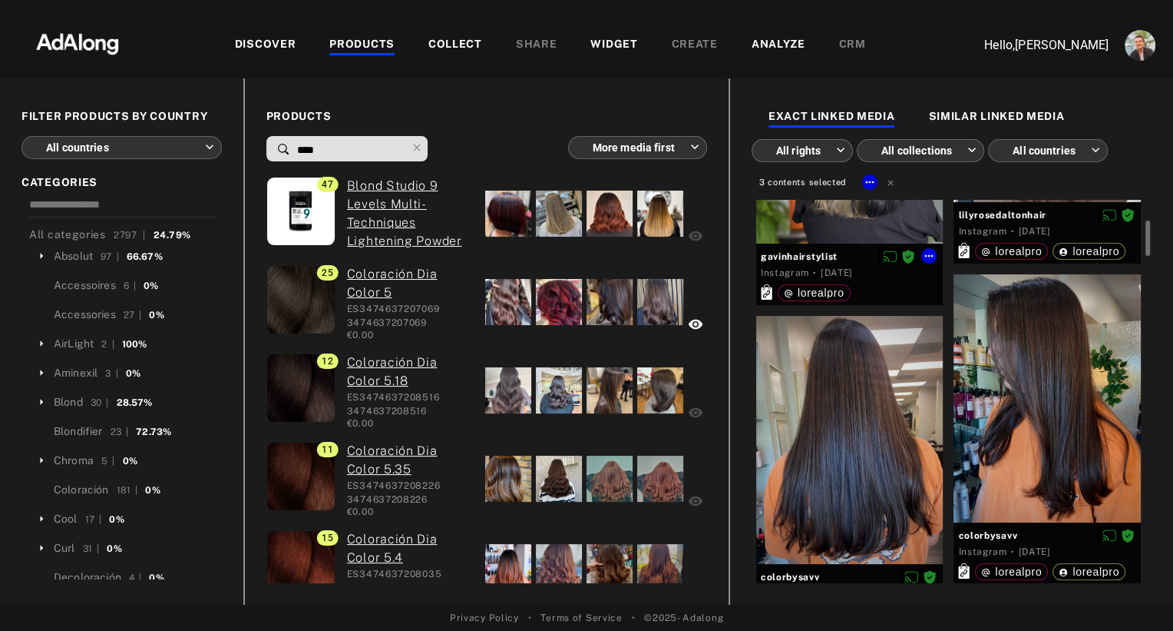
scroll to position [777, 0]
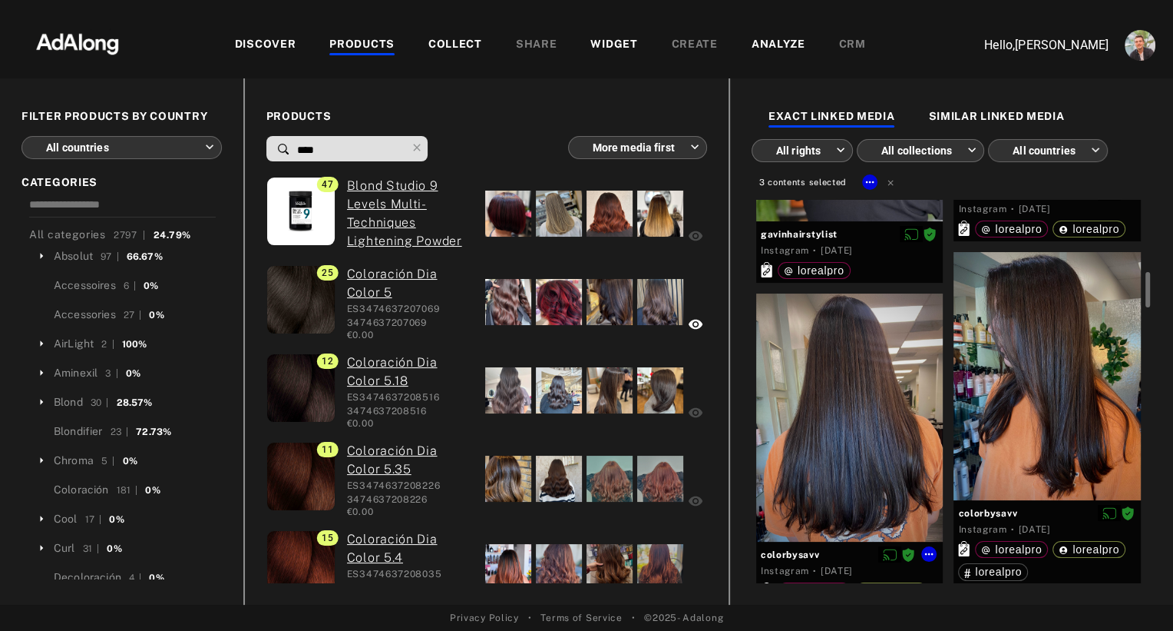
click at [870, 412] on div at bounding box center [849, 417] width 187 height 248
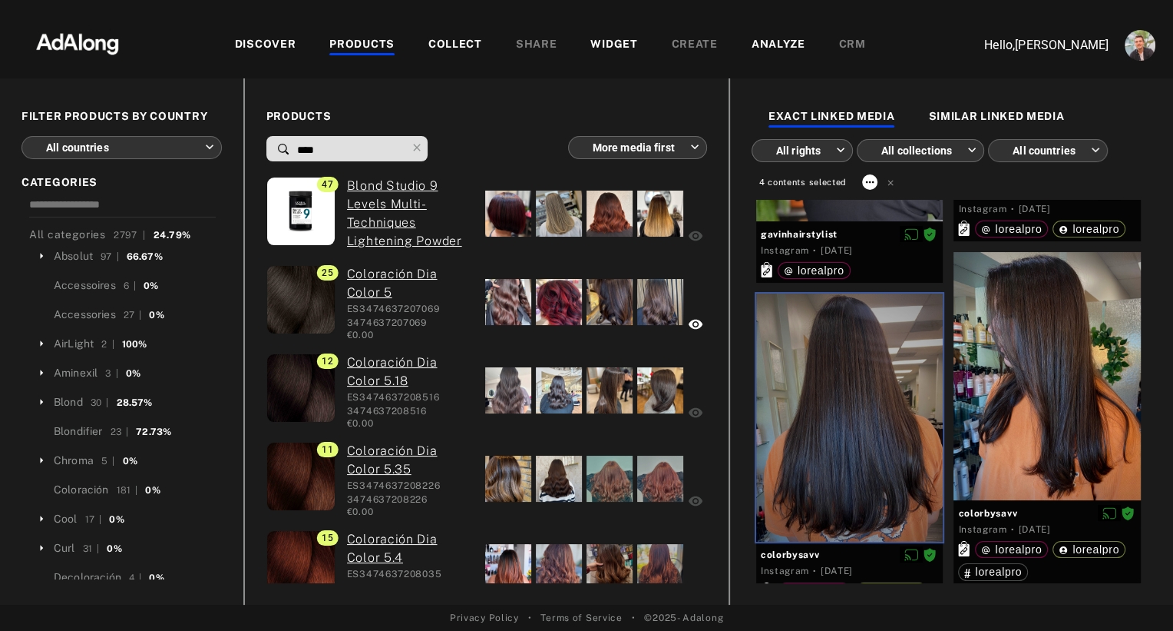
click at [864, 179] on icon at bounding box center [870, 182] width 12 height 12
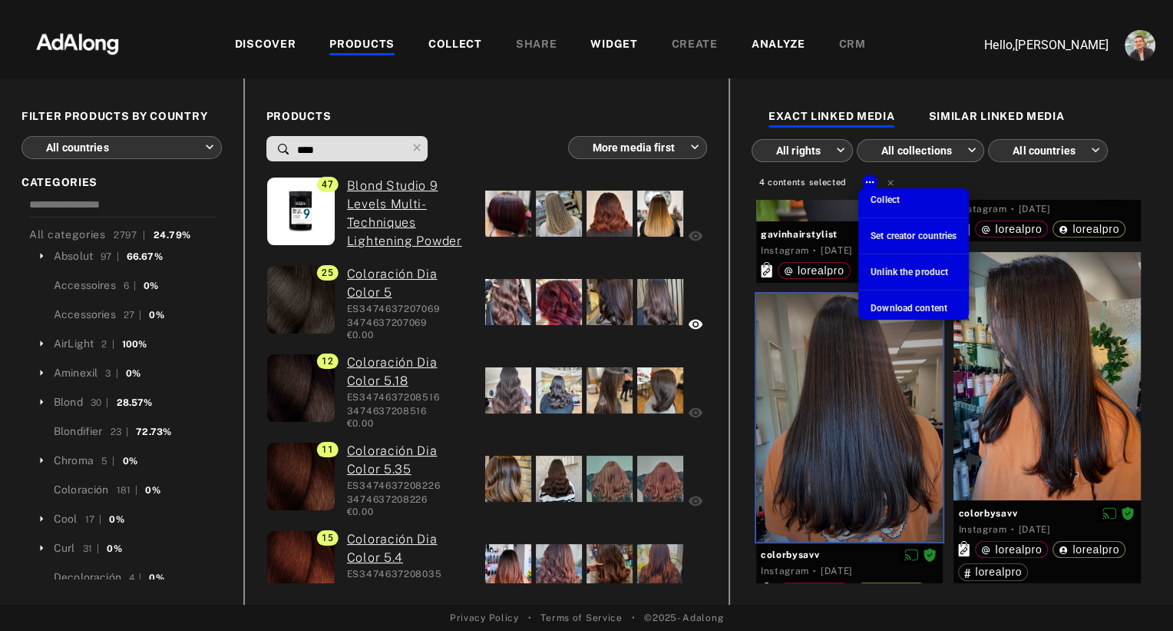
click at [891, 199] on span "Collect" at bounding box center [885, 199] width 29 height 11
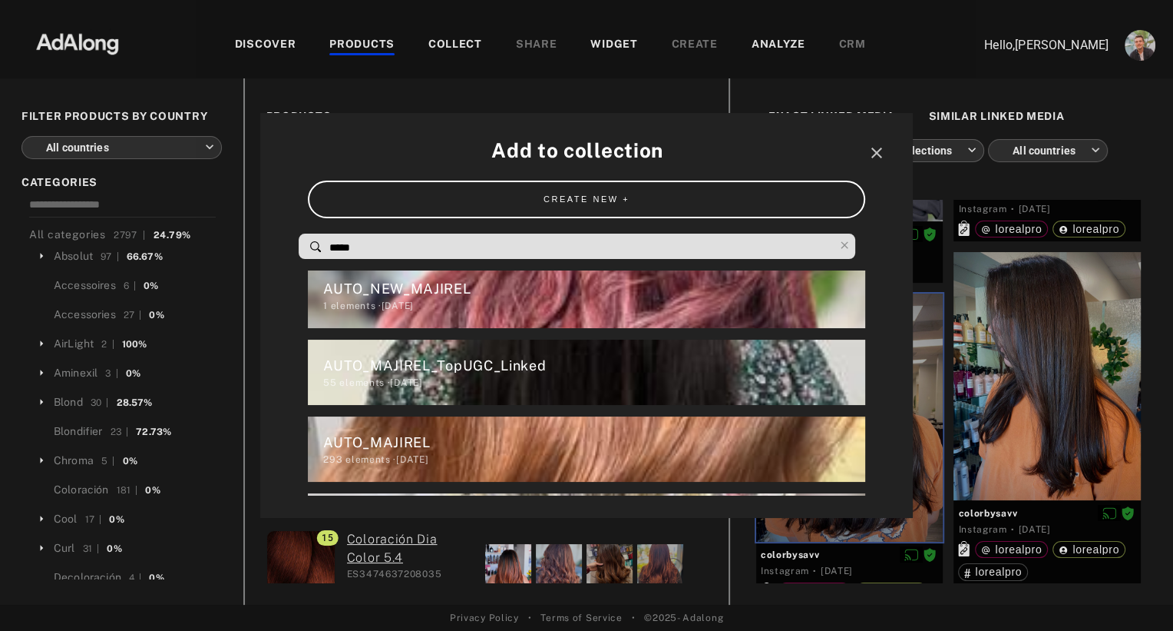
click at [548, 240] on input "*****" at bounding box center [581, 247] width 506 height 21
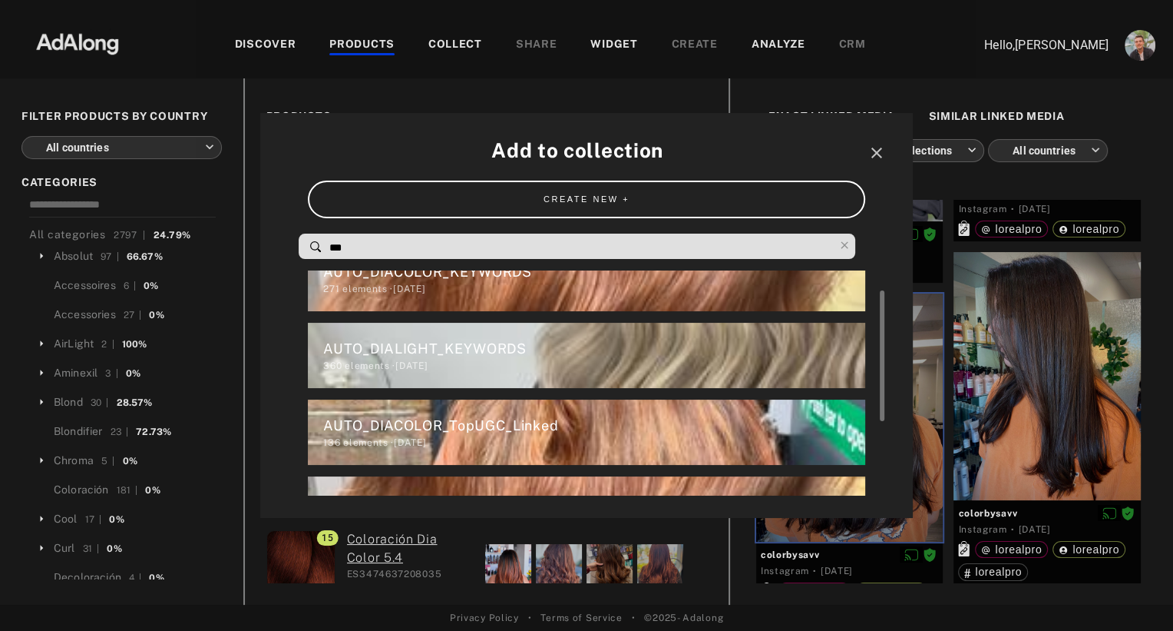
scroll to position [33, 0]
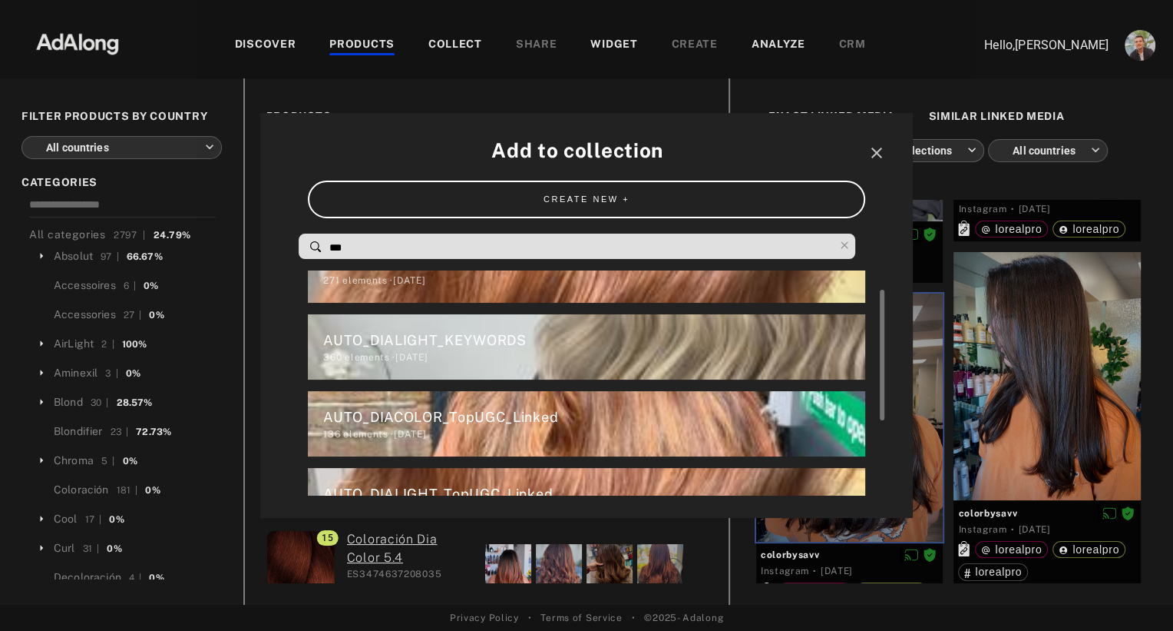
type input "***"
click at [488, 427] on div "136 elements · [DATE]" at bounding box center [593, 434] width 541 height 14
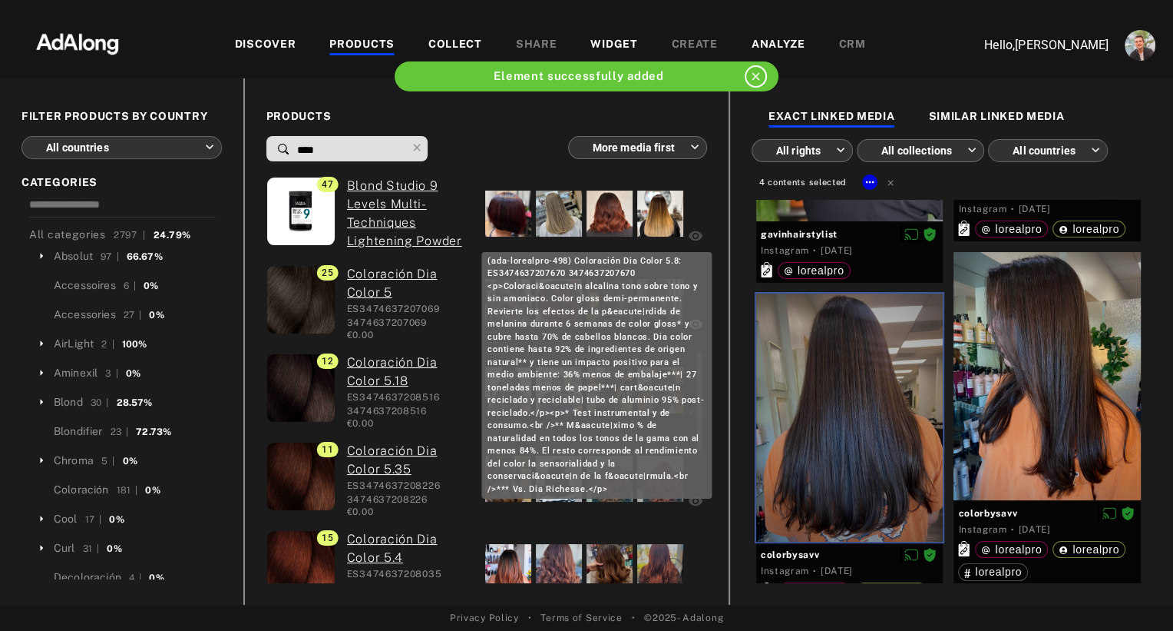
scroll to position [164, 0]
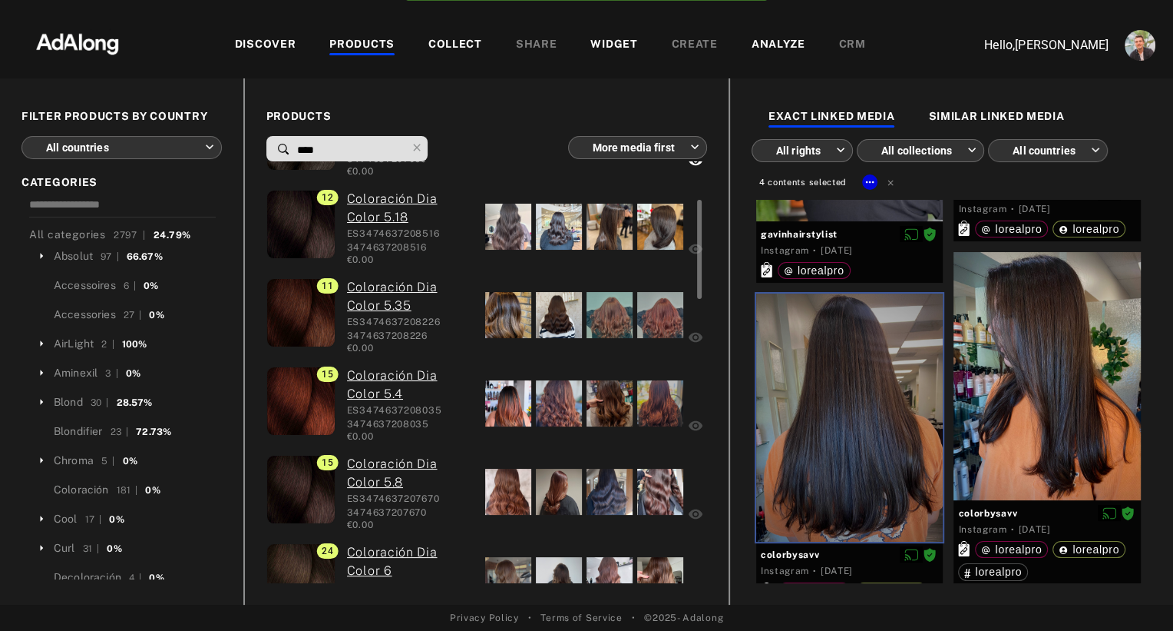
click at [495, 409] on div at bounding box center [508, 403] width 46 height 46
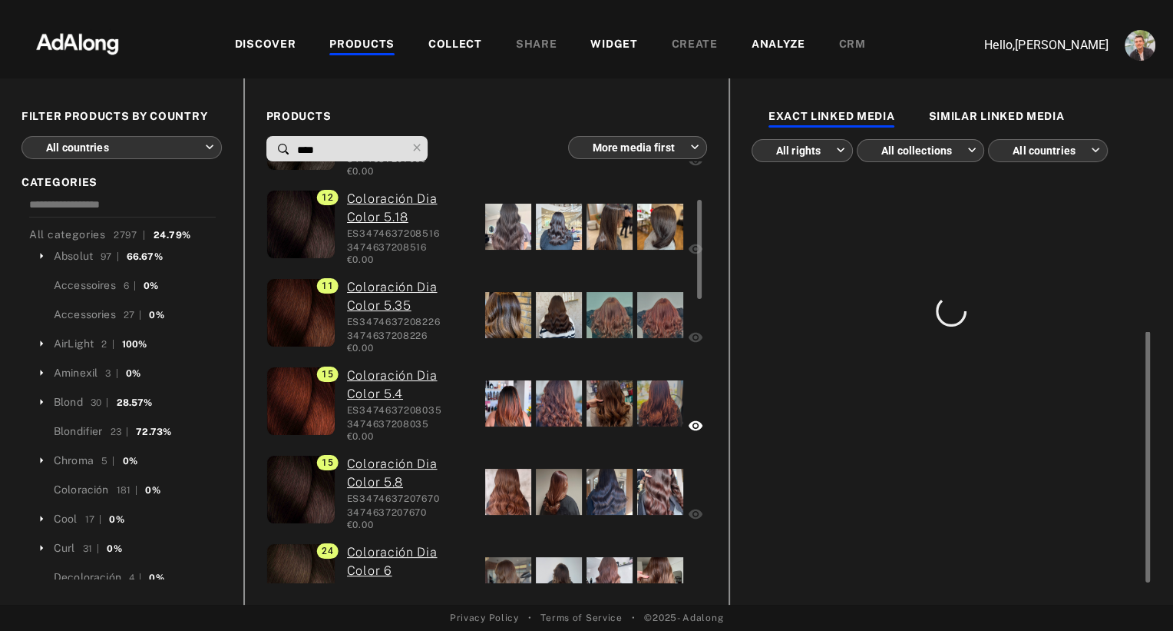
scroll to position [0, 0]
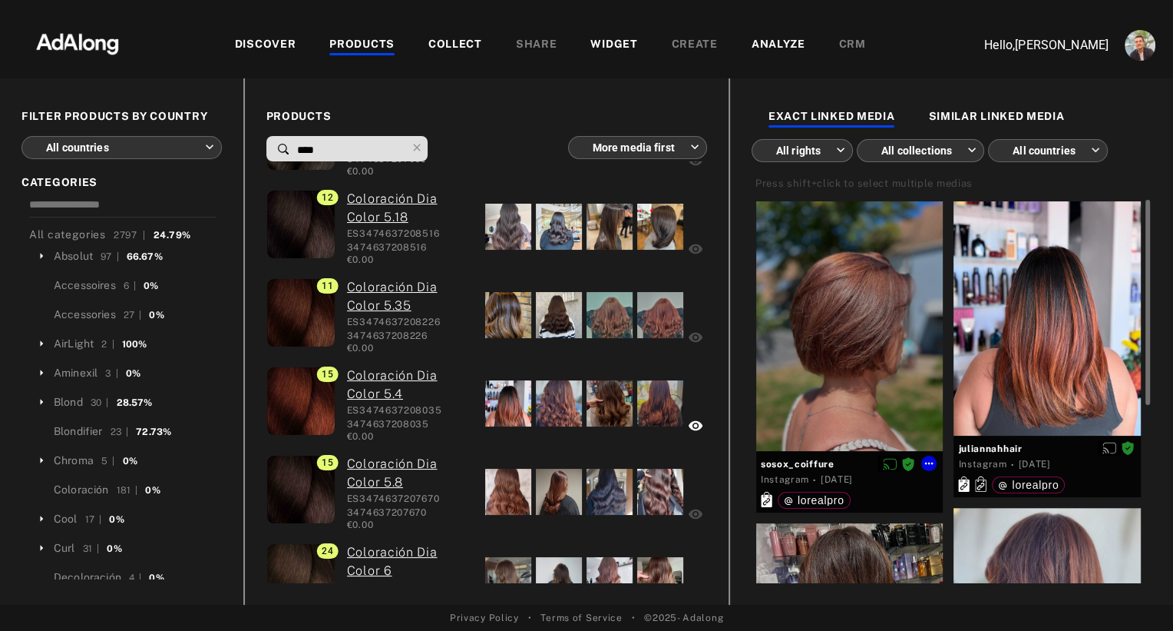
click at [878, 326] on div at bounding box center [849, 326] width 187 height 250
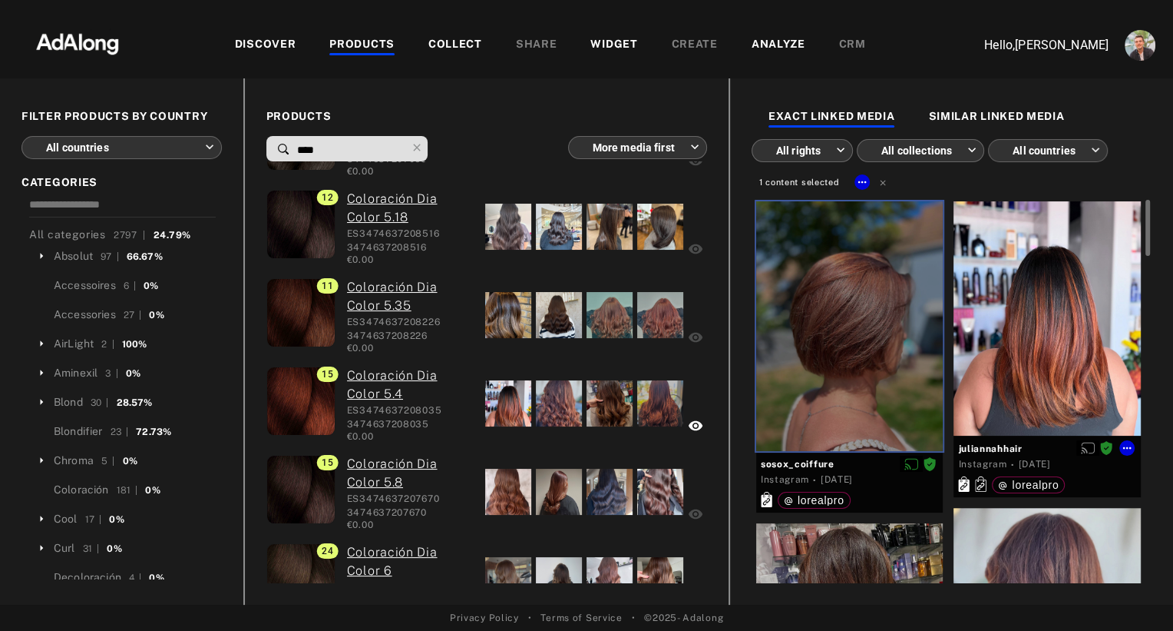
click at [1049, 333] on div at bounding box center [1047, 318] width 187 height 234
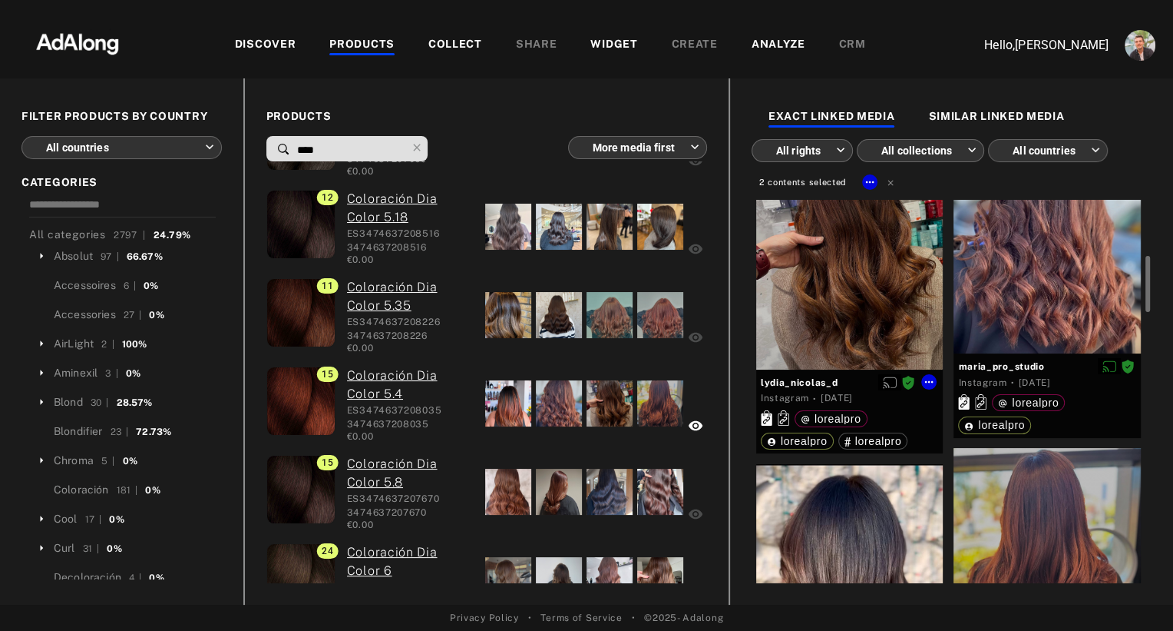
click at [901, 309] on div at bounding box center [849, 252] width 187 height 234
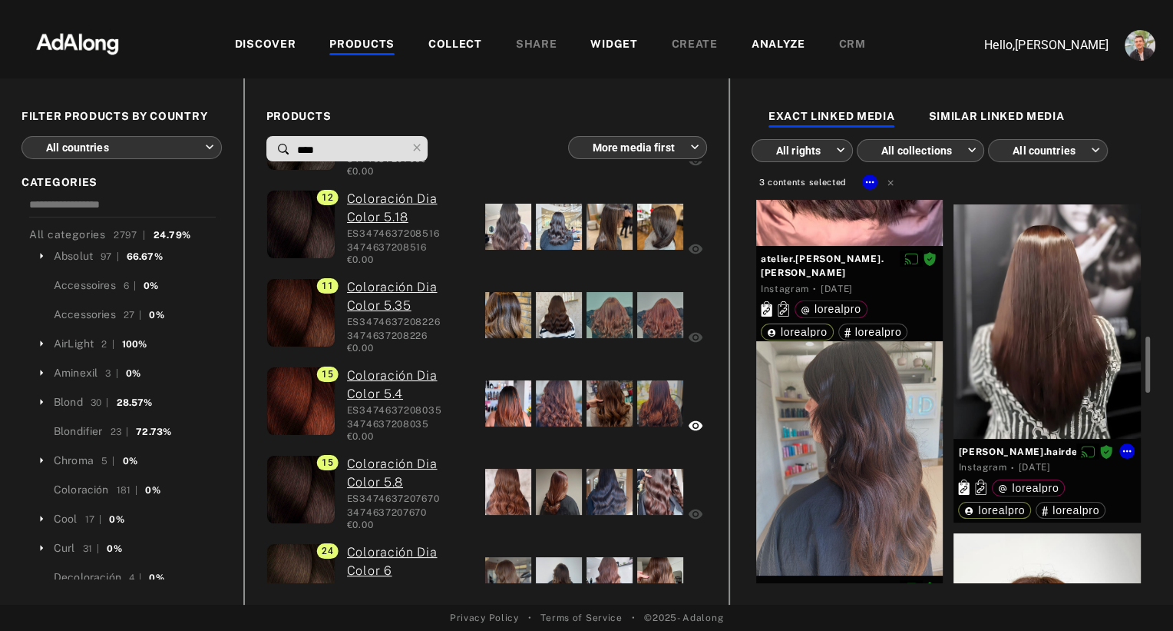
click at [1047, 347] on div at bounding box center [1047, 321] width 187 height 234
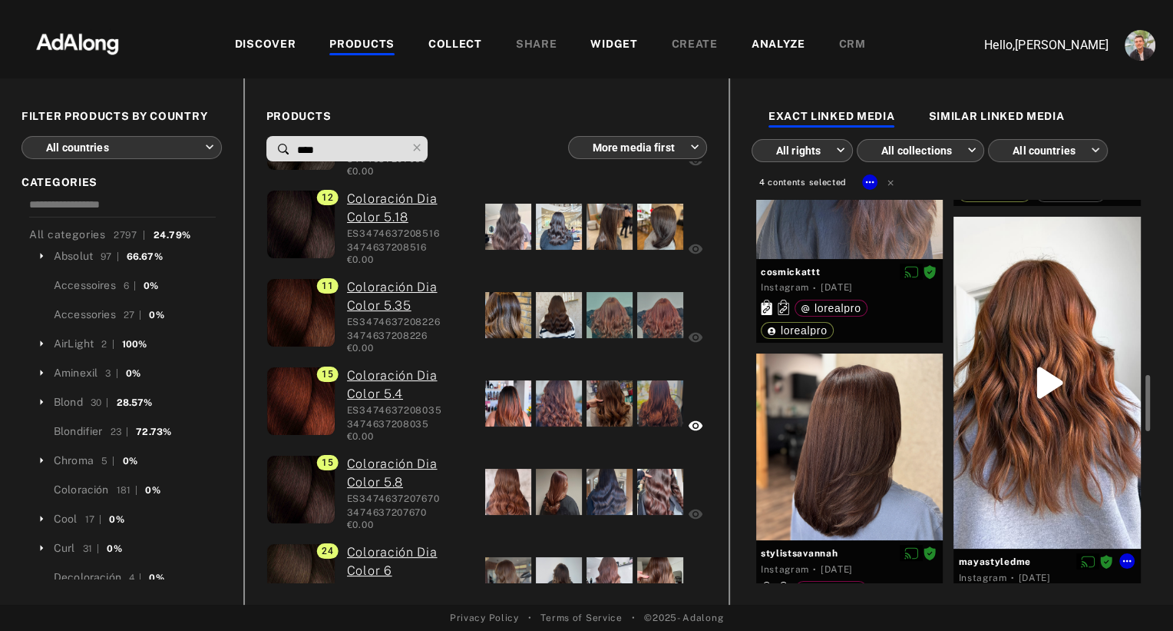
scroll to position [1256, 0]
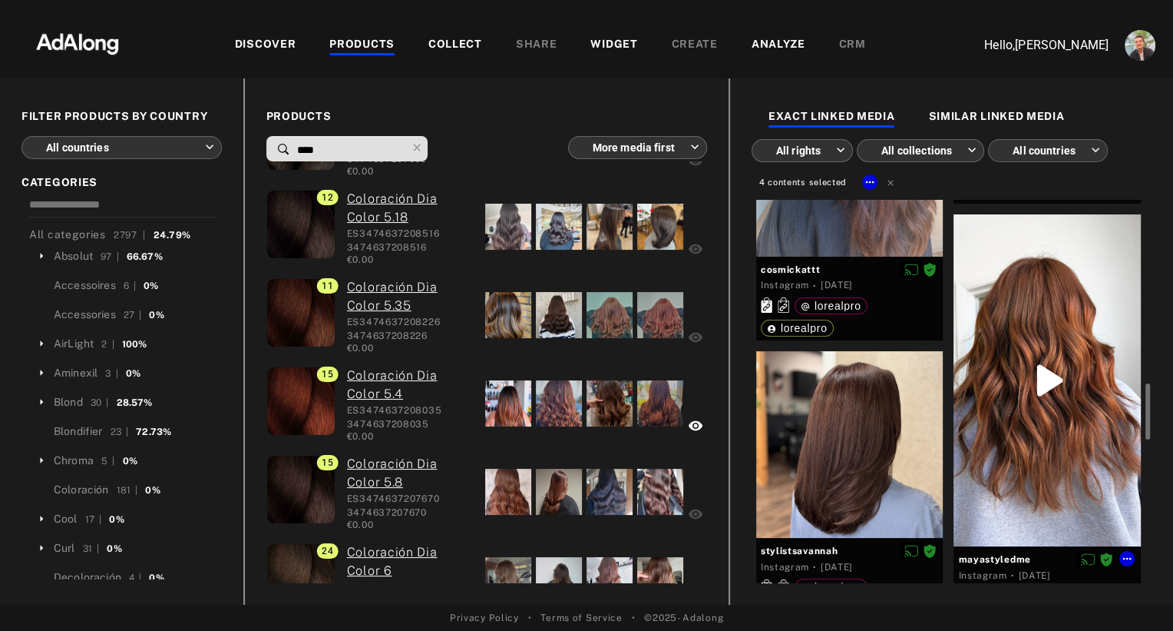
click at [1018, 470] on div at bounding box center [1047, 380] width 187 height 333
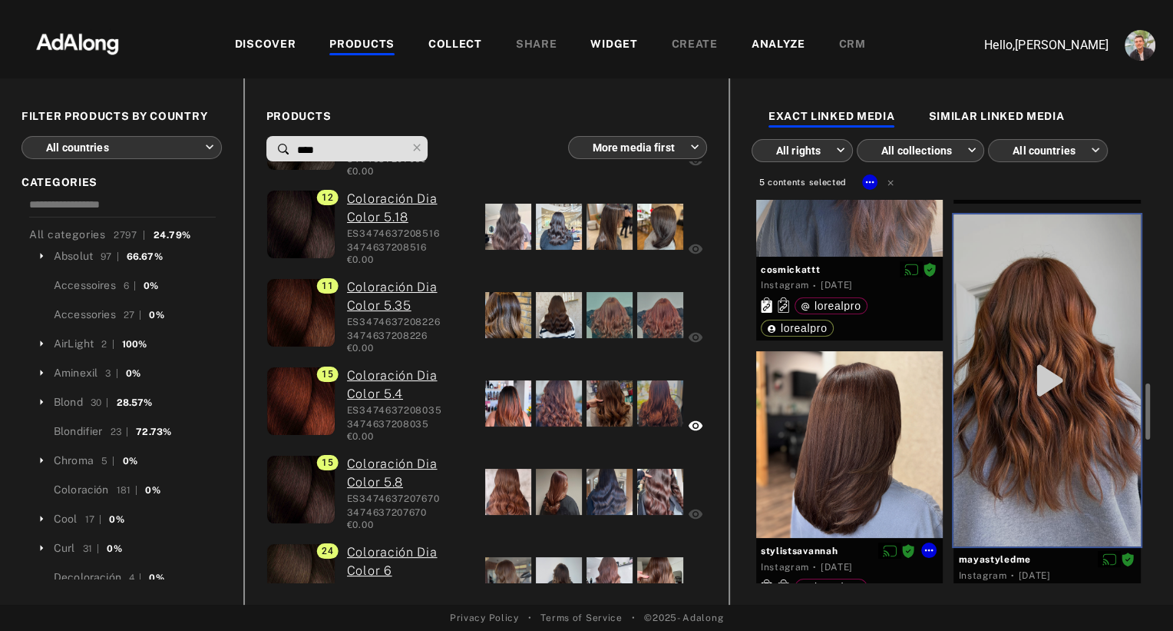
click at [885, 465] on div at bounding box center [849, 444] width 187 height 187
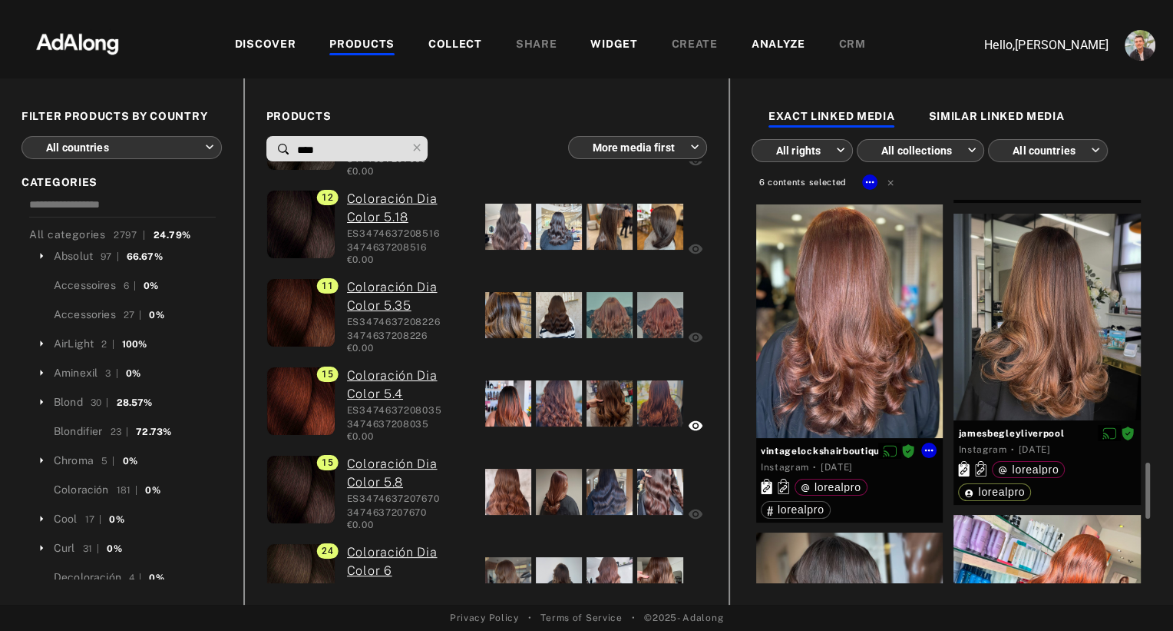
scroll to position [1699, 0]
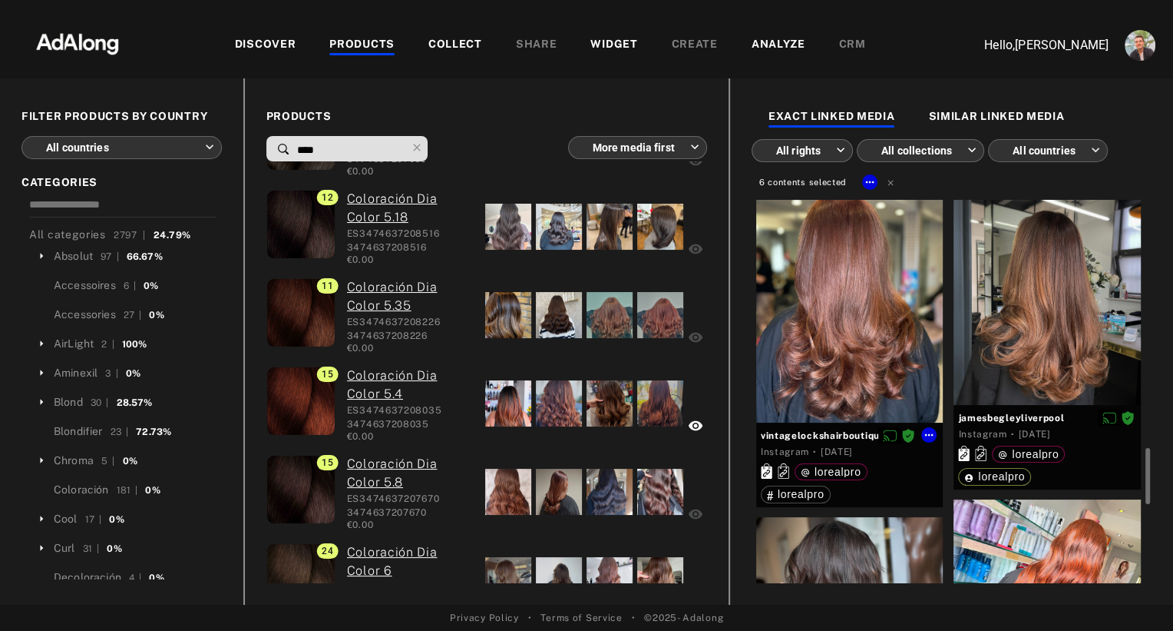
click at [849, 349] on div at bounding box center [849, 305] width 187 height 233
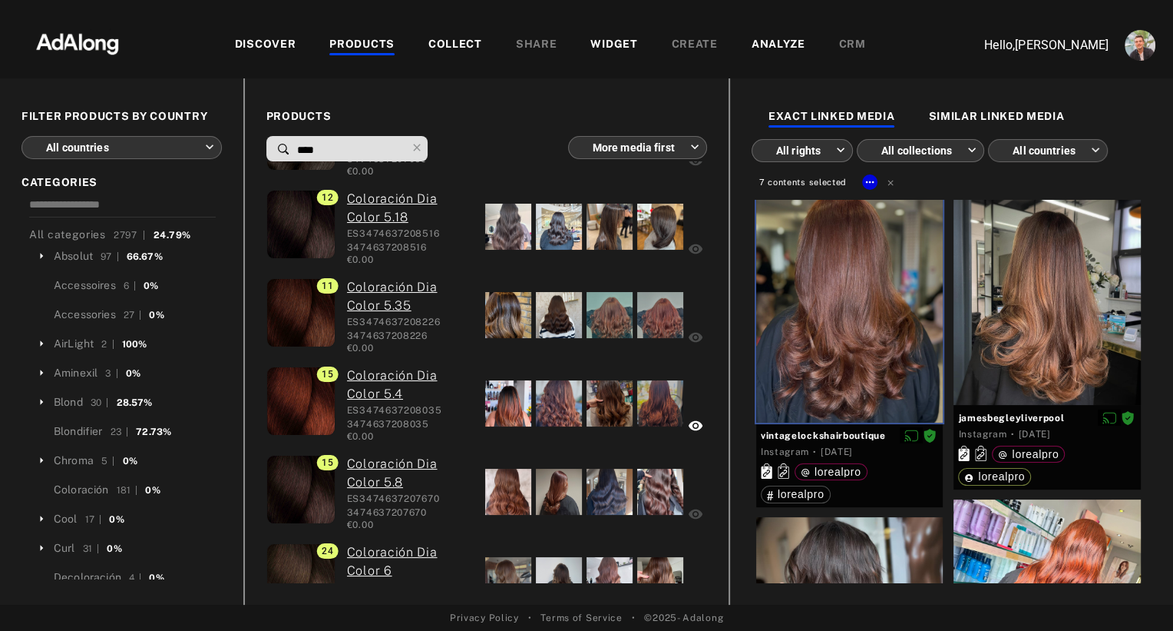
scroll to position [1998, 0]
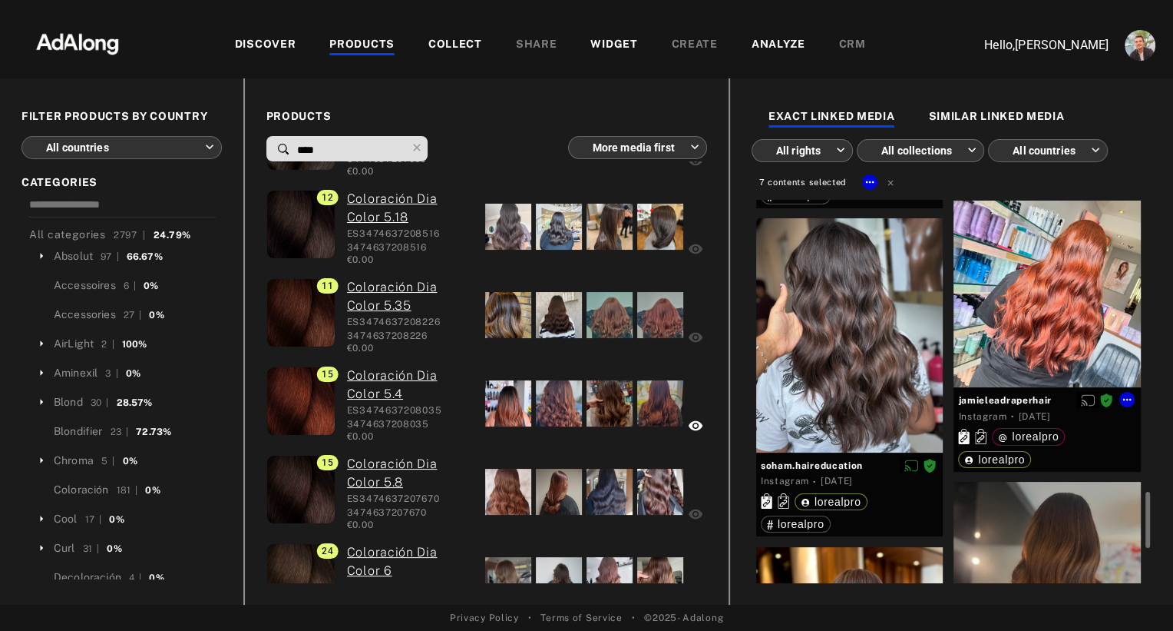
click at [997, 340] on div at bounding box center [1047, 293] width 187 height 187
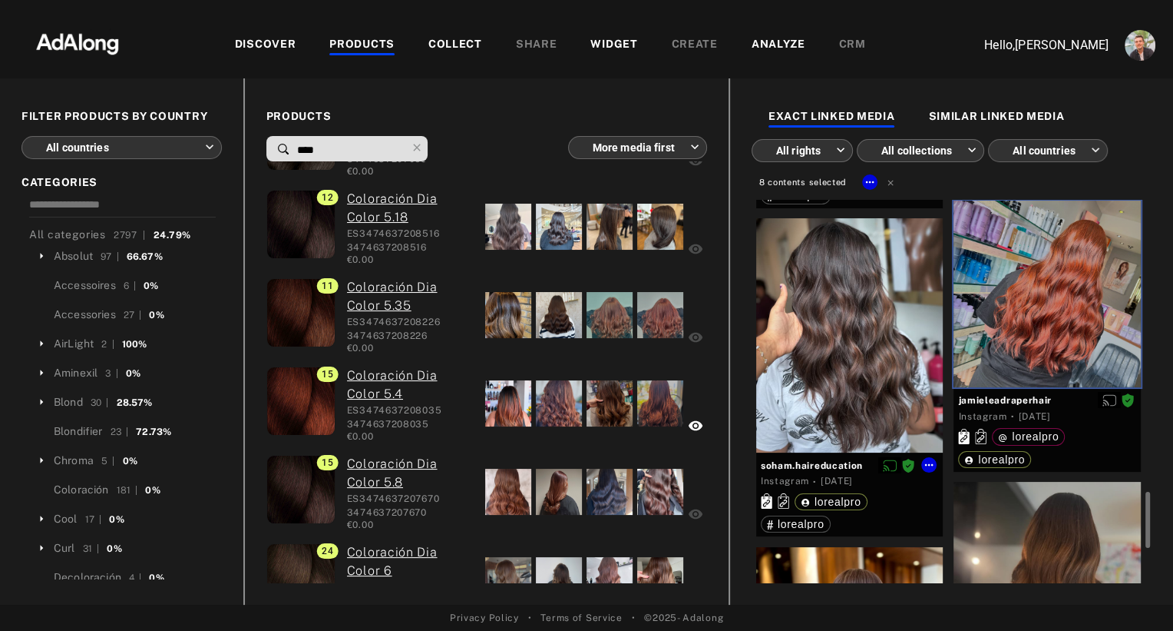
click at [849, 381] on div at bounding box center [849, 335] width 187 height 234
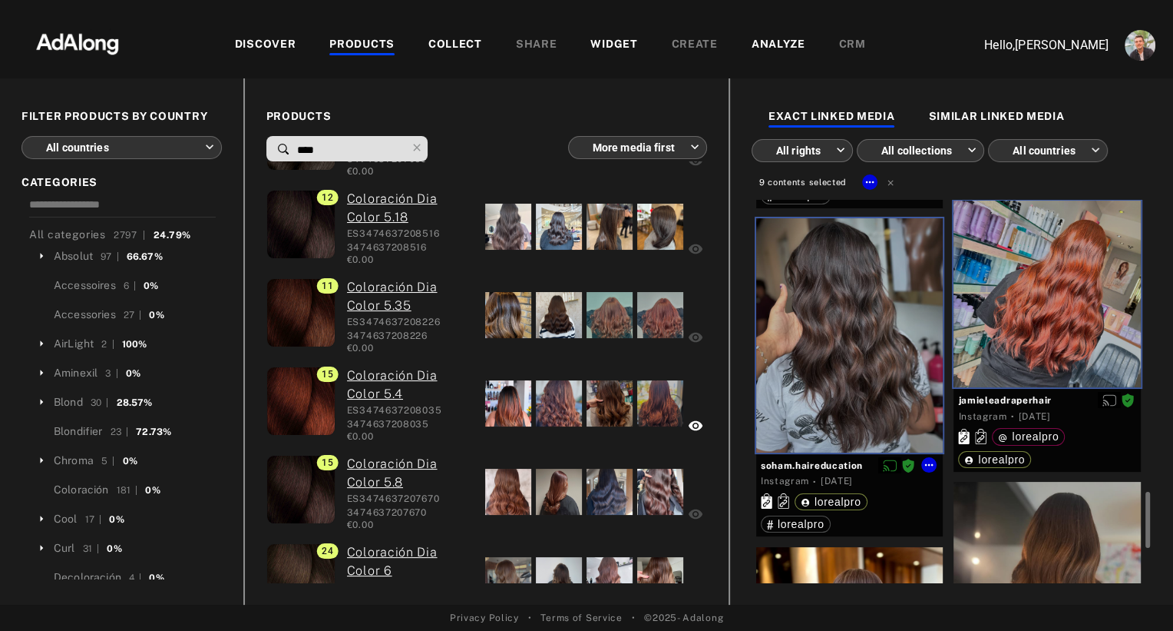
scroll to position [2241, 0]
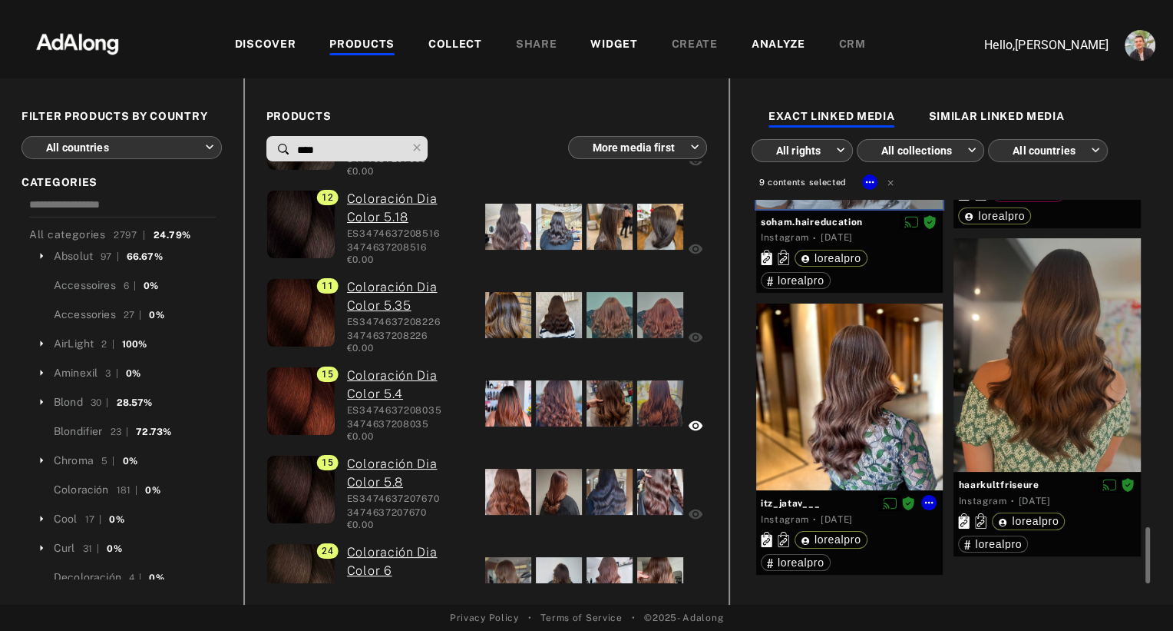
click at [849, 381] on div at bounding box center [849, 396] width 187 height 187
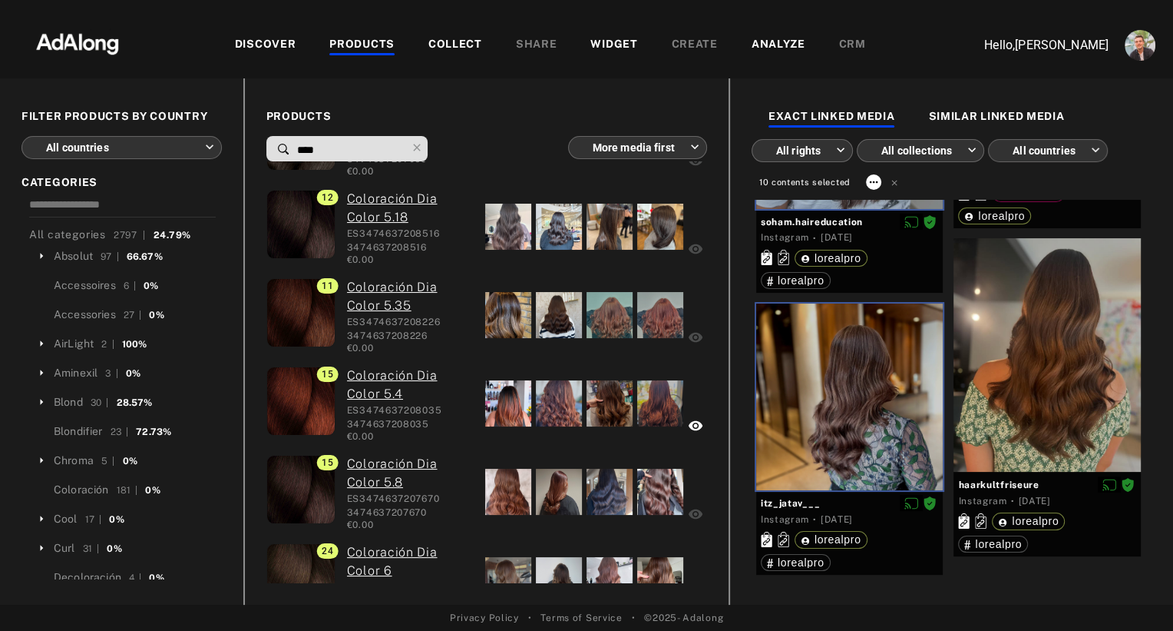
click at [870, 182] on icon at bounding box center [874, 182] width 12 height 12
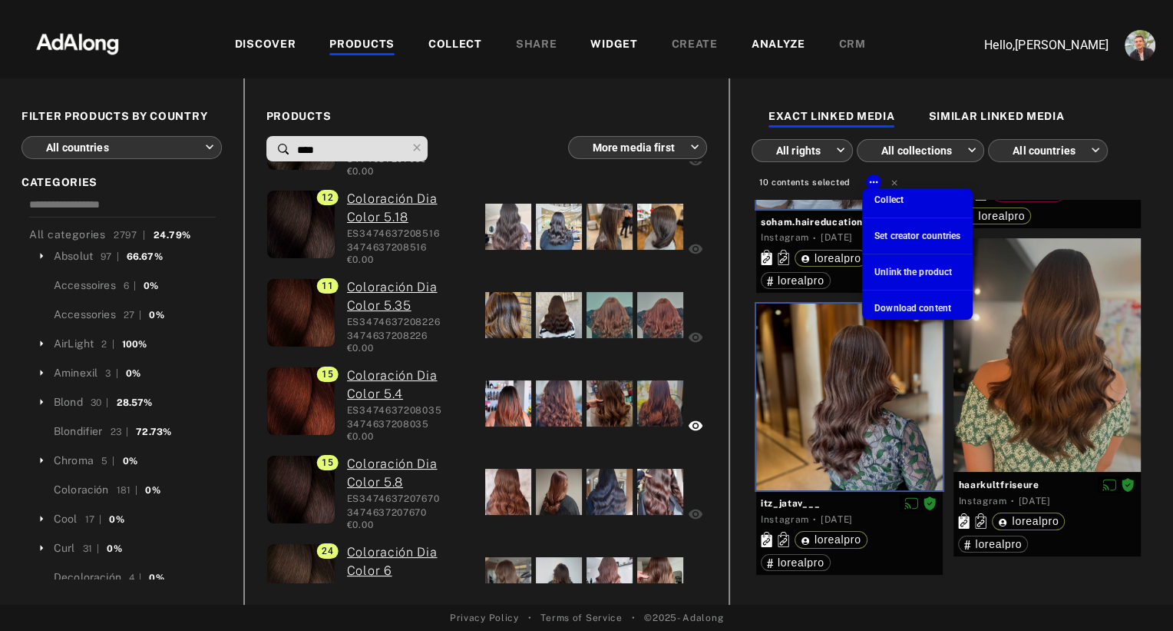
click at [889, 194] on span "Collect" at bounding box center [889, 199] width 29 height 11
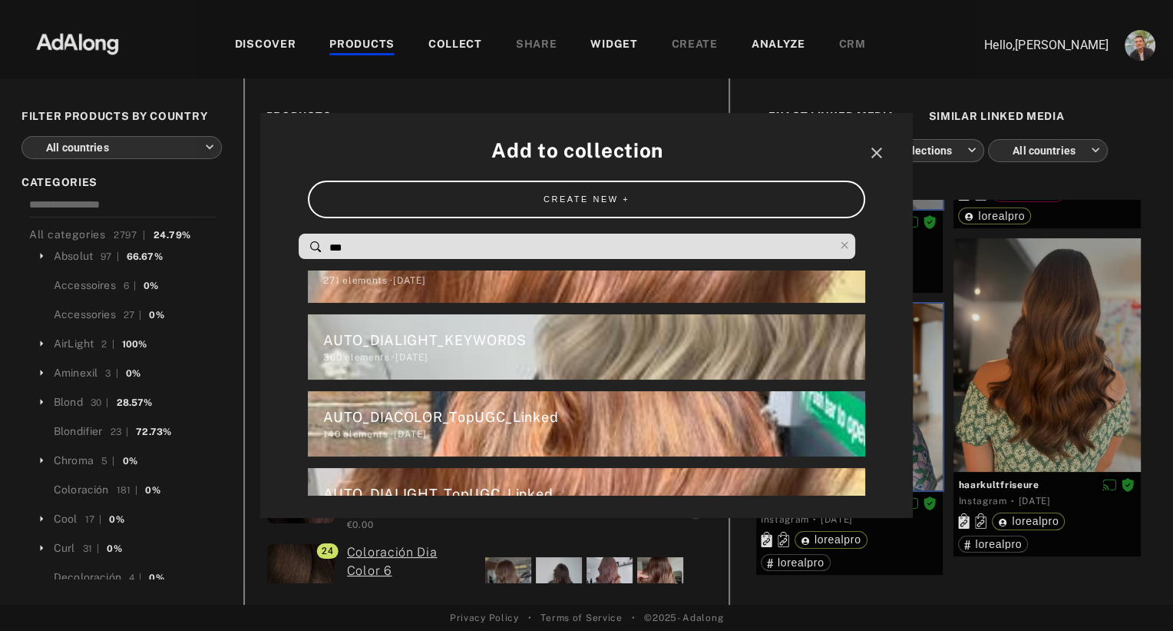
click at [521, 252] on input "***" at bounding box center [581, 247] width 506 height 21
click at [484, 418] on div "AUTO_DIACOLOR_TopUGC_Linked" at bounding box center [593, 416] width 541 height 21
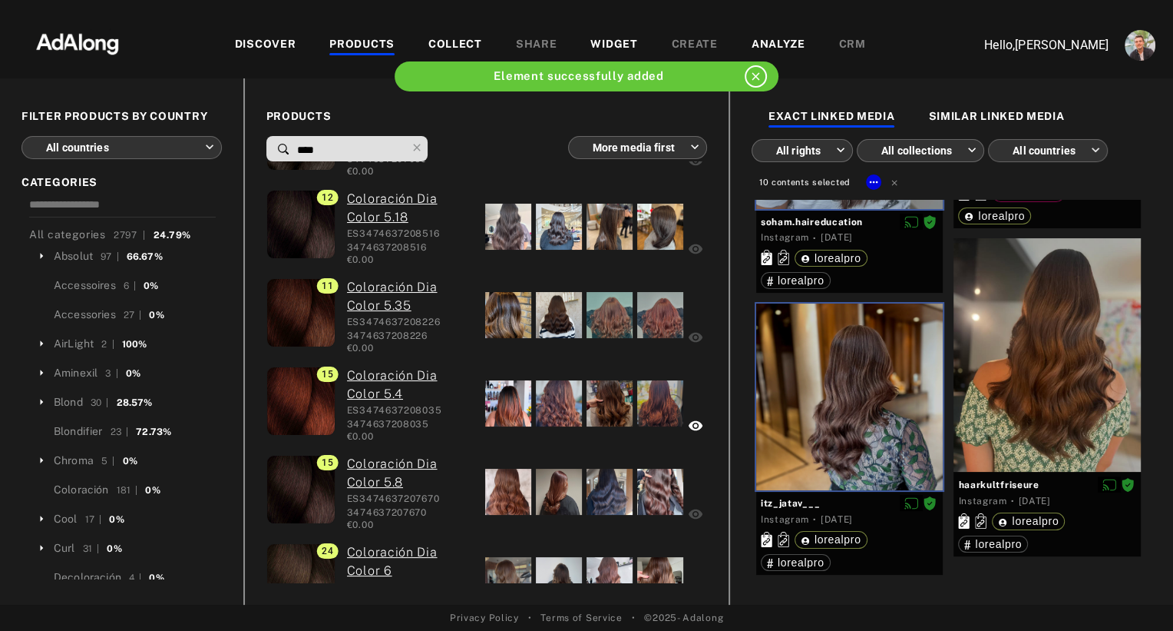
click at [341, 149] on input "****" at bounding box center [351, 150] width 111 height 21
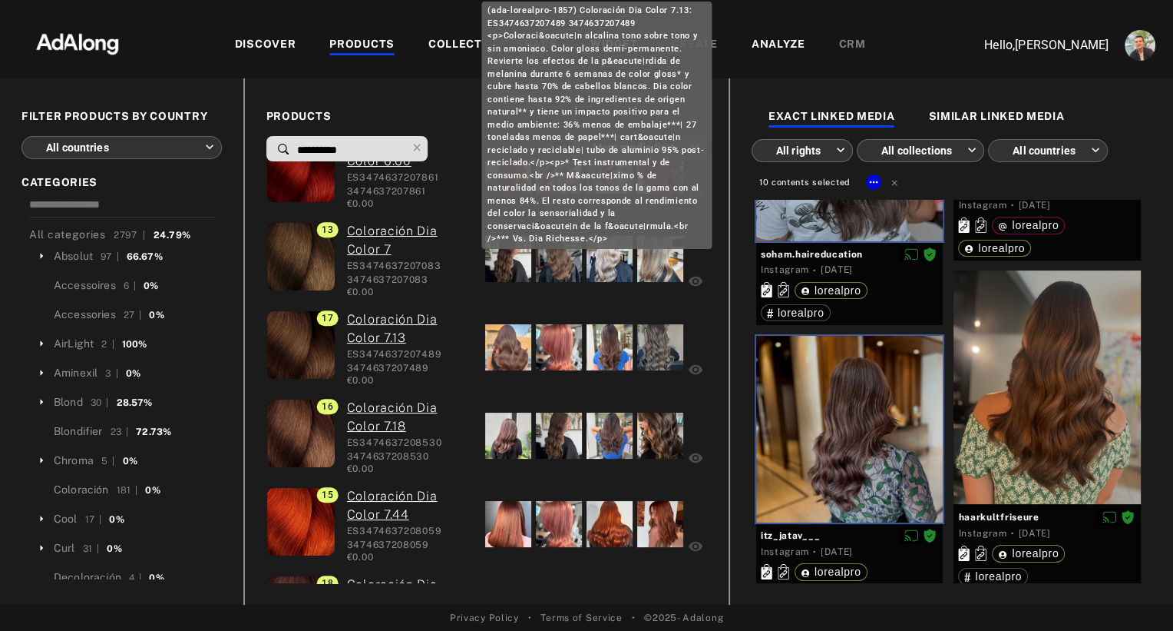
scroll to position [1262, 0]
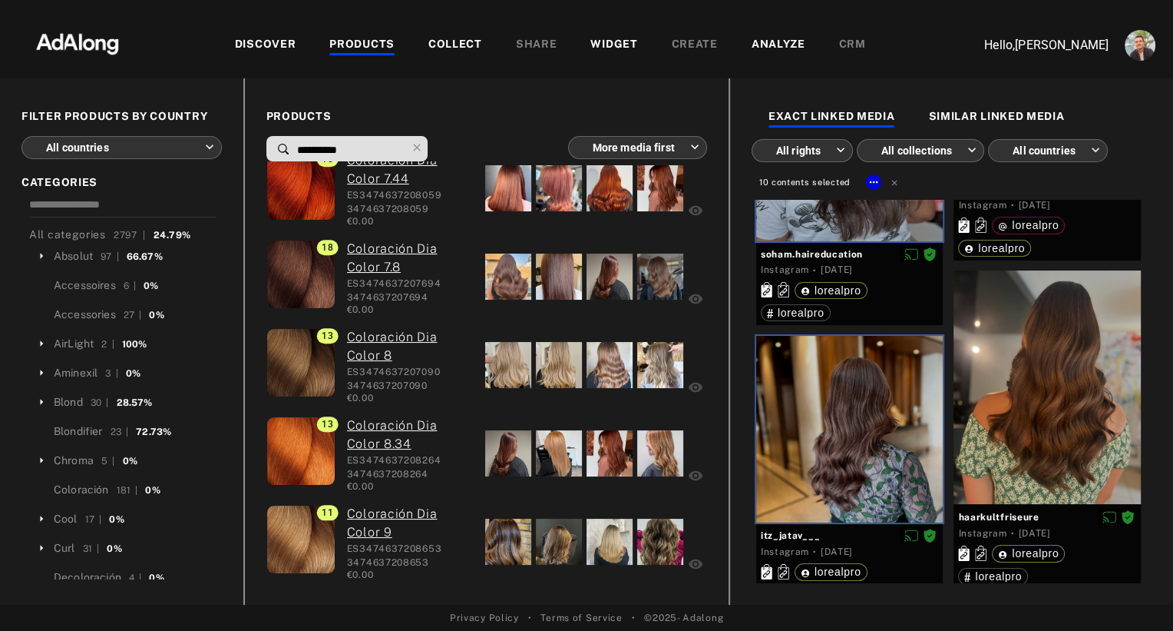
click at [315, 147] on input "**********" at bounding box center [351, 150] width 111 height 21
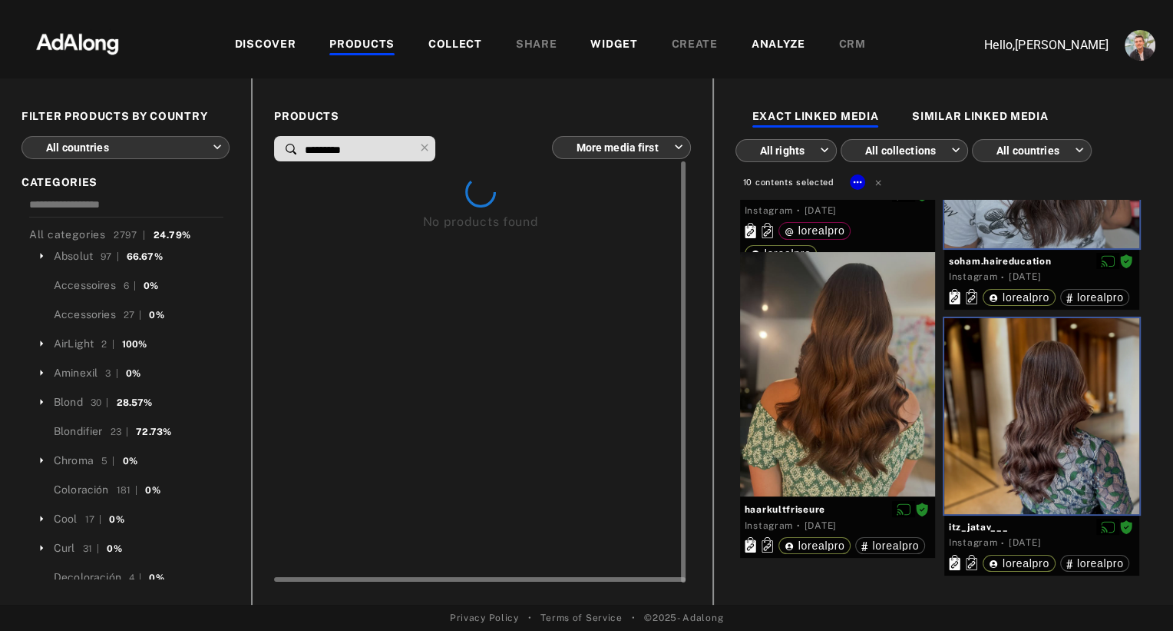
scroll to position [0, 0]
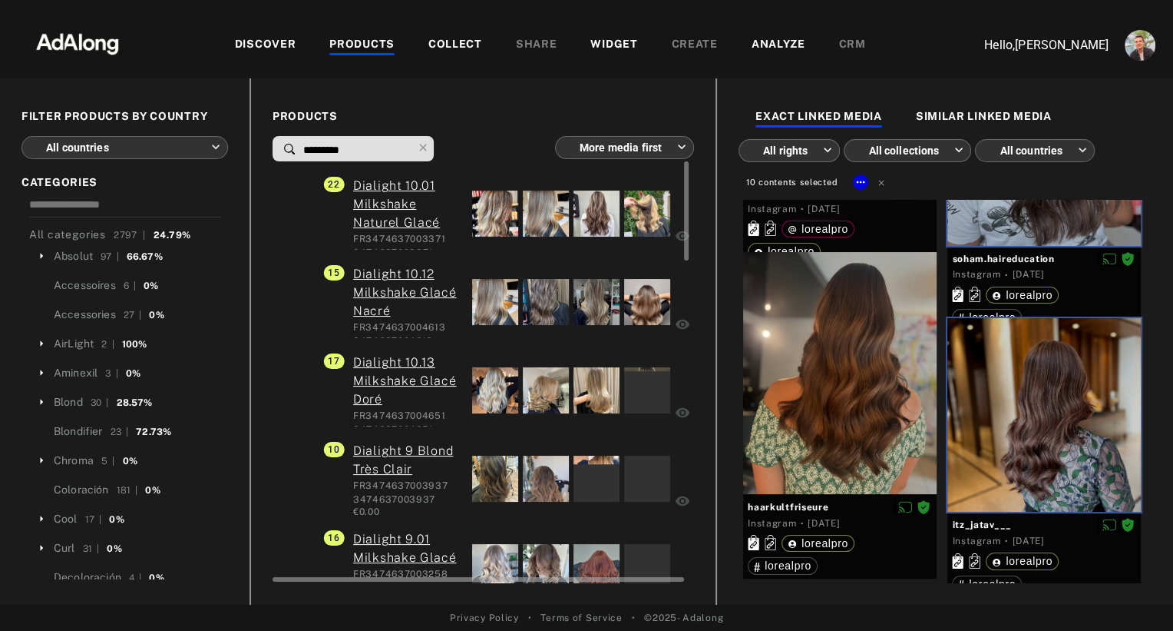
type input "*********"
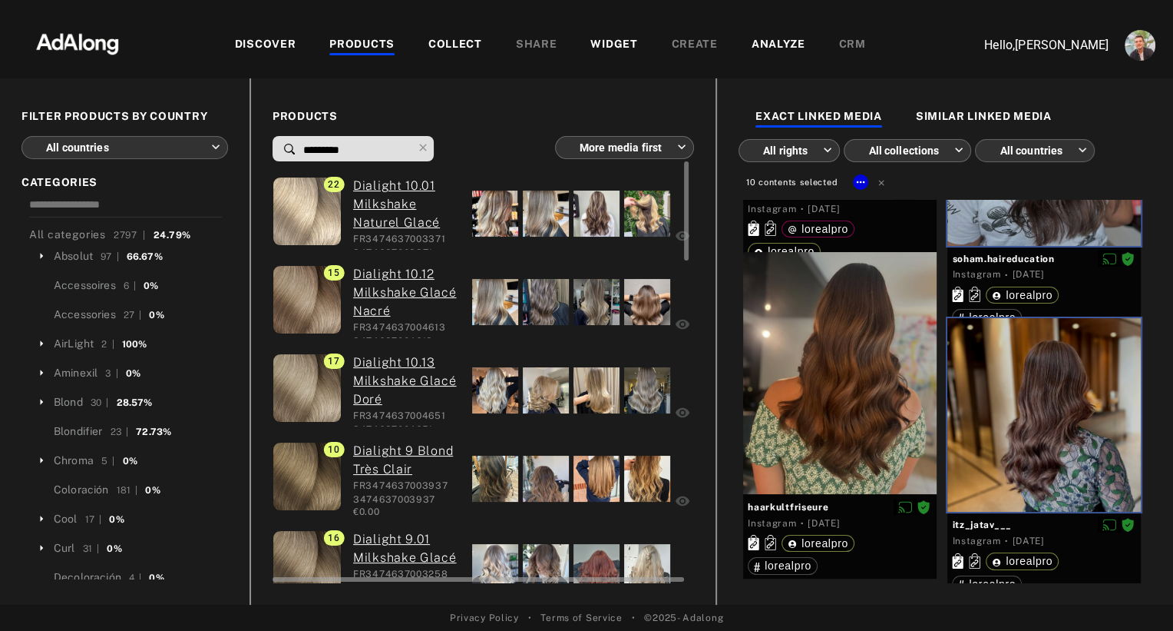
click at [502, 227] on div at bounding box center [495, 213] width 46 height 46
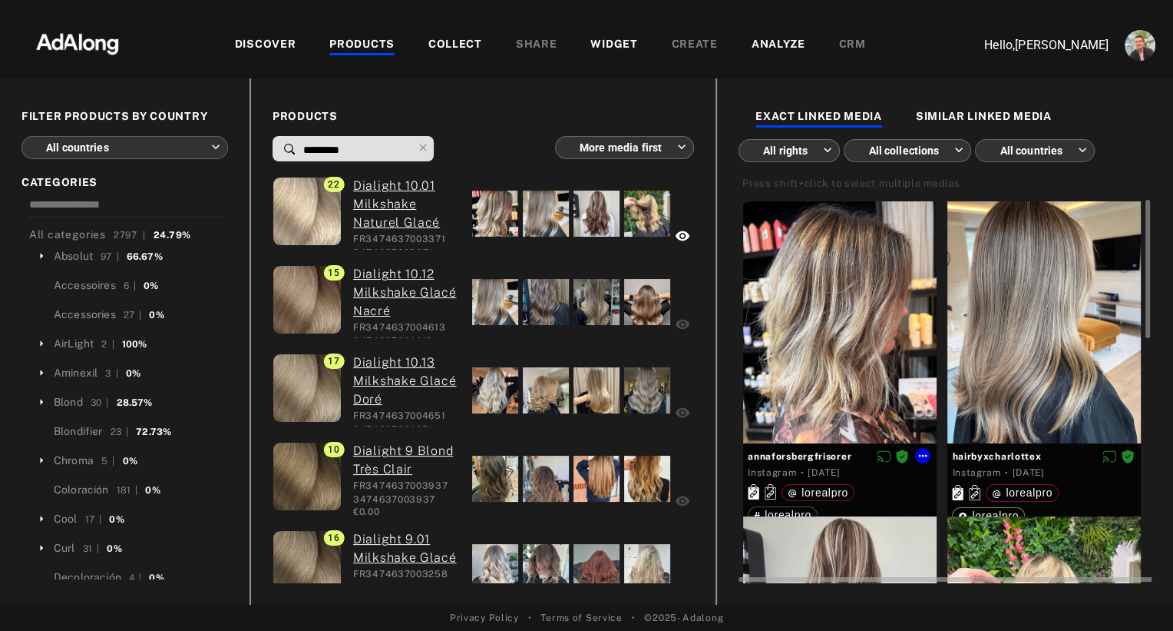
click at [872, 323] on div at bounding box center [840, 322] width 194 height 242
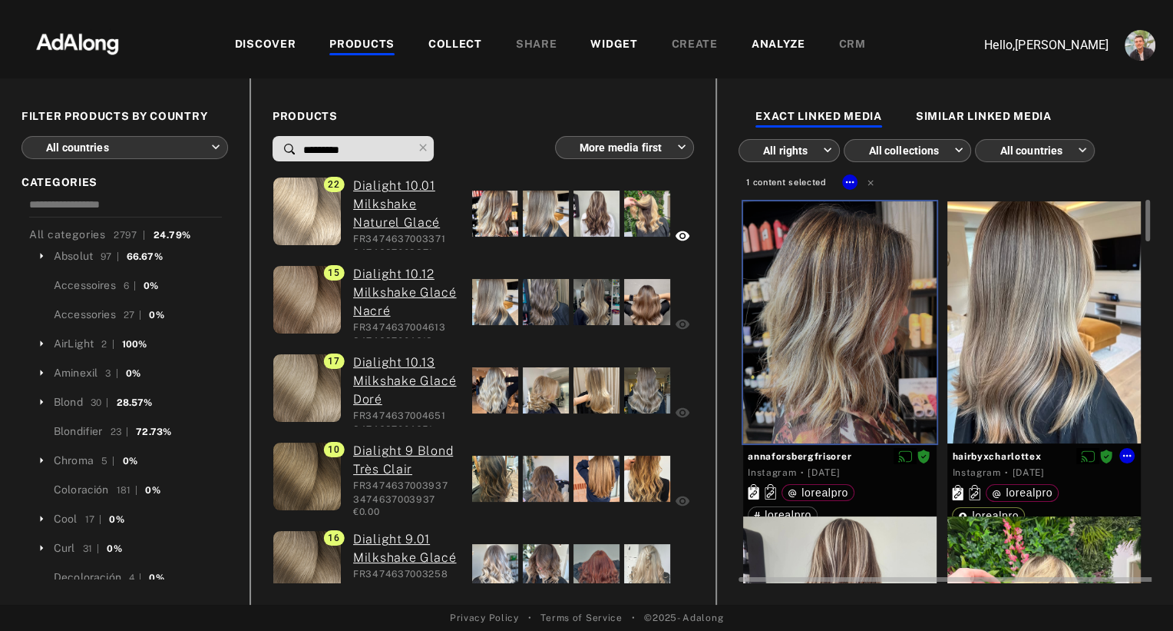
click at [1026, 336] on div at bounding box center [1045, 322] width 194 height 242
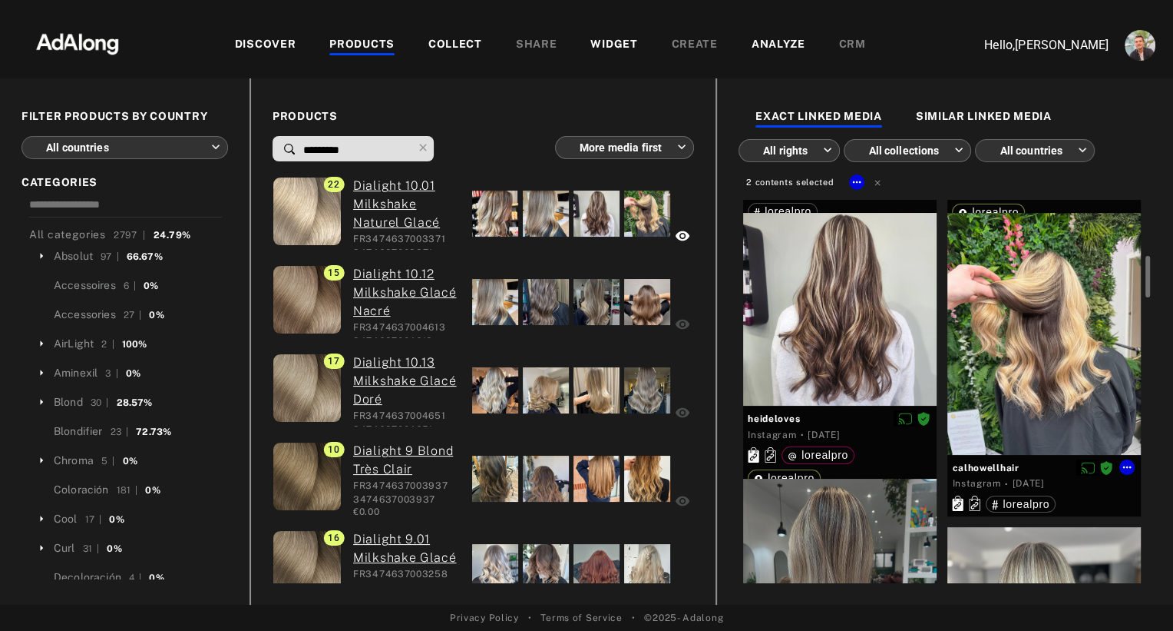
scroll to position [325, 0]
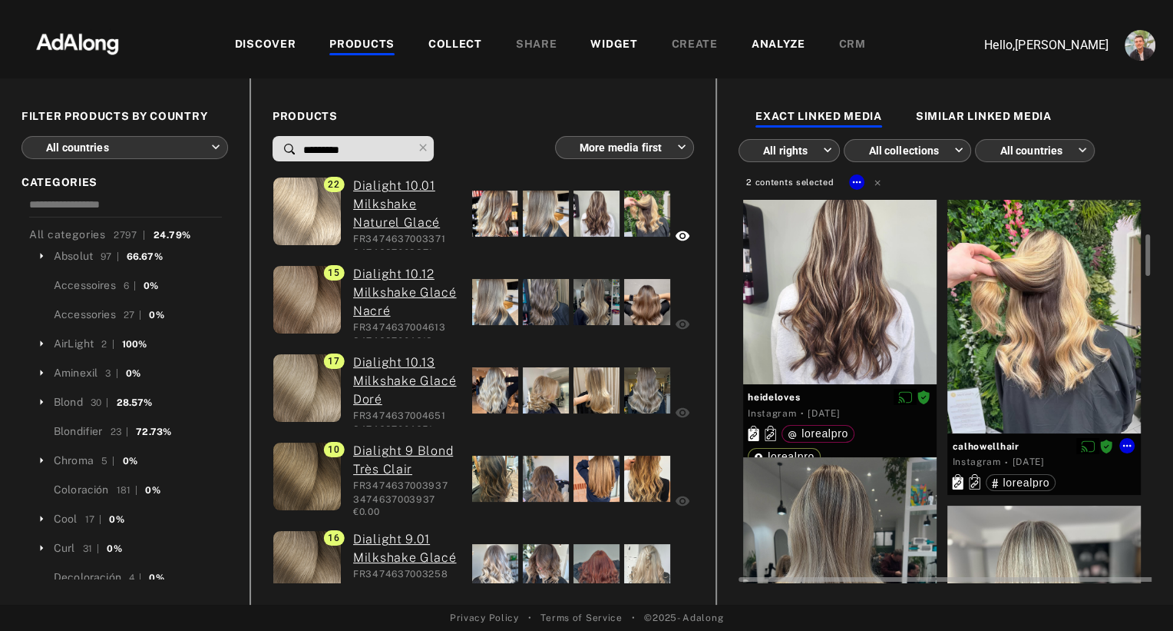
click at [1026, 336] on div at bounding box center [1045, 312] width 194 height 242
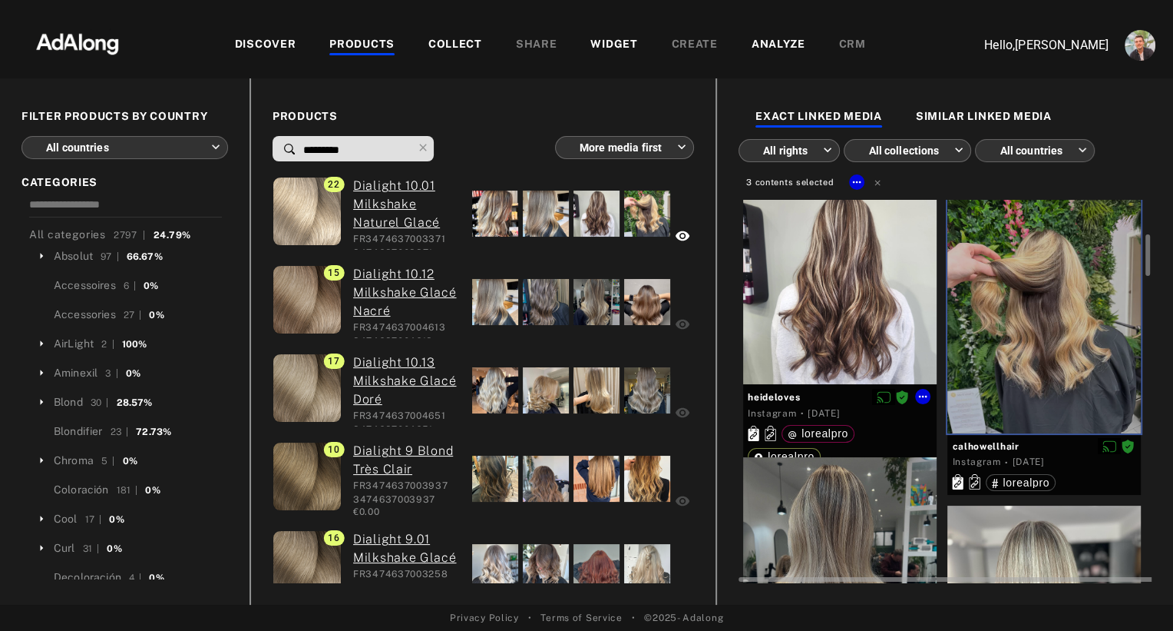
click at [874, 326] on div at bounding box center [840, 288] width 194 height 194
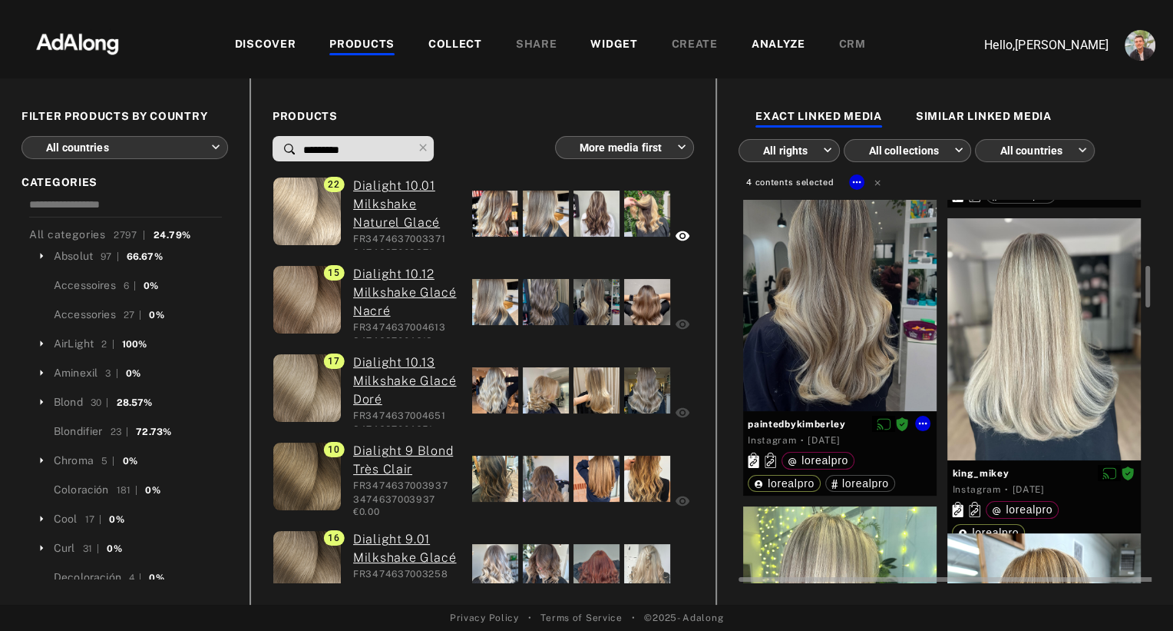
scroll to position [625, 0]
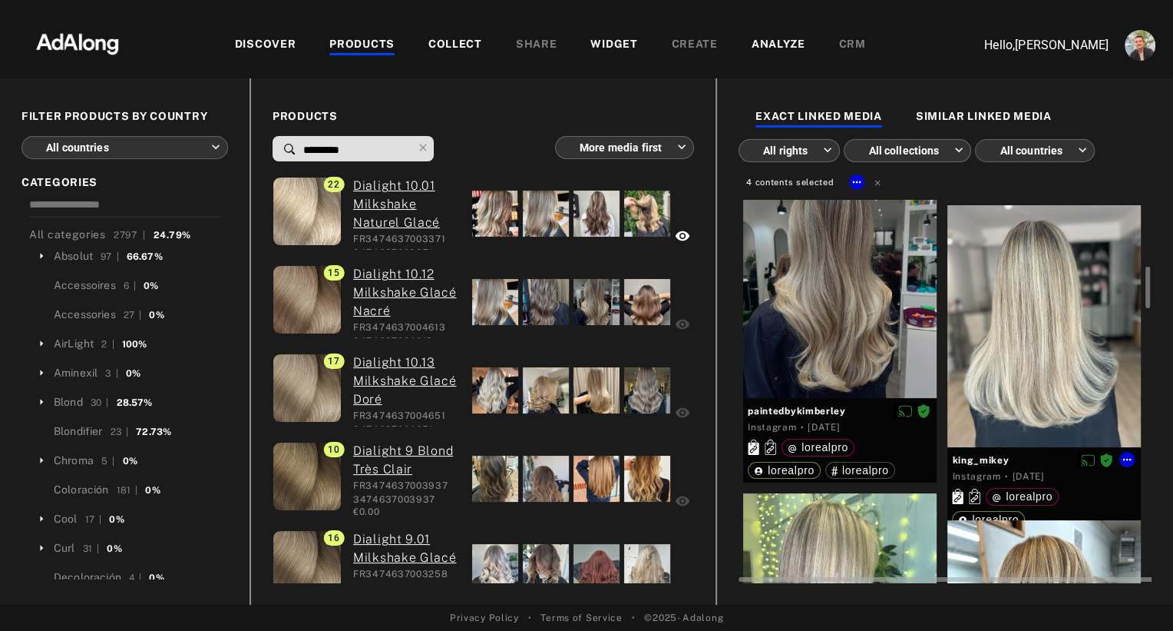
click at [1001, 339] on div at bounding box center [1045, 326] width 194 height 242
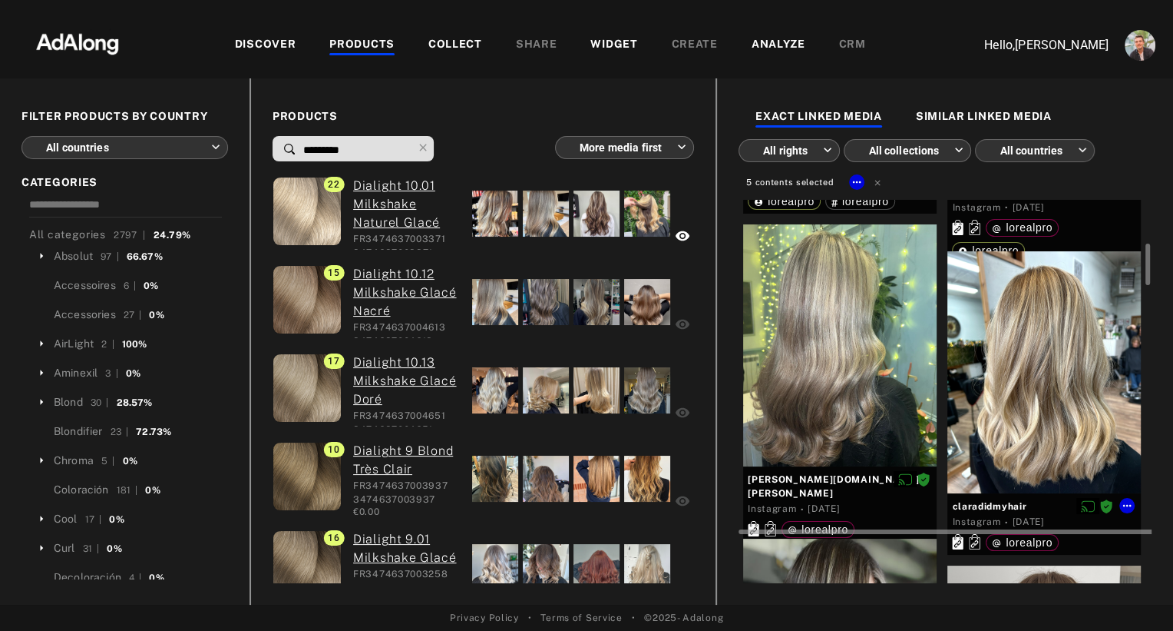
scroll to position [912, 0]
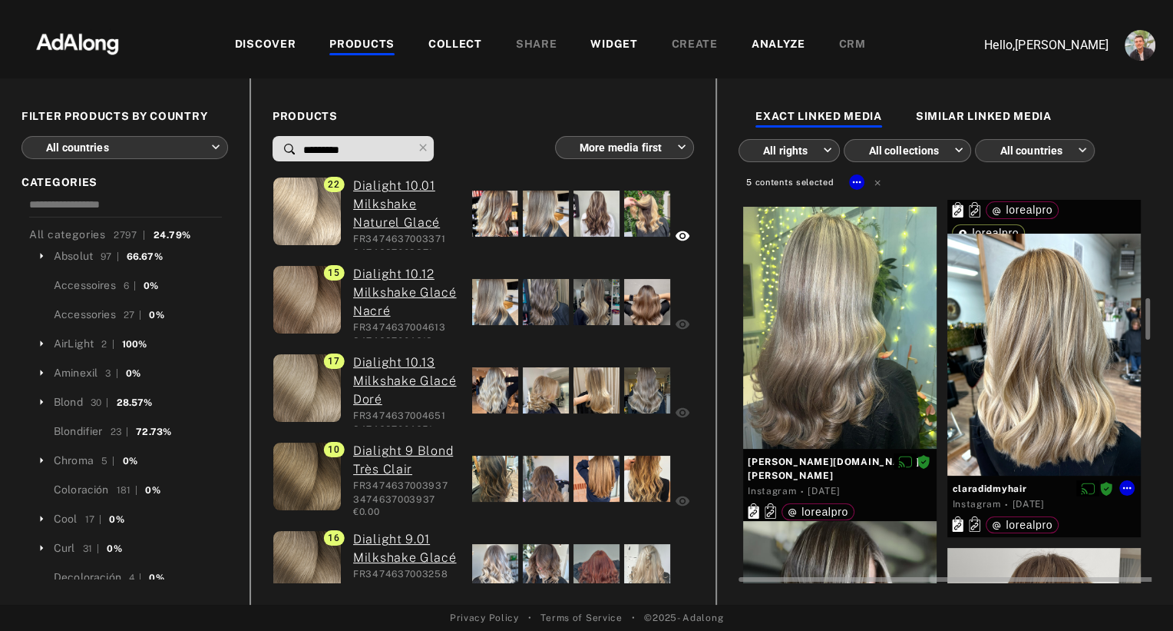
click at [1001, 339] on div at bounding box center [1045, 354] width 194 height 242
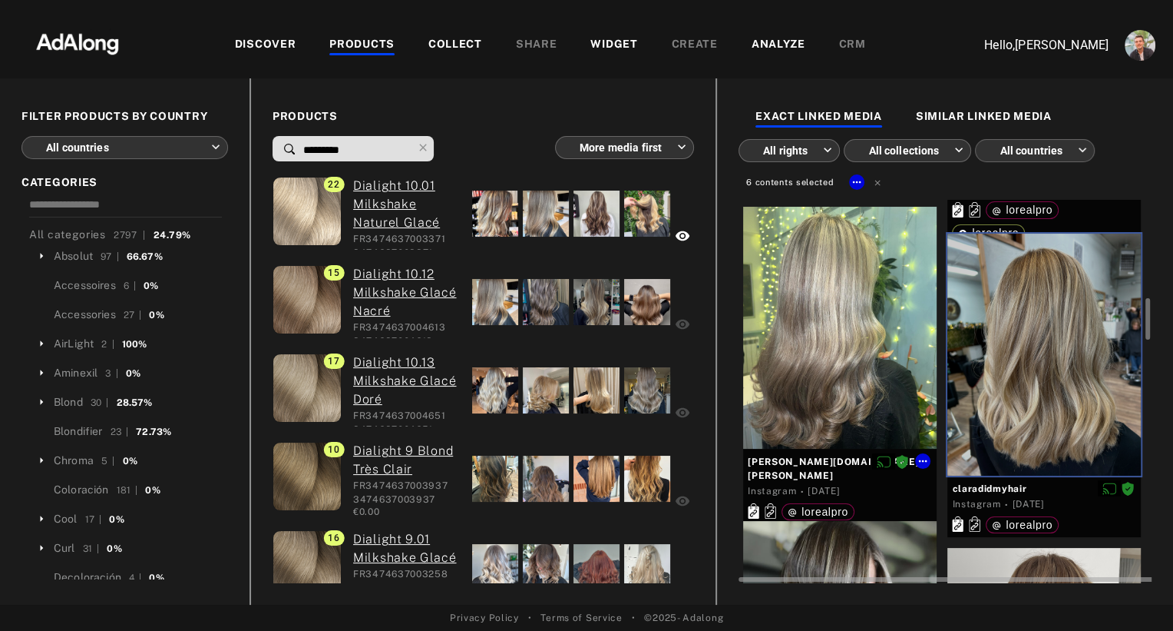
click at [859, 367] on div at bounding box center [840, 328] width 194 height 242
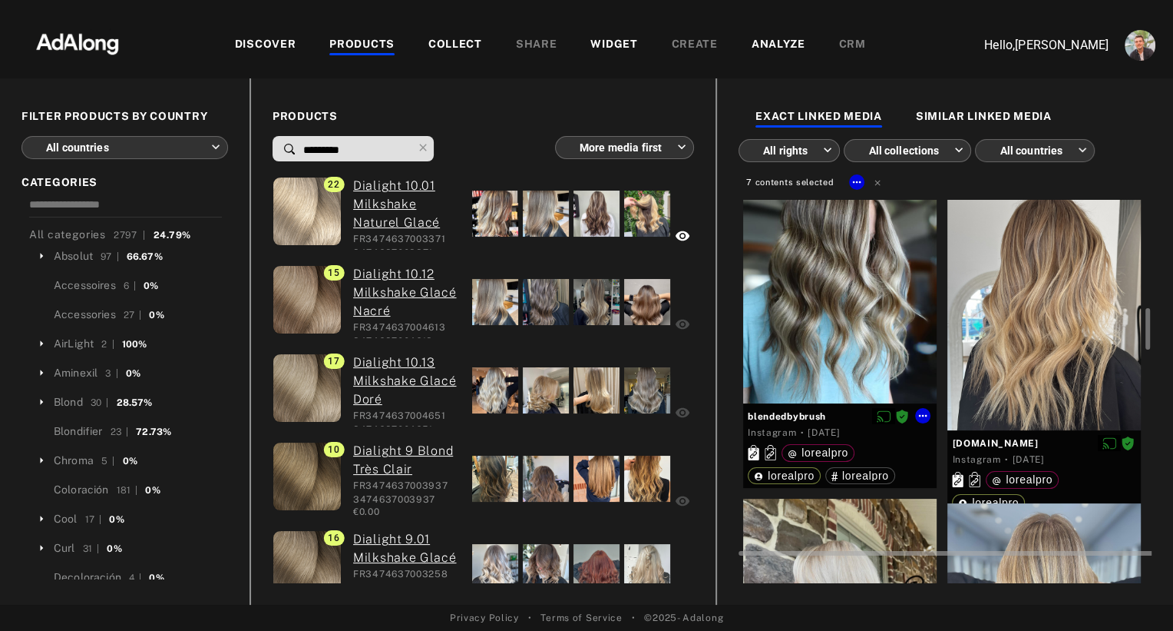
scroll to position [1279, 0]
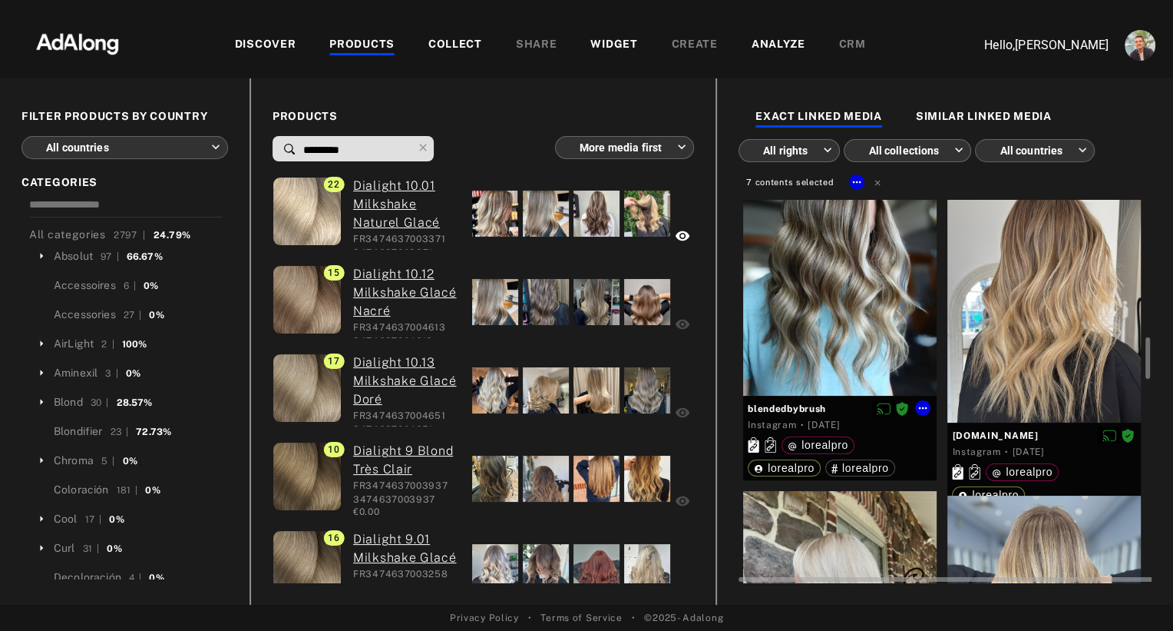
click at [859, 367] on div at bounding box center [840, 275] width 194 height 242
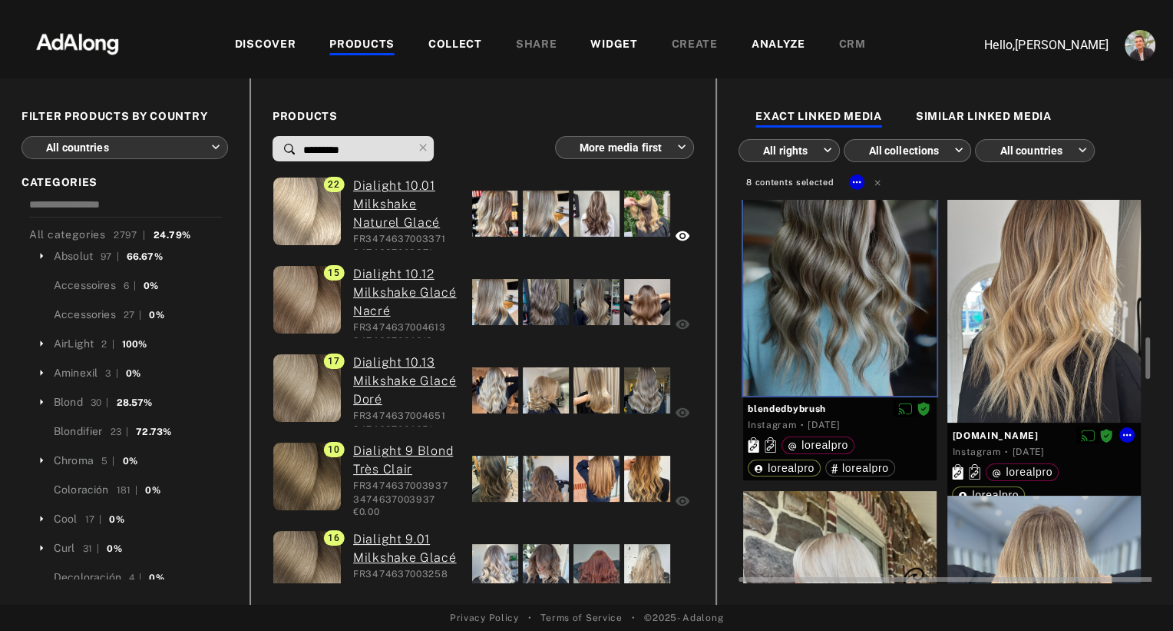
click at [1030, 364] on div at bounding box center [1045, 301] width 194 height 242
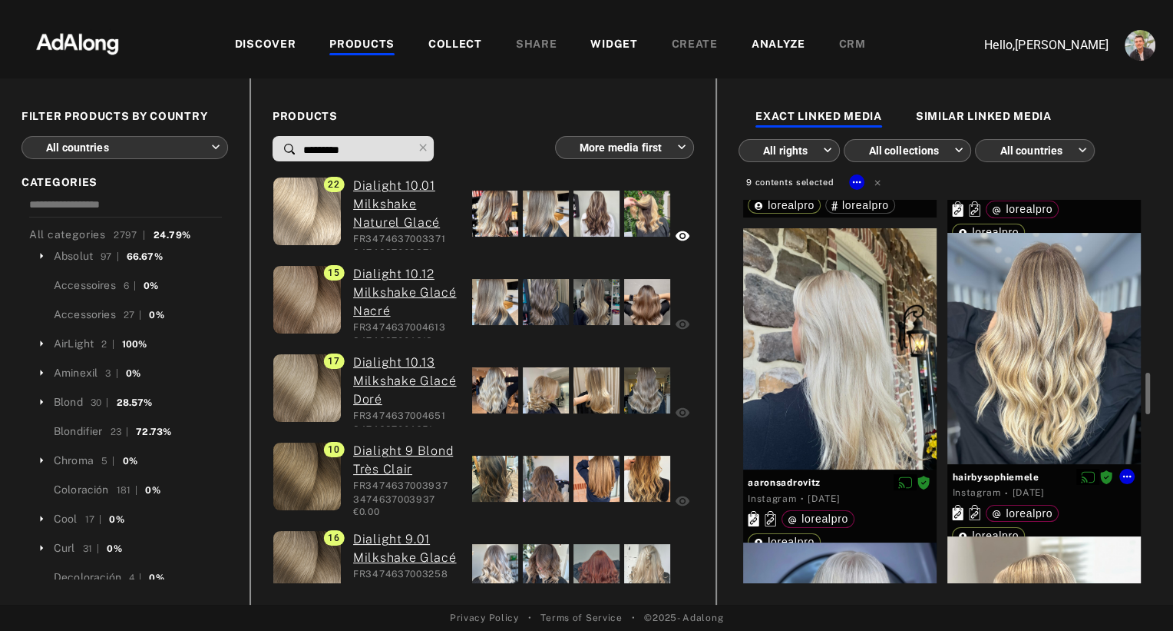
scroll to position [1547, 0]
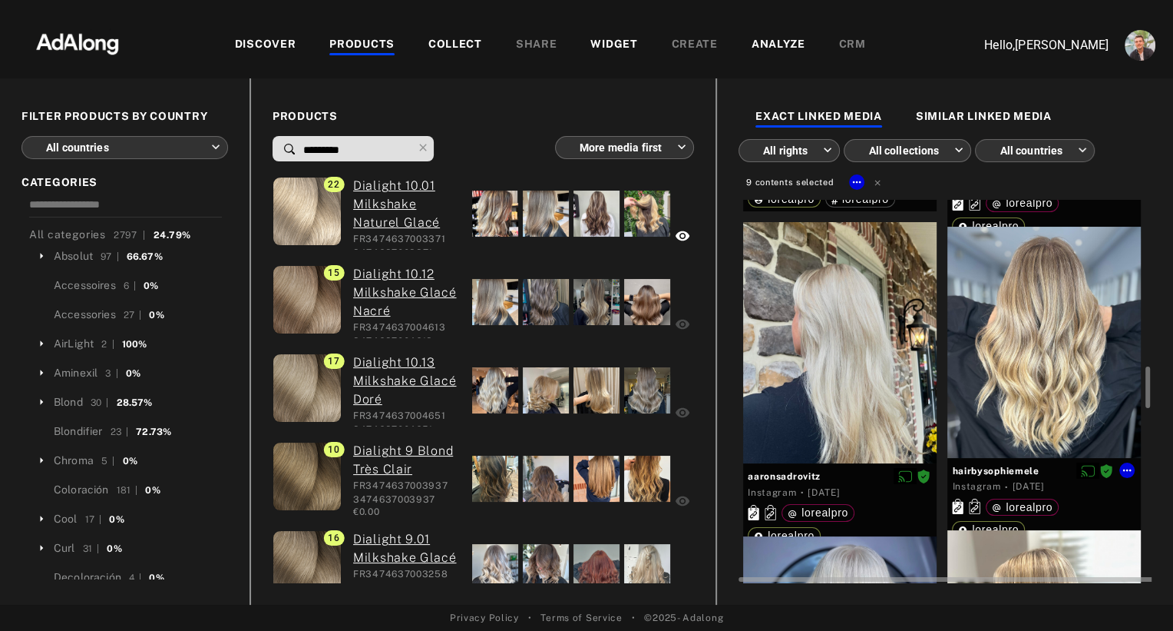
click at [1030, 364] on div at bounding box center [1045, 342] width 194 height 231
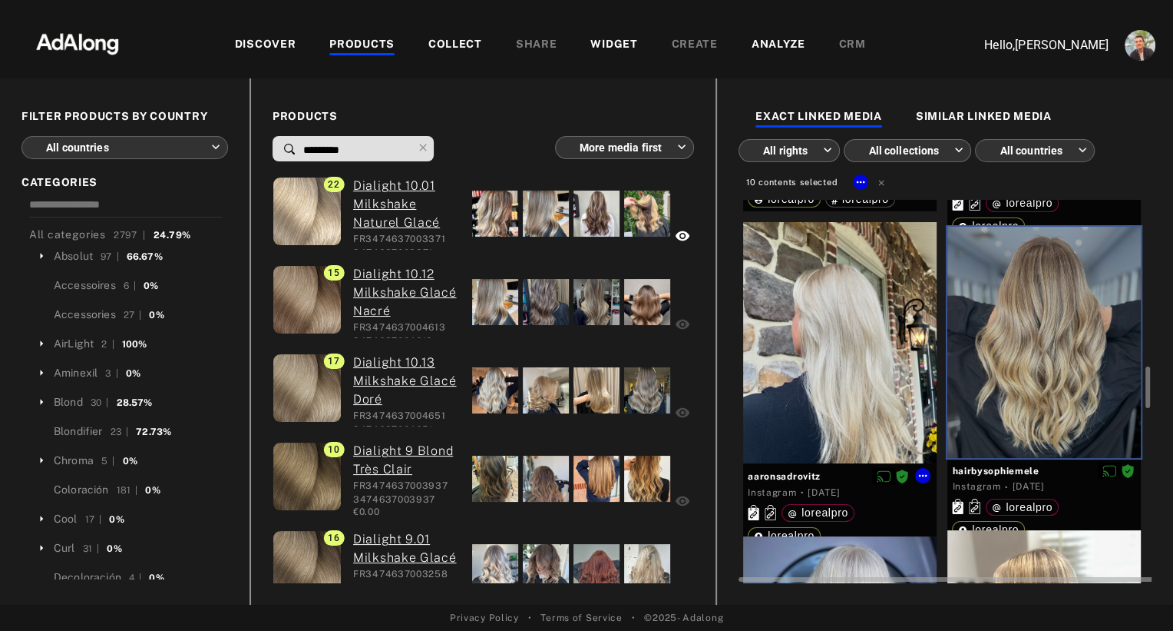
click at [876, 394] on div at bounding box center [840, 343] width 194 height 242
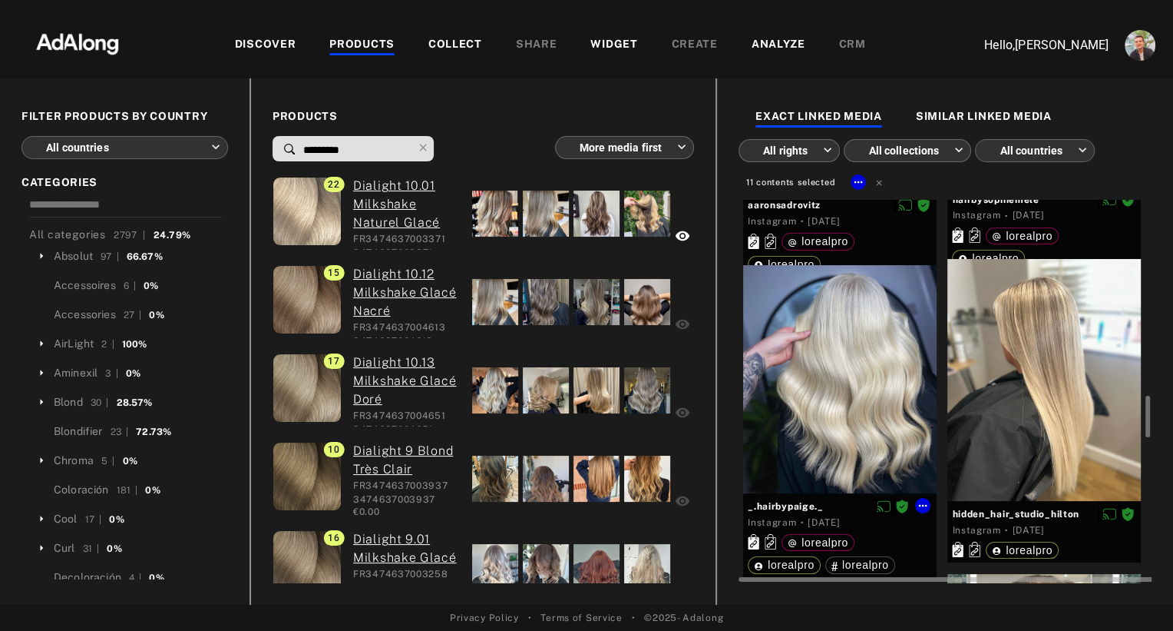
scroll to position [1819, 0]
click at [876, 394] on div at bounding box center [840, 379] width 194 height 228
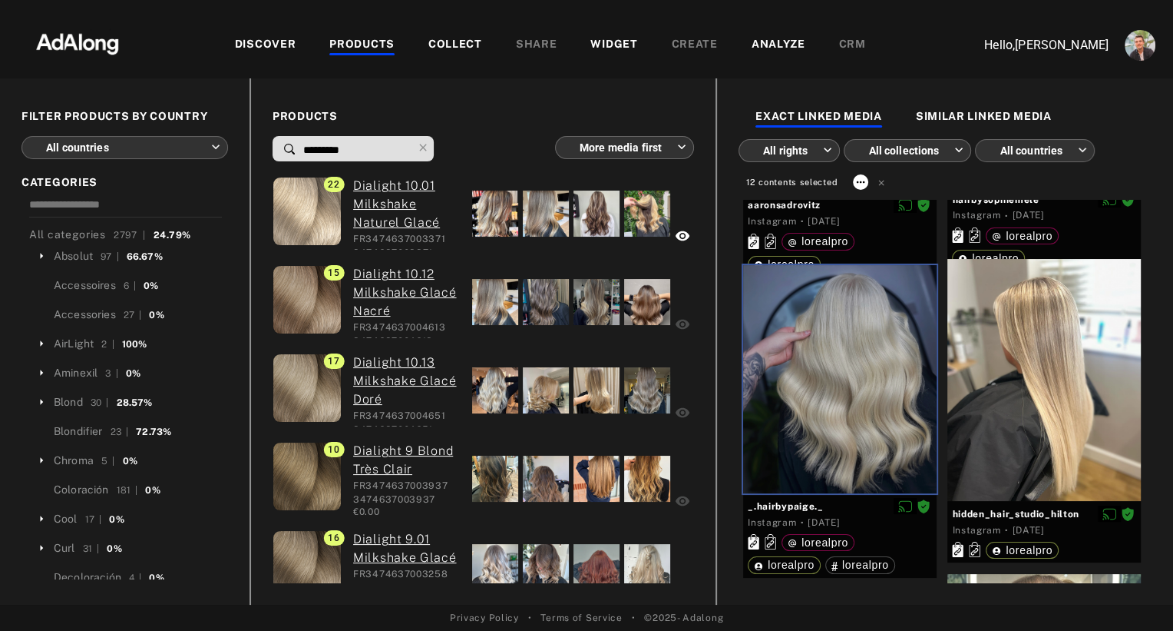
click at [855, 182] on icon at bounding box center [861, 182] width 12 height 12
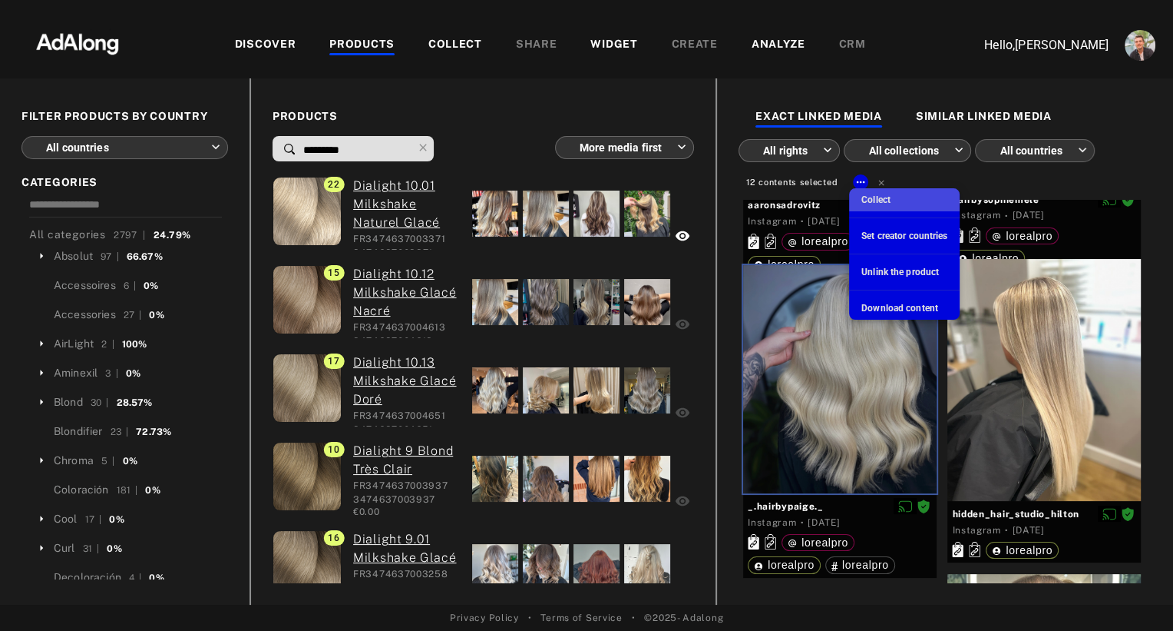
click at [868, 198] on span "Collect" at bounding box center [876, 199] width 29 height 11
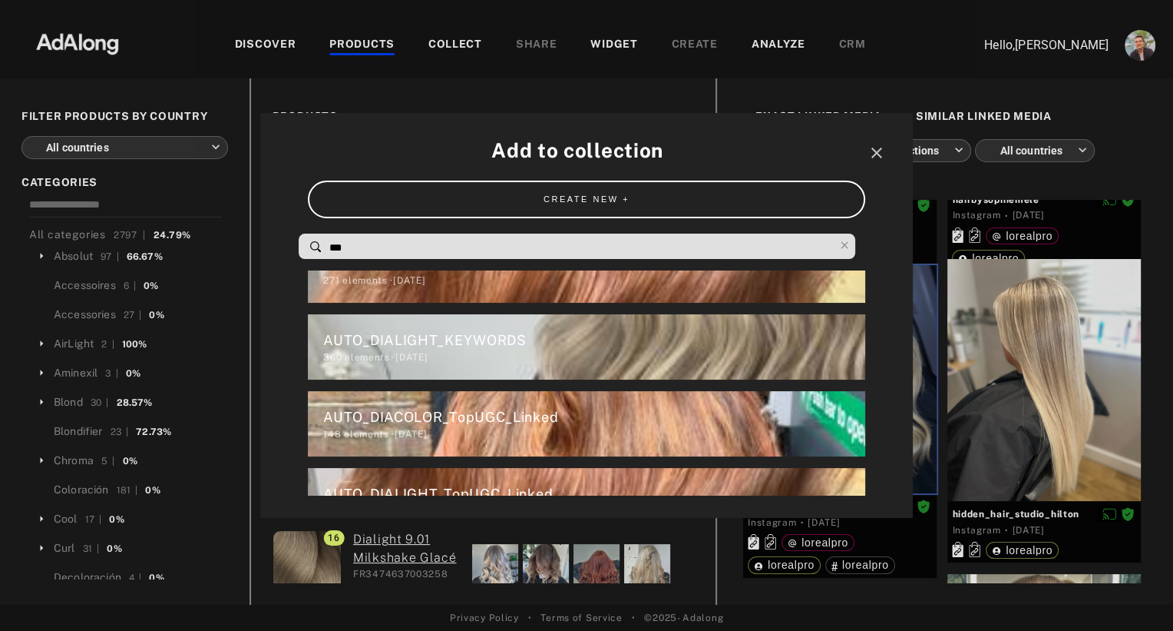
click at [404, 247] on input "***" at bounding box center [581, 247] width 506 height 21
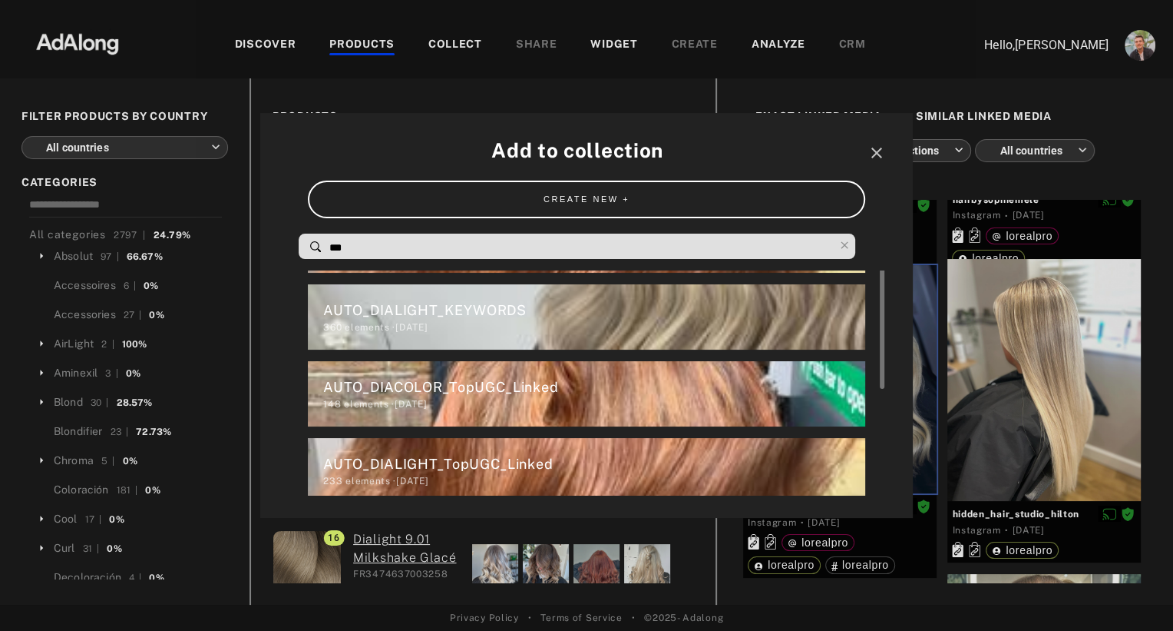
scroll to position [68, 0]
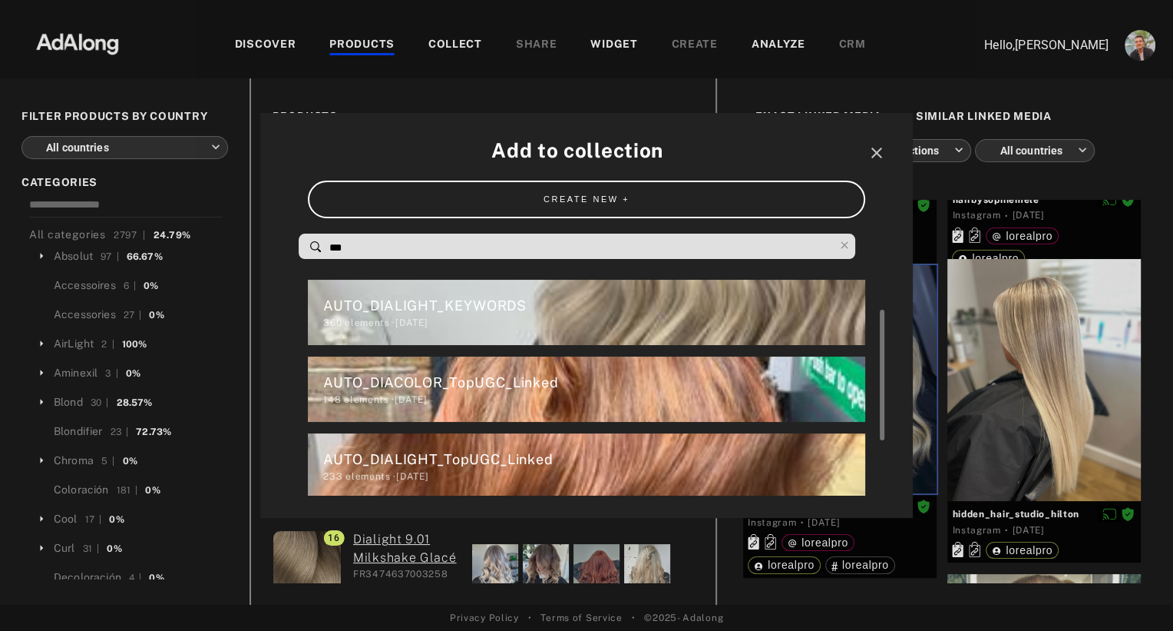
click at [416, 460] on div "AUTO_DIALIGHT_TopUGC_Linked" at bounding box center [593, 459] width 541 height 21
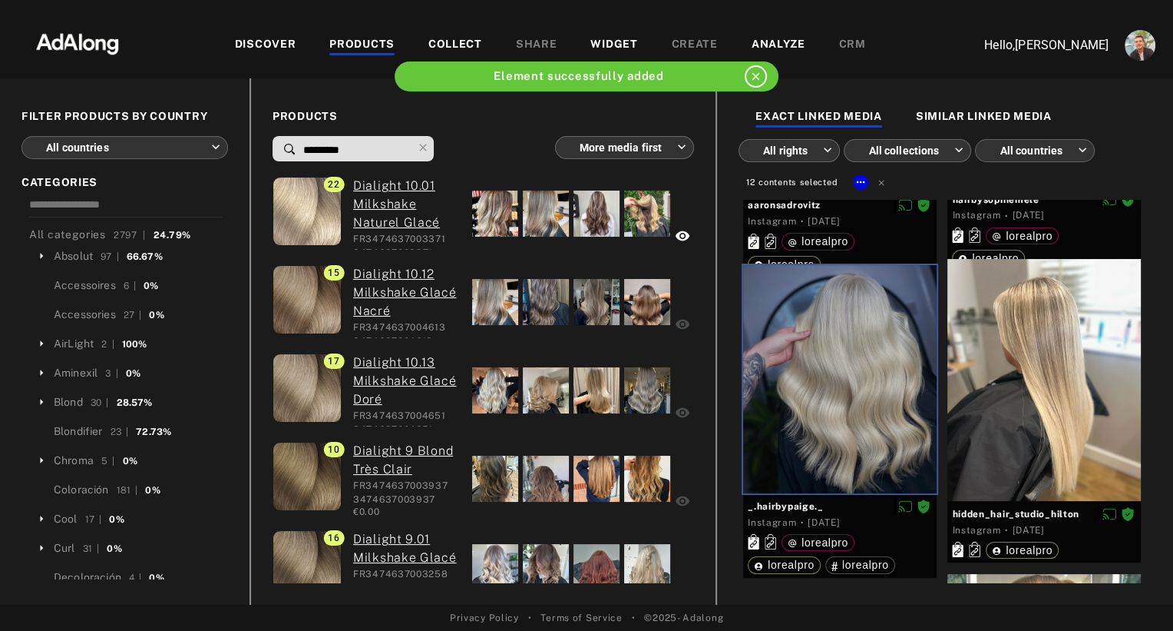
click at [614, 40] on div "WIDGET" at bounding box center [614, 45] width 47 height 18
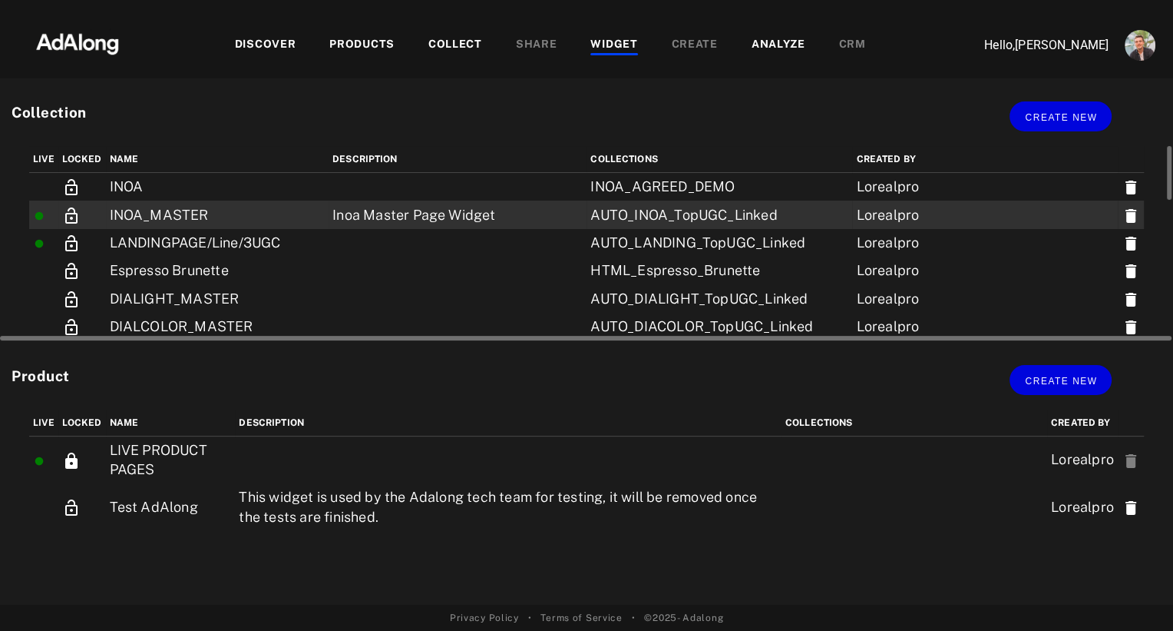
click at [69, 216] on icon at bounding box center [71, 216] width 18 height 18
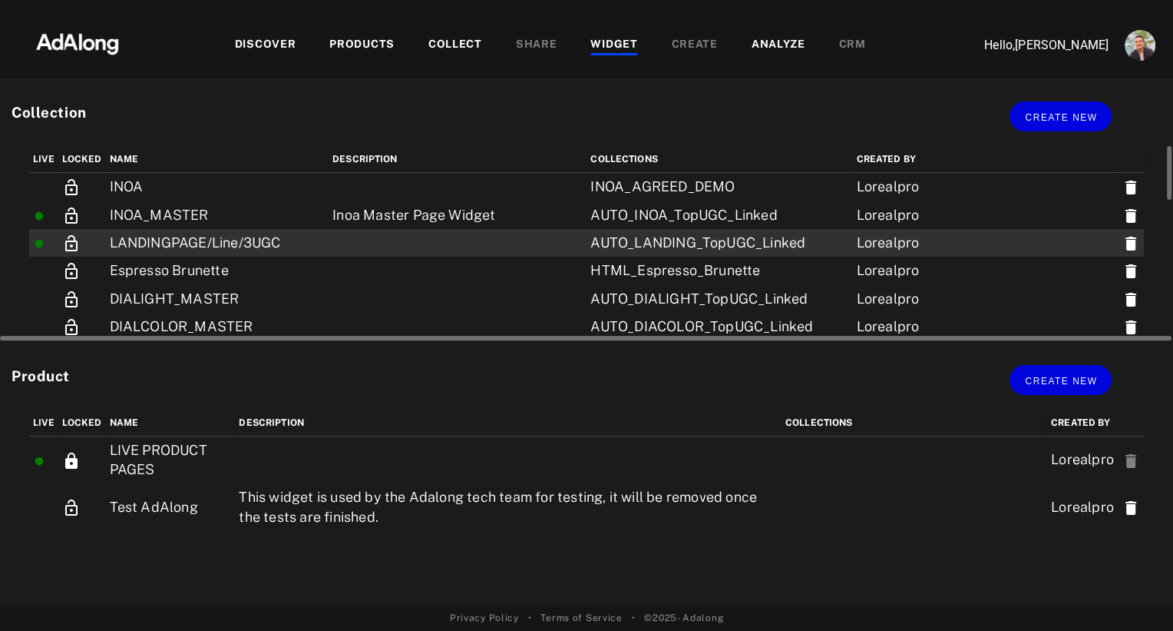
click at [74, 243] on icon at bounding box center [71, 243] width 18 height 18
click at [464, 38] on div "COLLECT" at bounding box center [456, 45] width 54 height 18
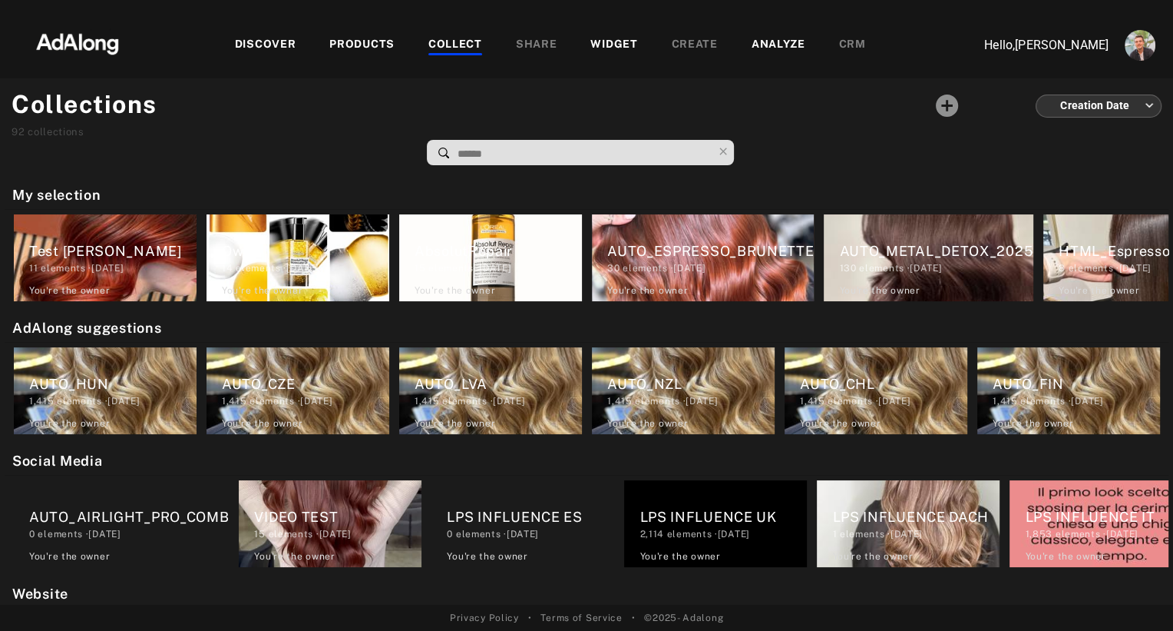
click at [360, 51] on div "PRODUCTS" at bounding box center [361, 45] width 65 height 18
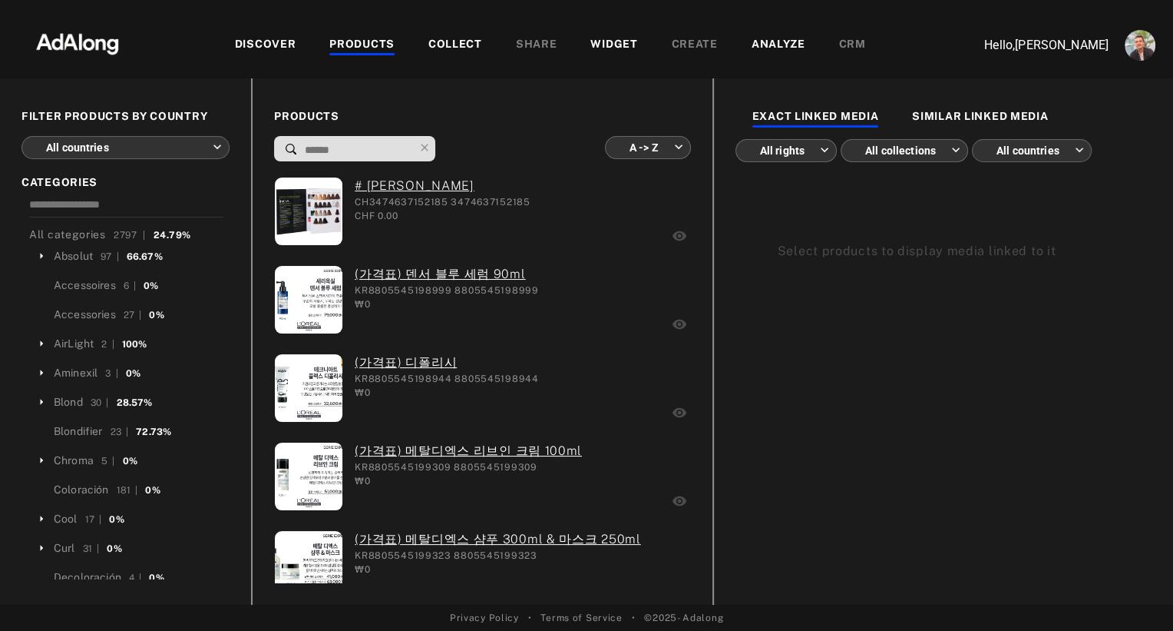
click at [165, 151] on body "Add to collection close CREATE NEW + *** AUTO_DIACOLOR_KEYWORDS 271 elements · …" at bounding box center [586, 315] width 1173 height 631
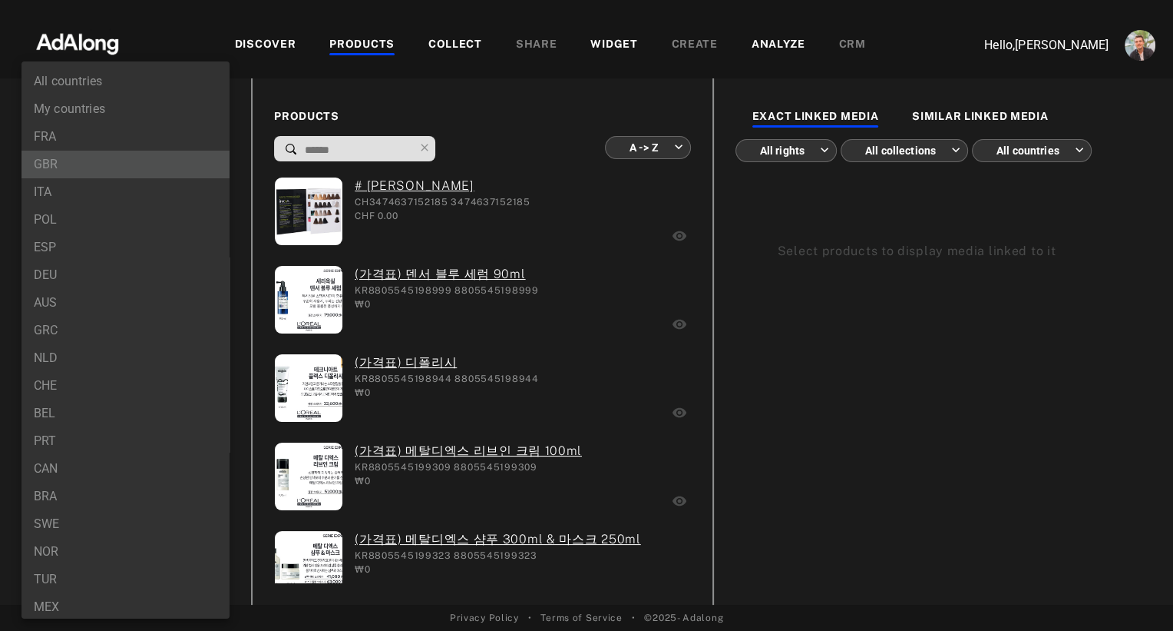
click at [68, 157] on li "GBR" at bounding box center [126, 165] width 208 height 28
type input "***"
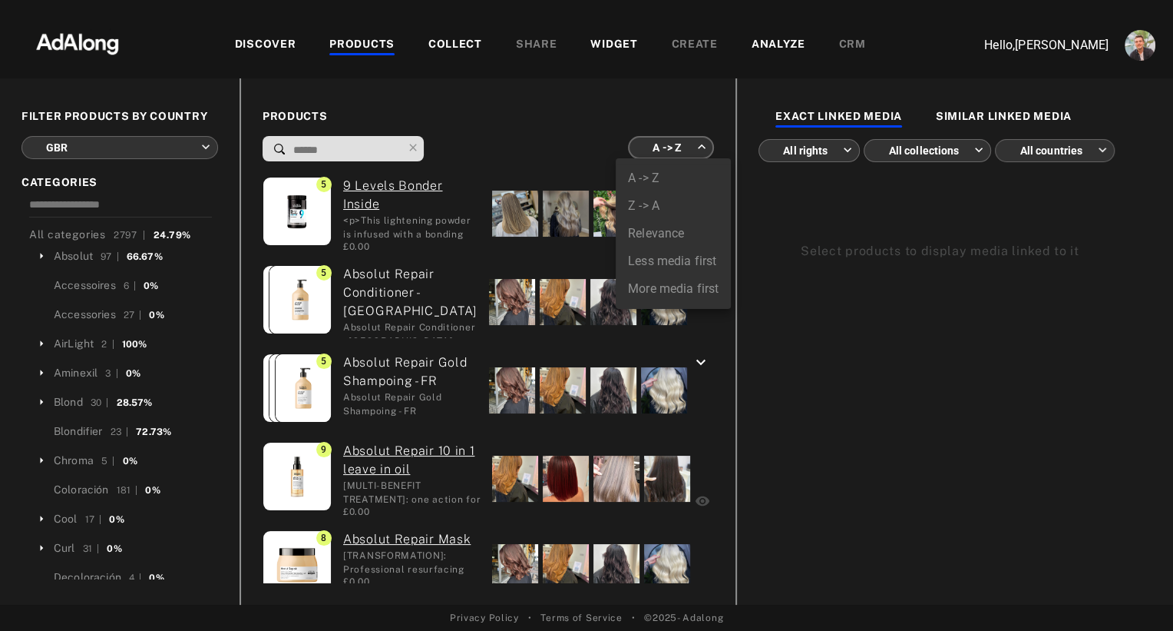
click at [646, 147] on body "Add to collection close CREATE NEW + *** AUTO_DIACOLOR_KEYWORDS 271 elements · …" at bounding box center [586, 315] width 1173 height 631
click at [422, 186] on div at bounding box center [586, 315] width 1173 height 631
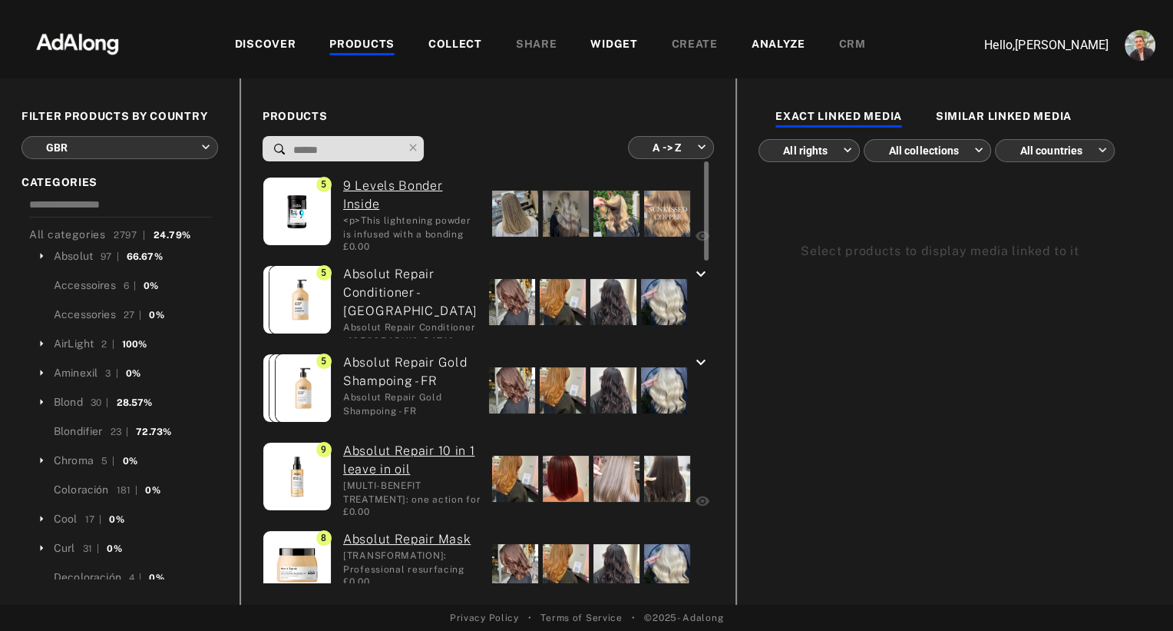
click at [375, 187] on link "9 Levels Bonder Inside" at bounding box center [411, 195] width 137 height 37
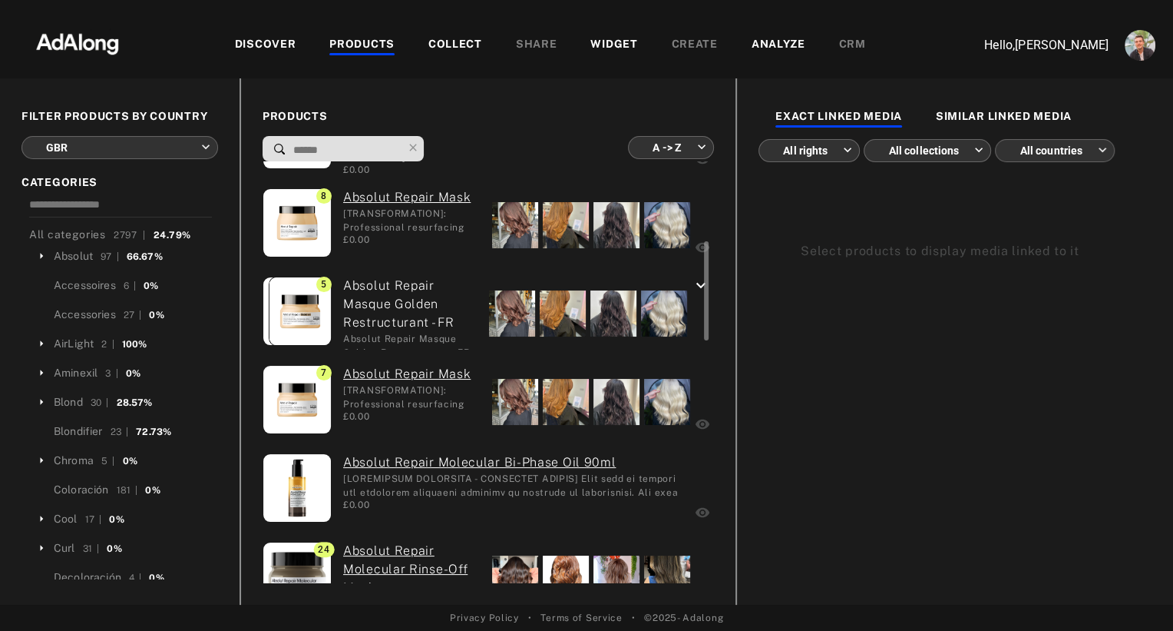
scroll to position [341, 0]
click at [372, 371] on applications"] "Absolut Repair Mask" at bounding box center [411, 375] width 137 height 18
click at [674, 151] on body "Add to collection close CREATE NEW + *** AUTO_DIACOLOR_KEYWORDS 271 elements · …" at bounding box center [586, 315] width 1173 height 631
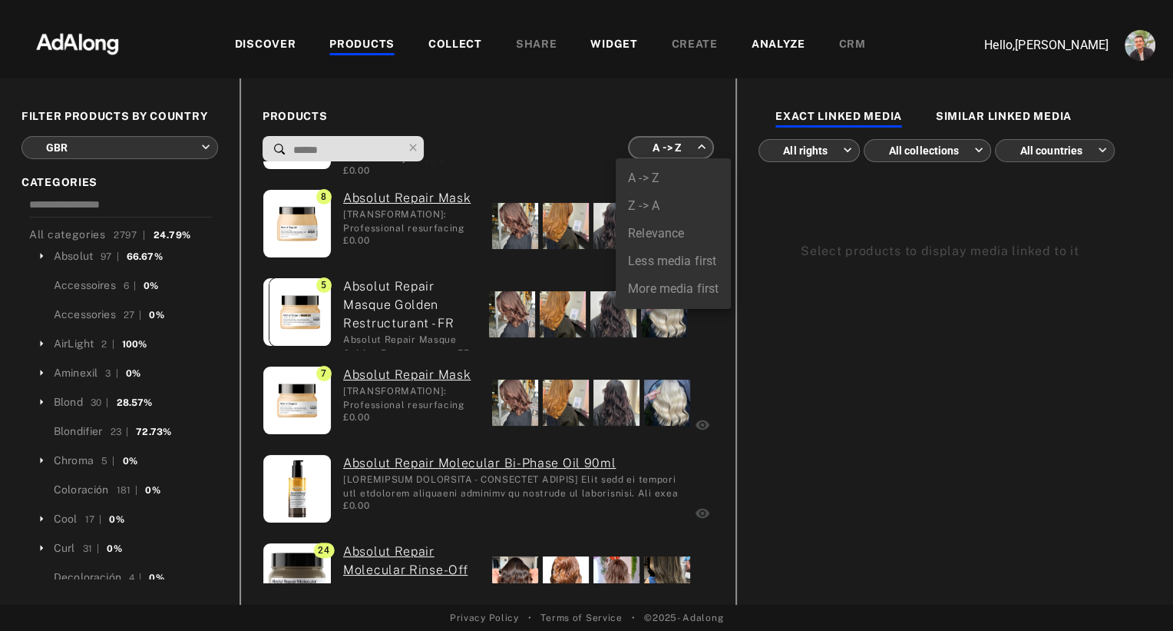
click at [664, 285] on li "More media first" at bounding box center [673, 289] width 115 height 28
type input "**********"
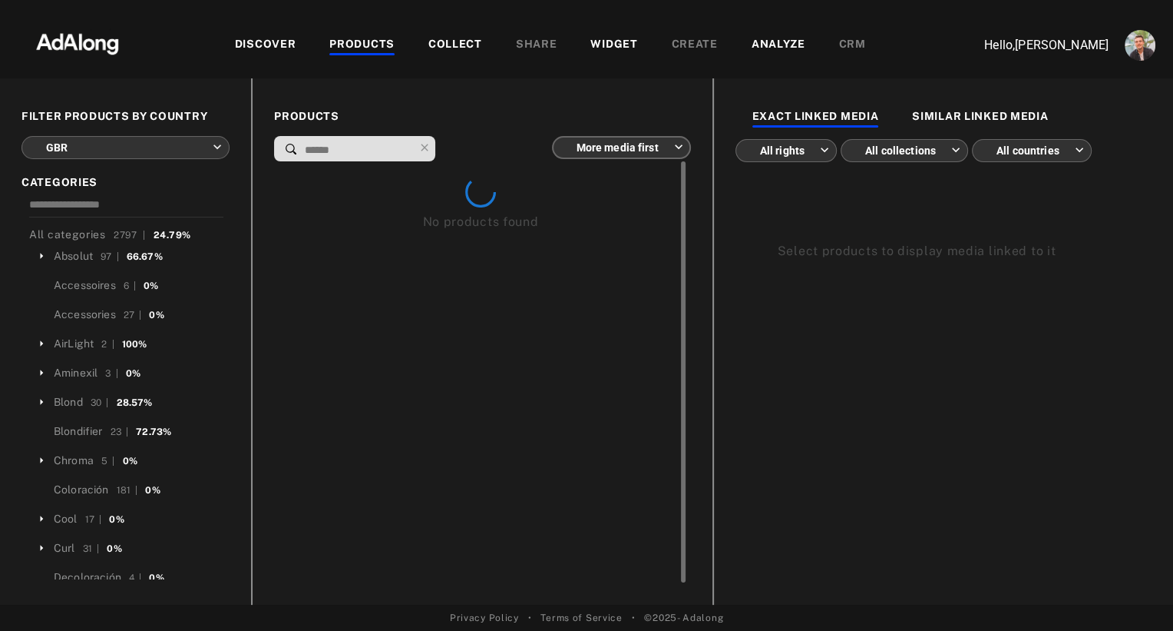
scroll to position [0, 0]
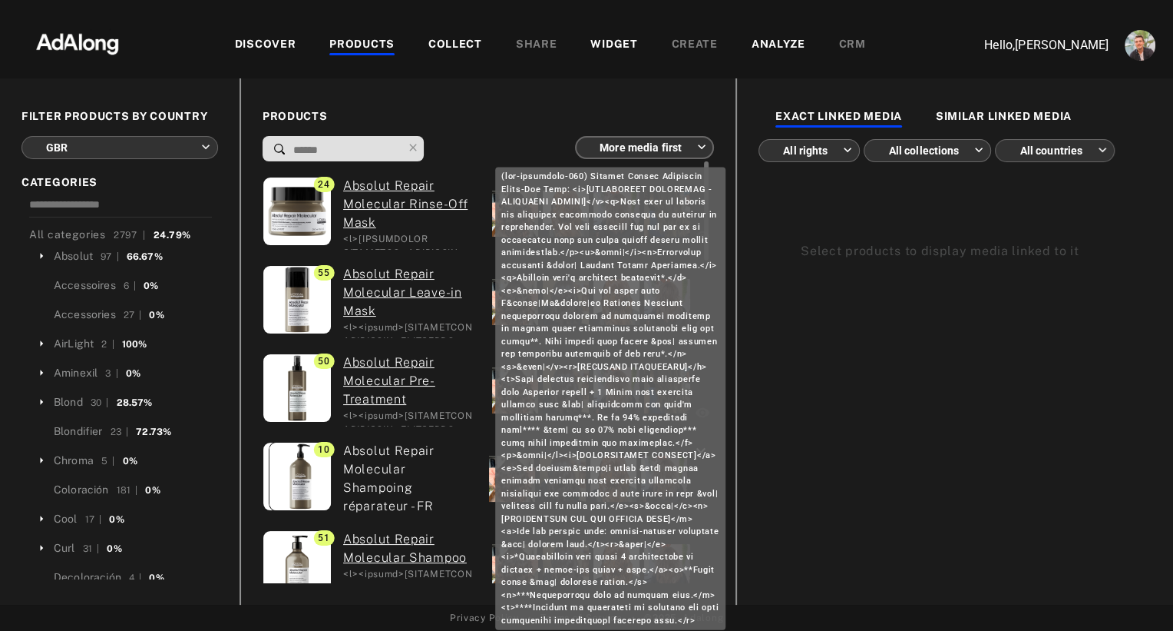
click at [401, 201] on test "Absolut Repair Molecular Rinse-Off Mask" at bounding box center [411, 204] width 137 height 55
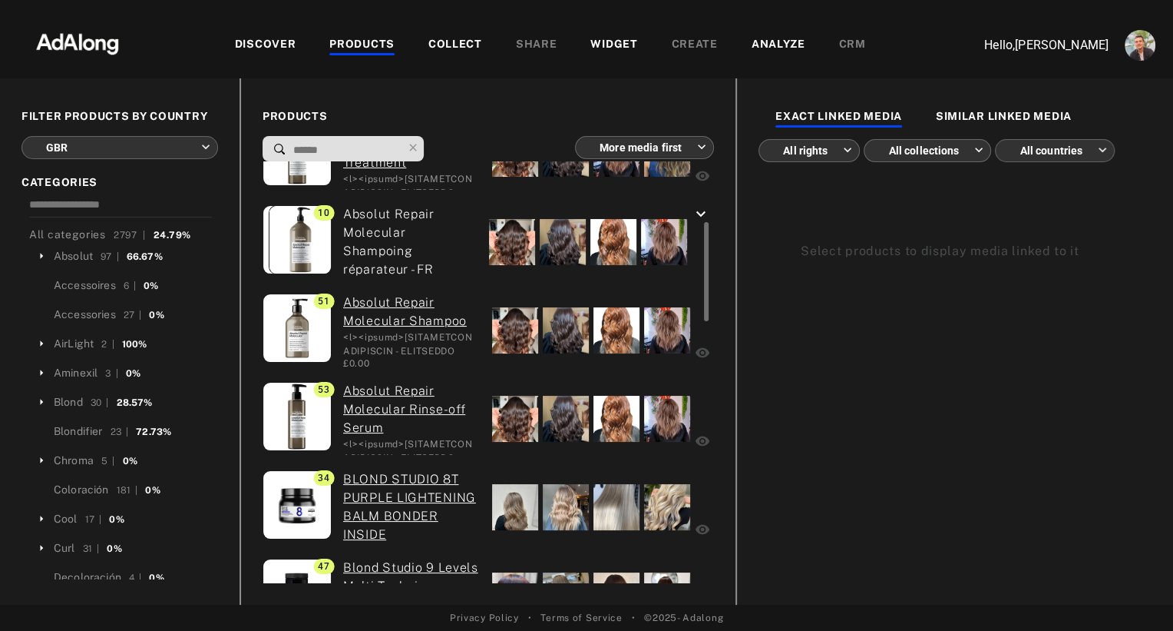
scroll to position [240, 0]
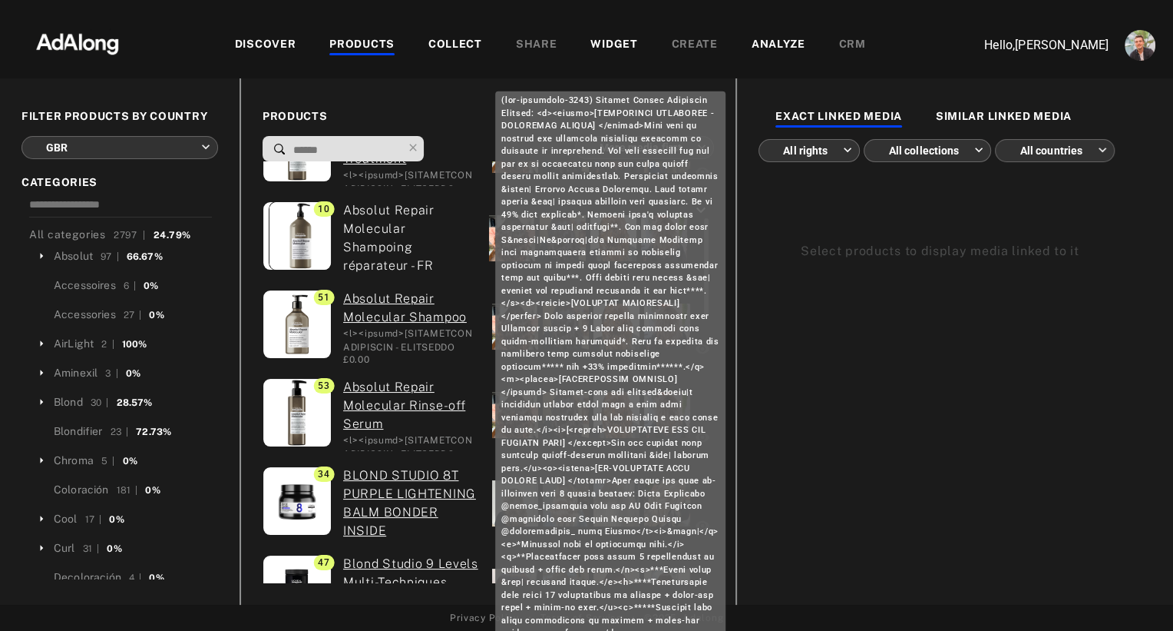
click at [373, 304] on mask "Absolut Repair Molecular Shampoo" at bounding box center [411, 308] width 137 height 37
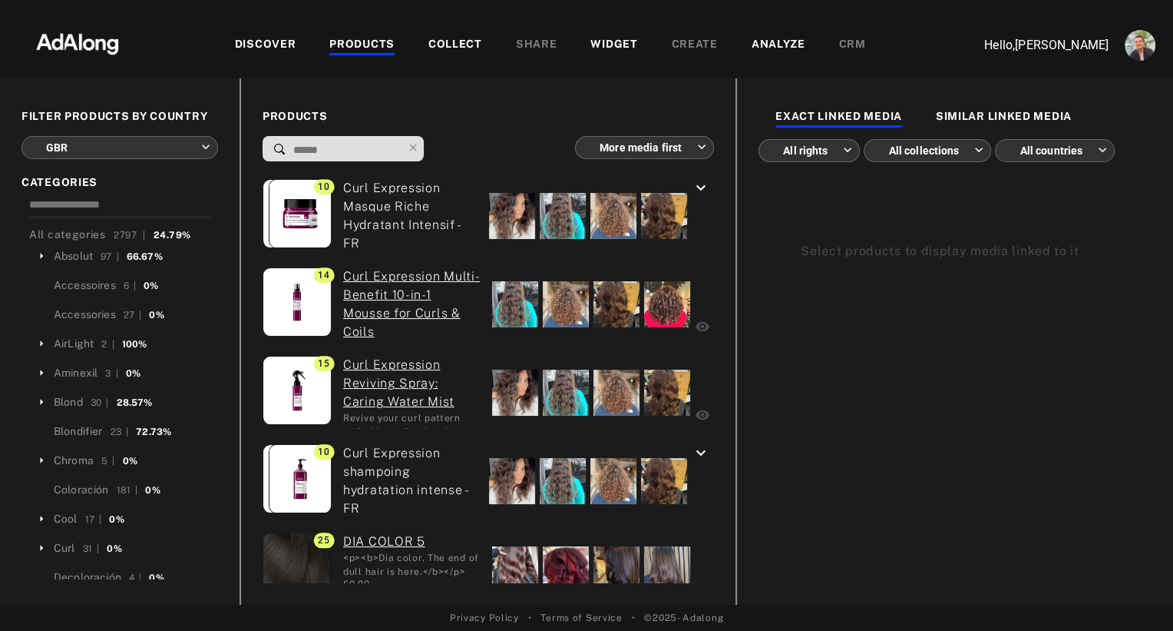
scroll to position [1441, 0]
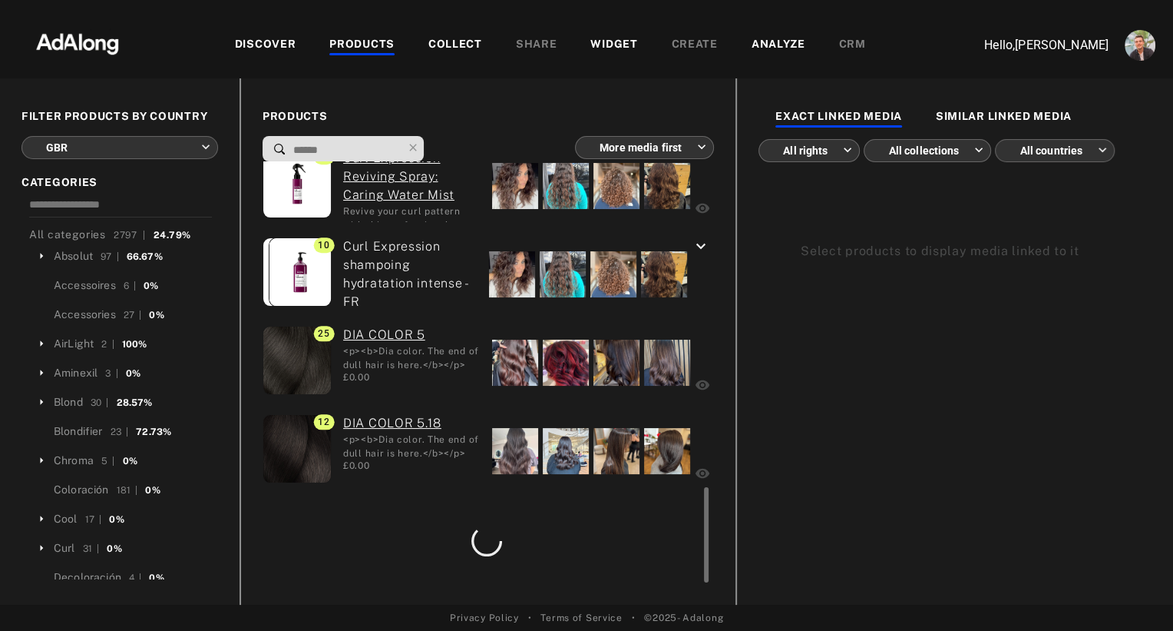
click at [377, 333] on link "DIA COLOR 5" at bounding box center [411, 335] width 137 height 18
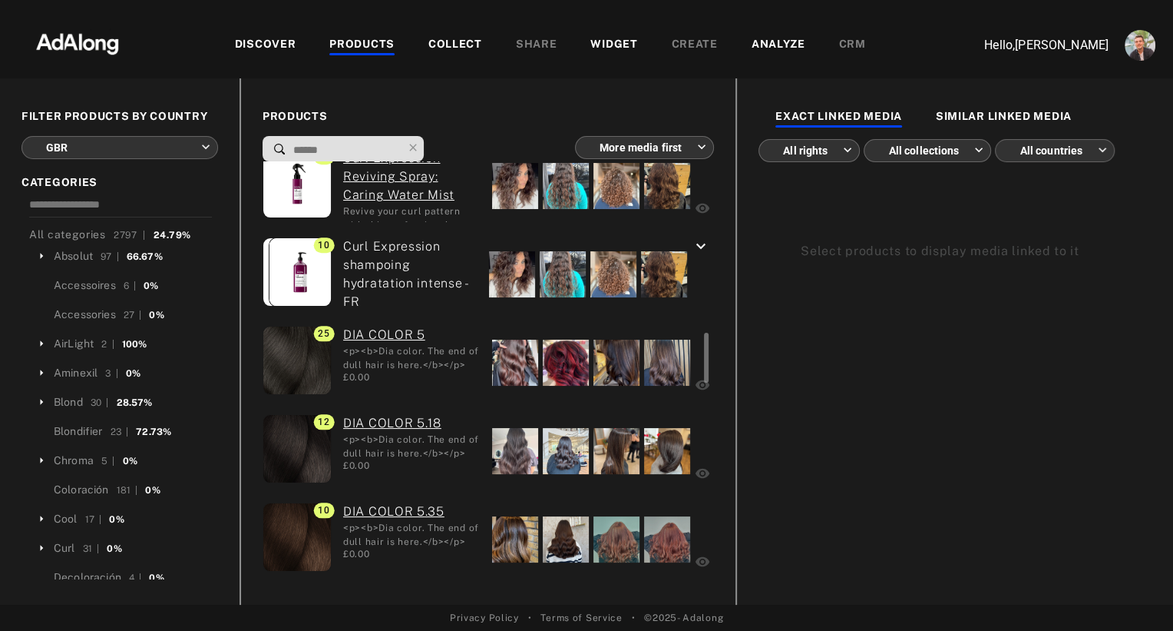
click at [517, 354] on div at bounding box center [515, 362] width 46 height 46
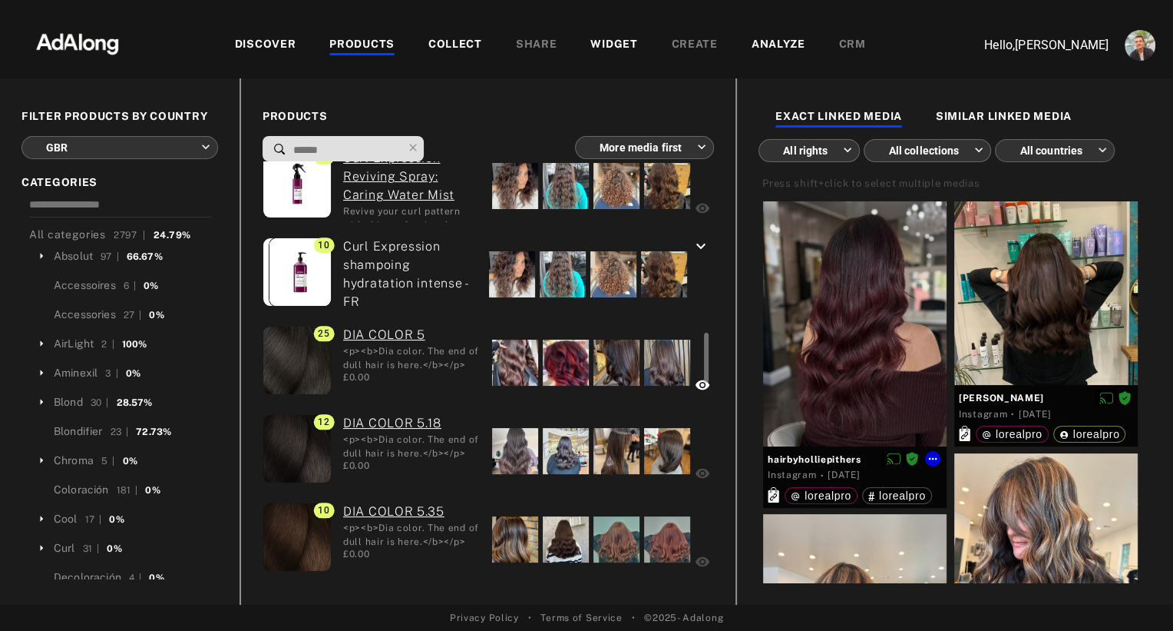
scroll to position [41, 0]
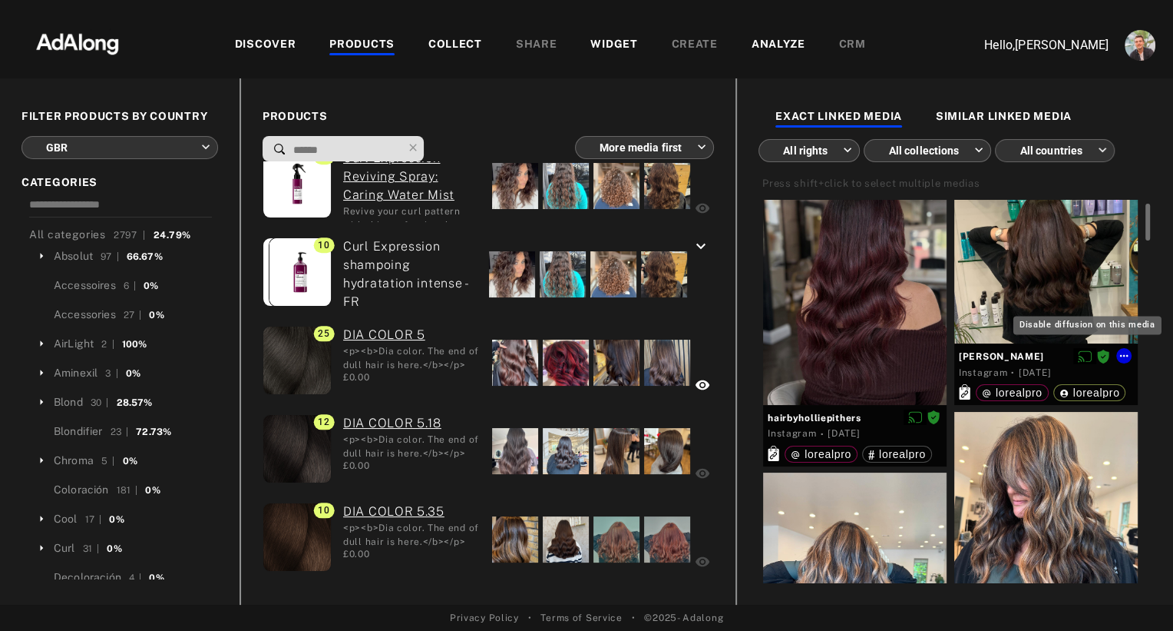
click at [1083, 356] on icon "Disable diffusion on this media" at bounding box center [1085, 356] width 14 height 14
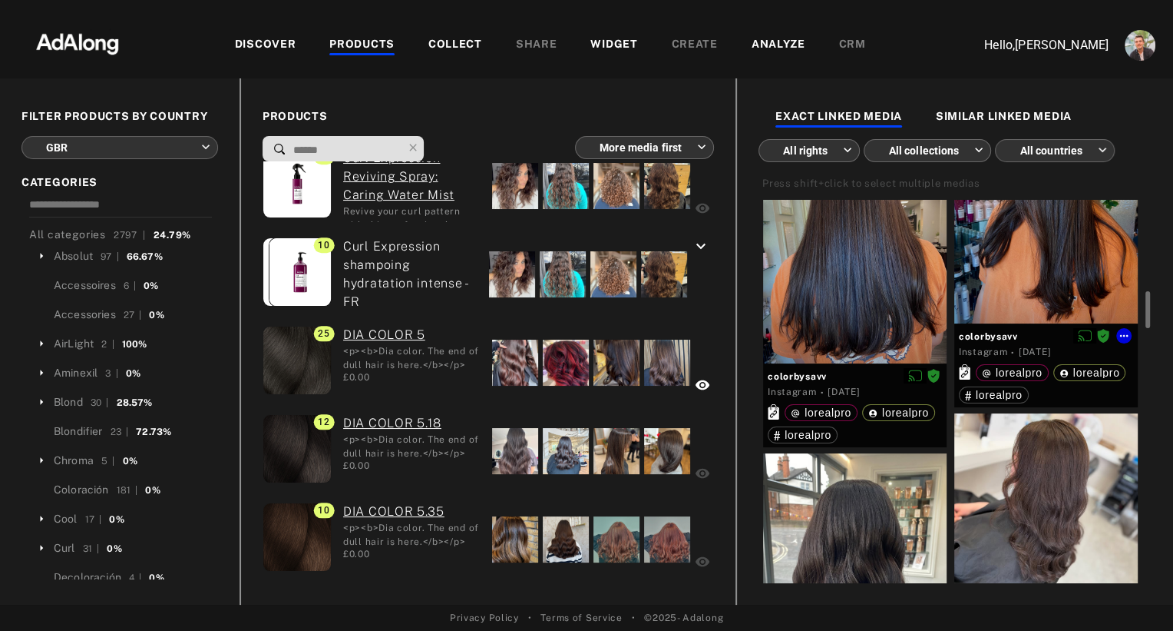
scroll to position [929, 0]
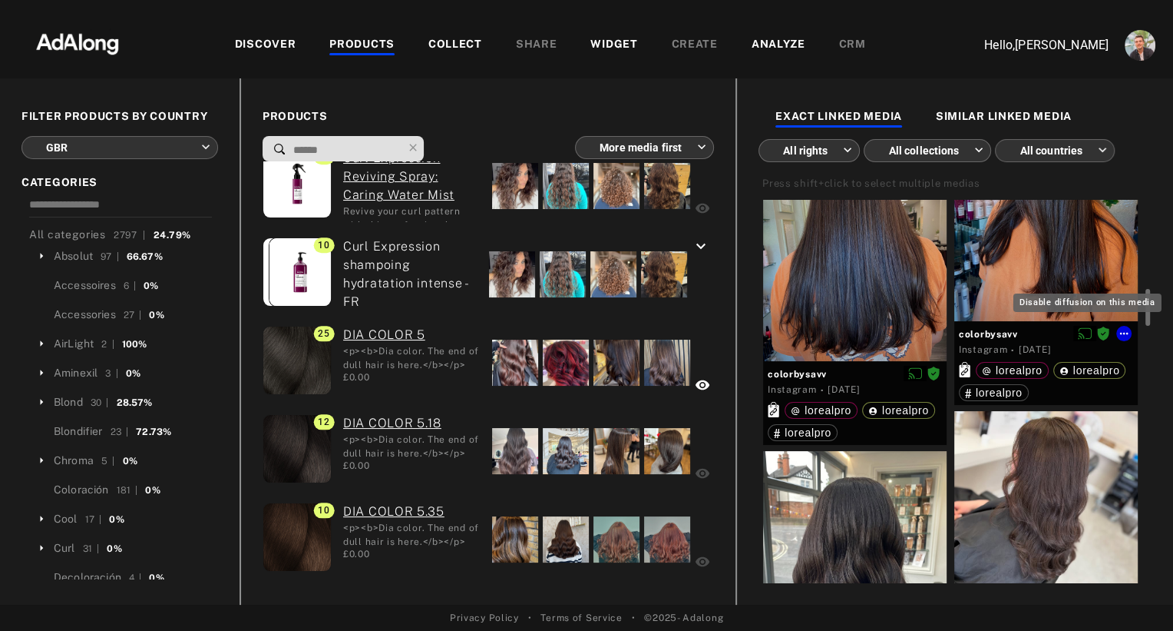
click at [1085, 333] on icon "Disable diffusion on this media" at bounding box center [1085, 334] width 14 height 12
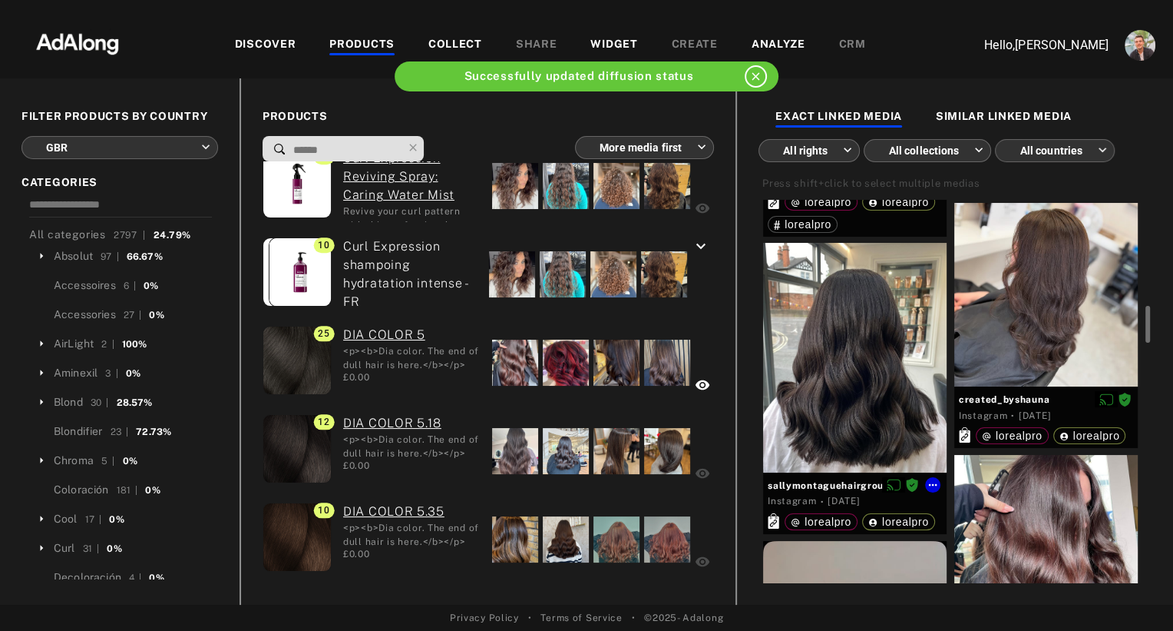
scroll to position [1138, 0]
click at [895, 483] on icon "Disable diffusion on this media" at bounding box center [894, 484] width 14 height 14
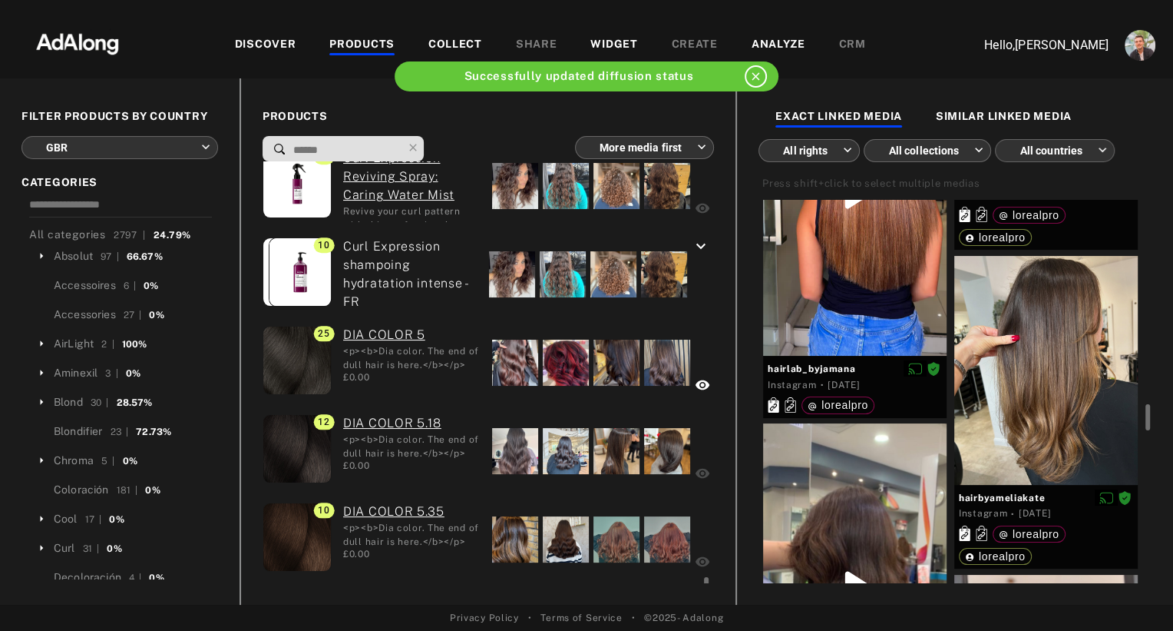
scroll to position [1740, 0]
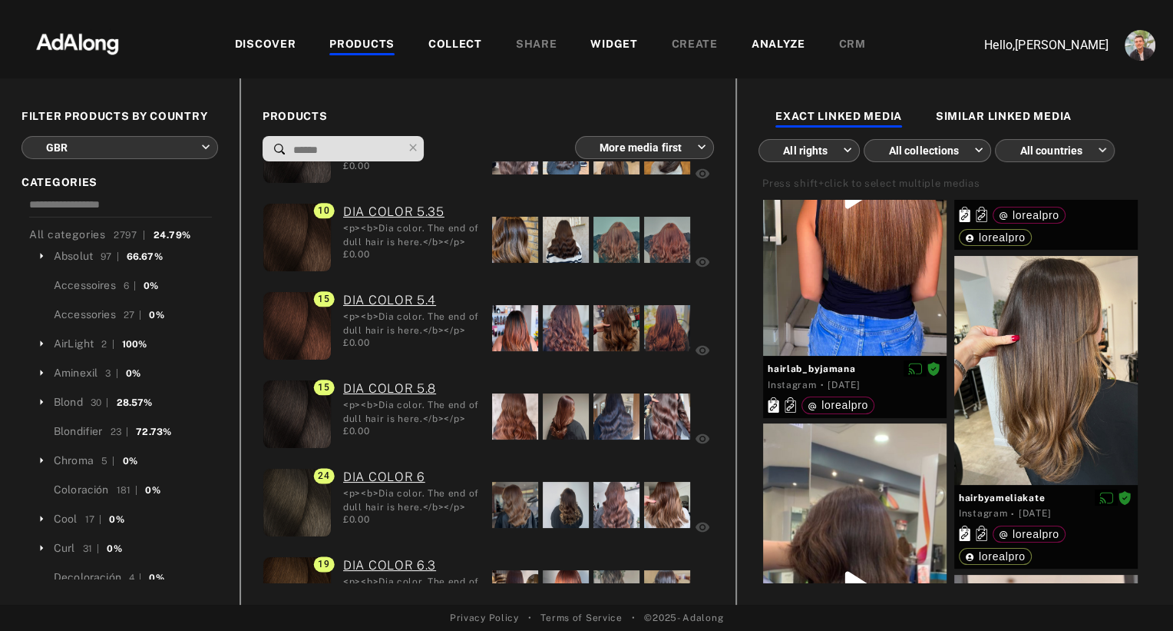
click at [105, 47] on img at bounding box center [77, 42] width 135 height 46
